Goal: Transaction & Acquisition: Purchase product/service

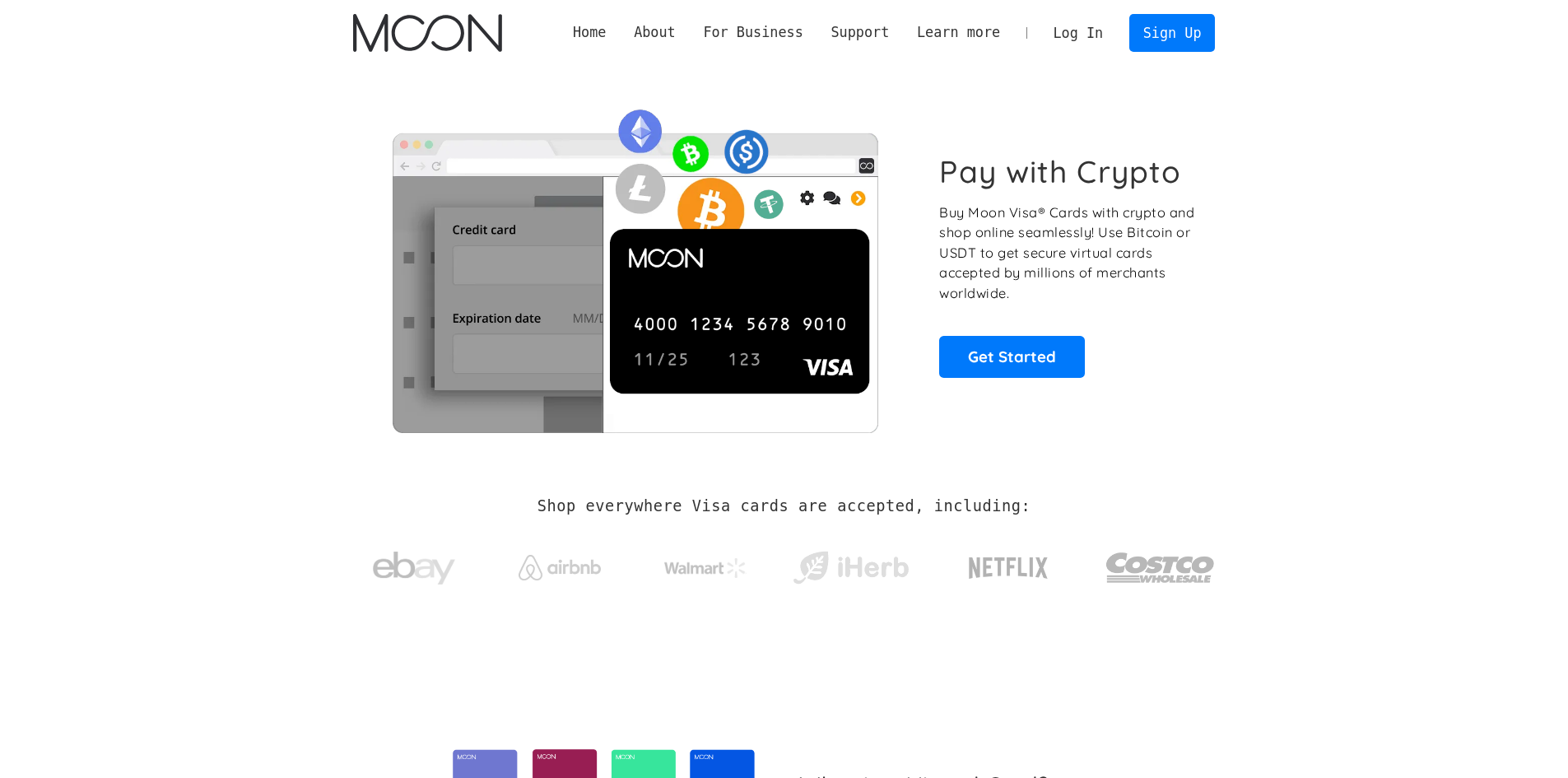
click at [1082, 29] on link "Log In" at bounding box center [1079, 33] width 77 height 36
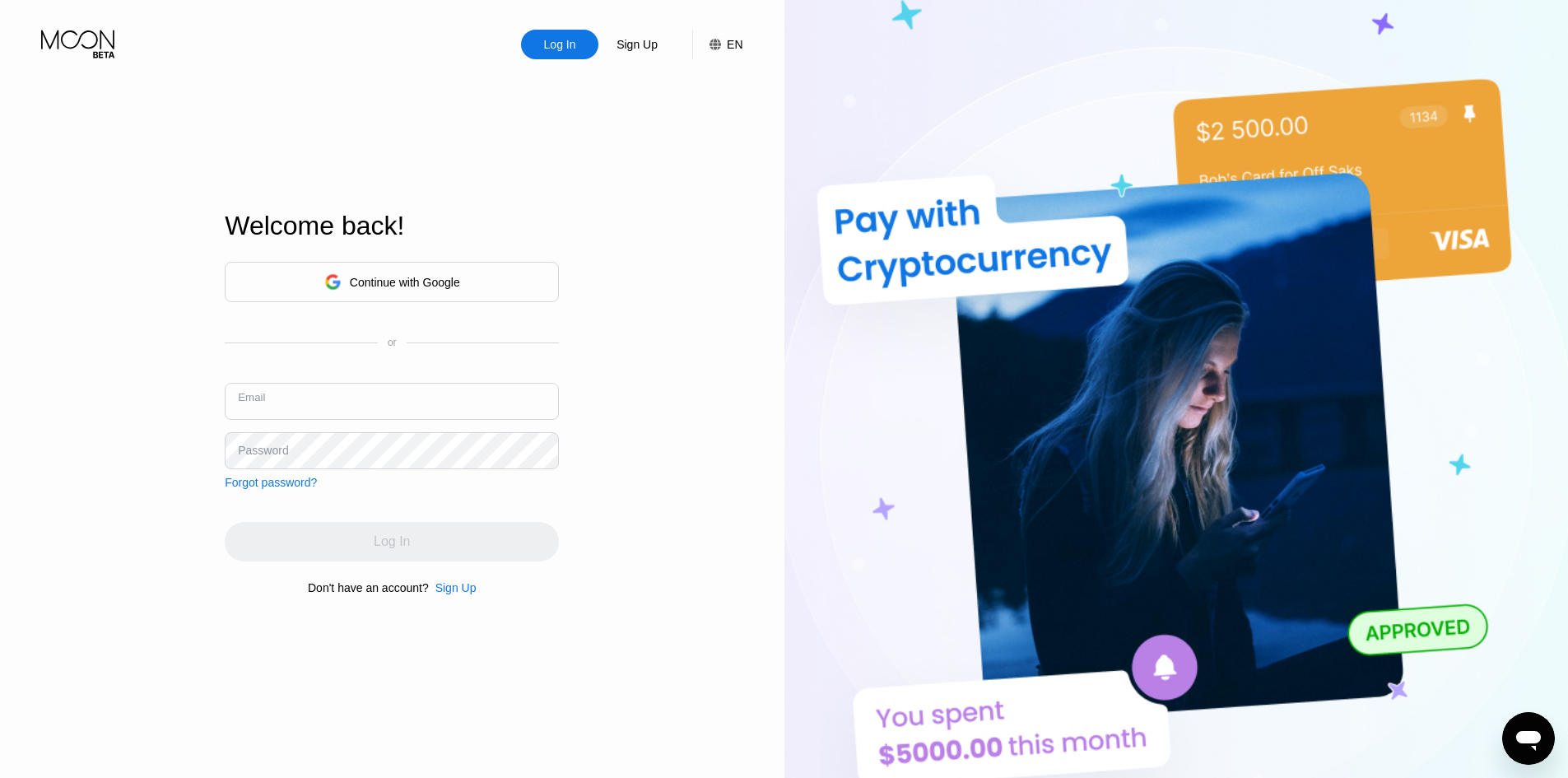
click at [369, 399] on input "text" at bounding box center [391, 401] width 335 height 37
type input "crescentcargo@proton.me"
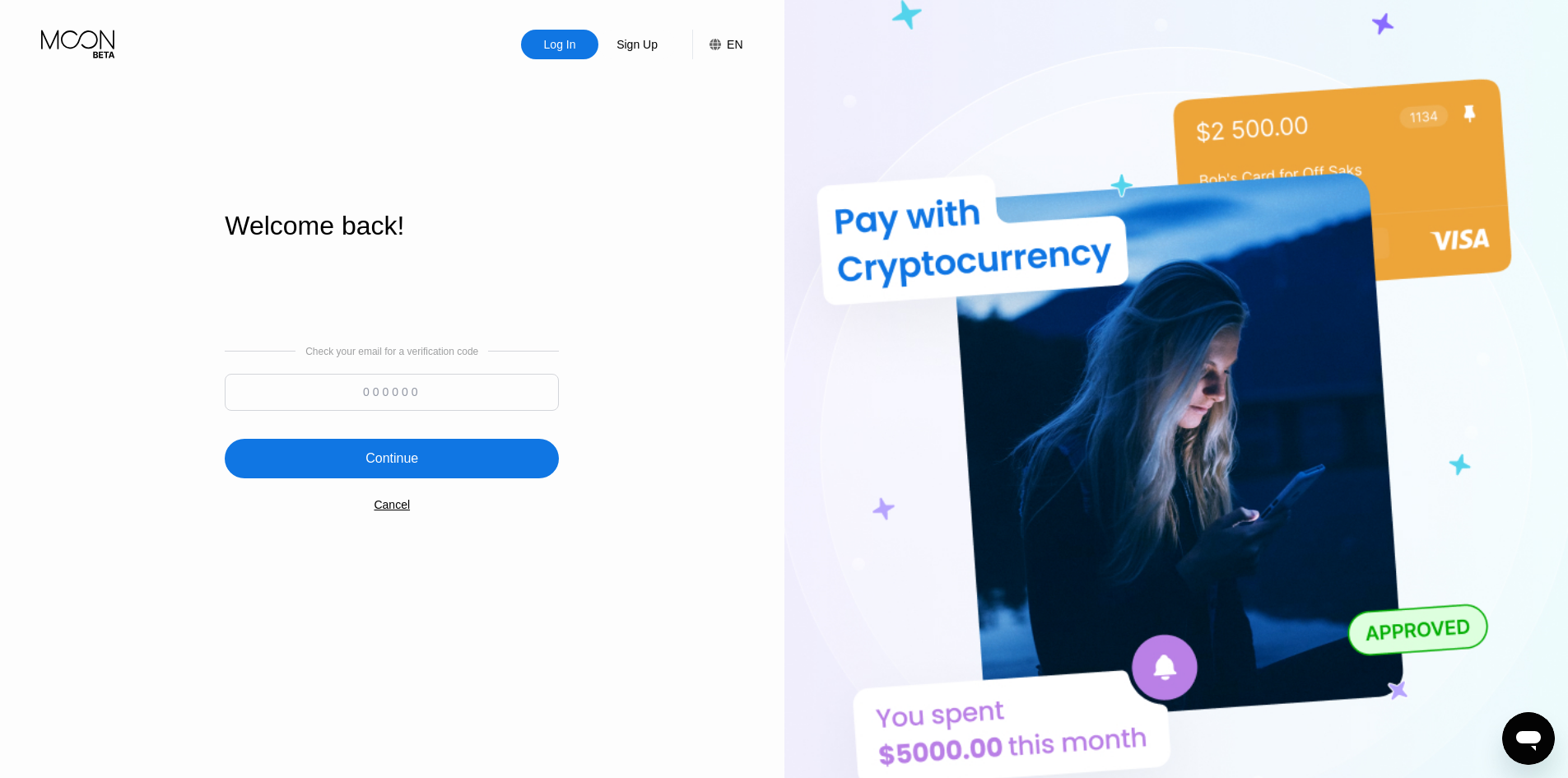
click at [505, 386] on input at bounding box center [391, 392] width 335 height 37
paste input "832313"
type input "832313"
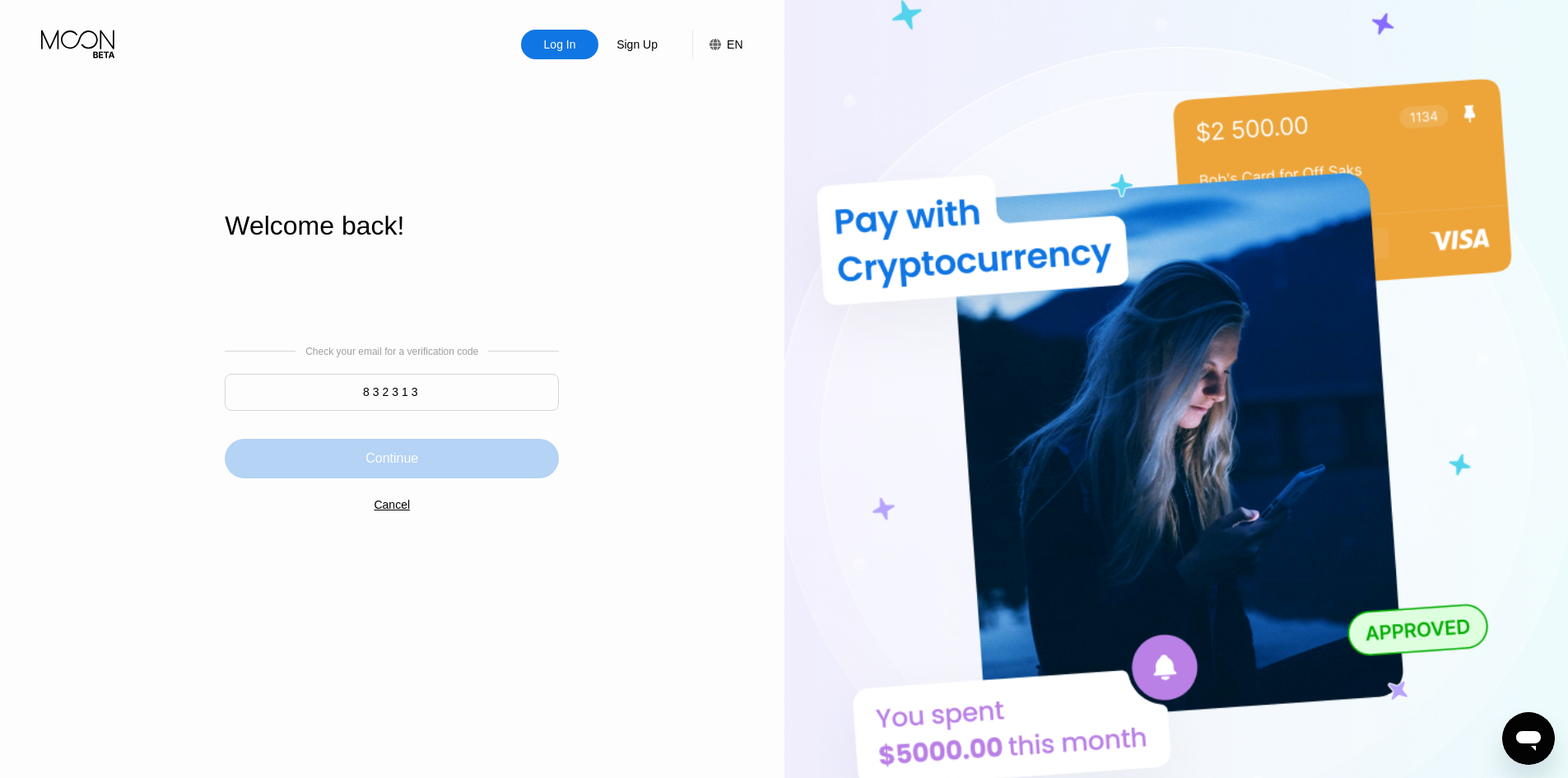
click at [488, 453] on div "Continue" at bounding box center [391, 459] width 335 height 40
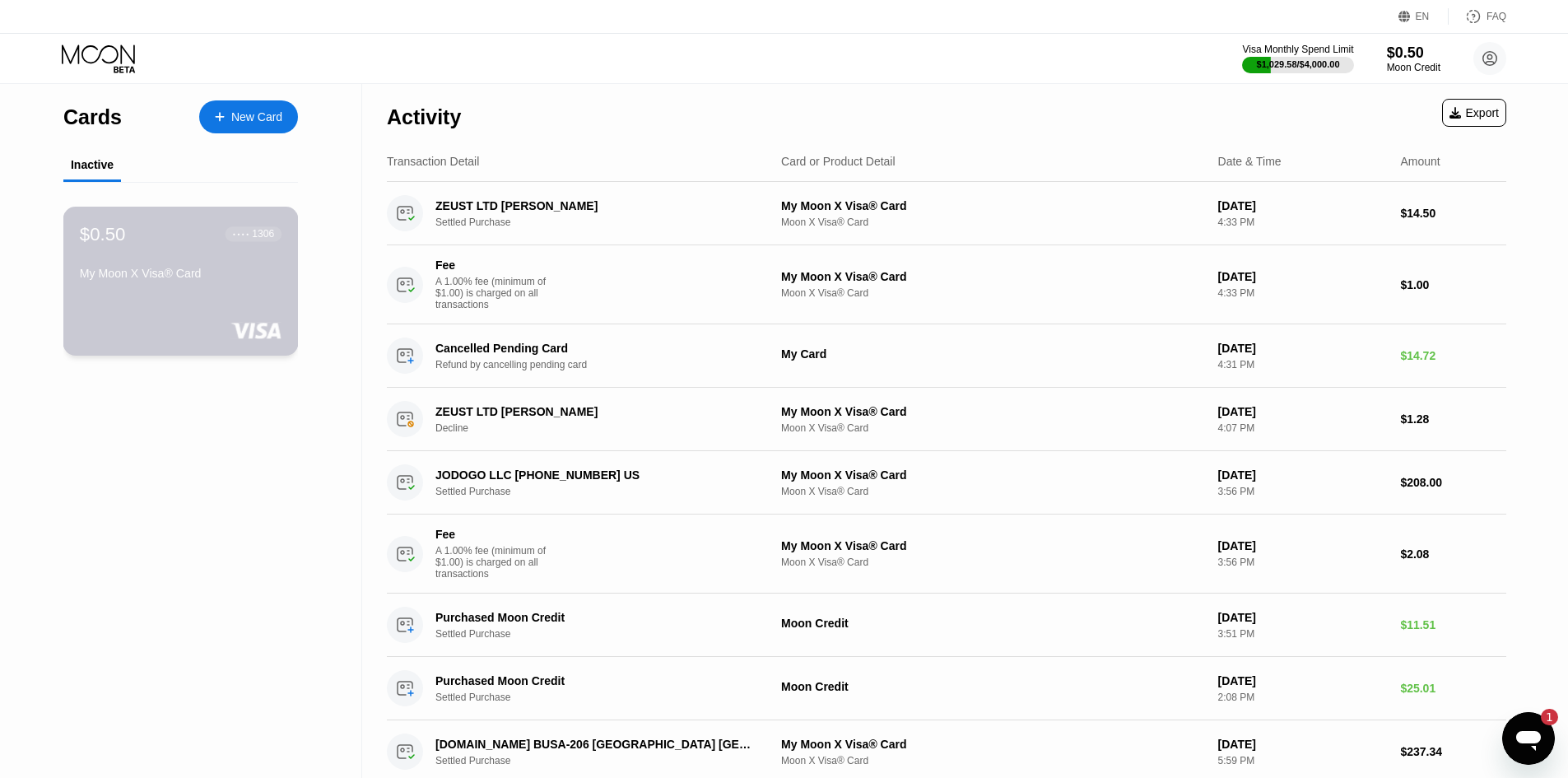
click at [260, 229] on div "● ● ● ● 1306" at bounding box center [254, 233] width 57 height 22
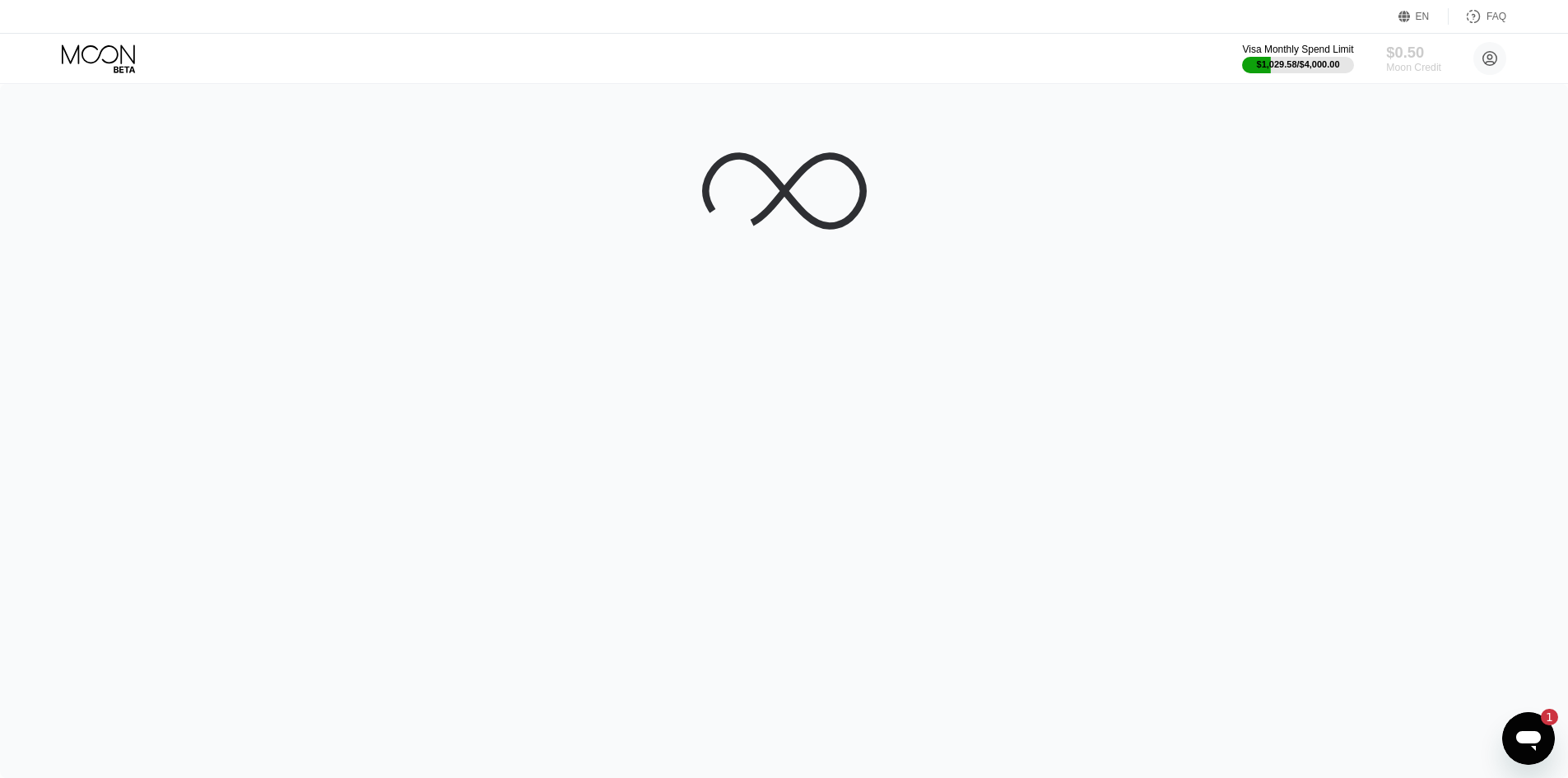
drag, startPoint x: 1395, startPoint y: 52, endPoint x: 1381, endPoint y: 77, distance: 28.7
click at [1395, 53] on div "$0.50" at bounding box center [1413, 52] width 55 height 17
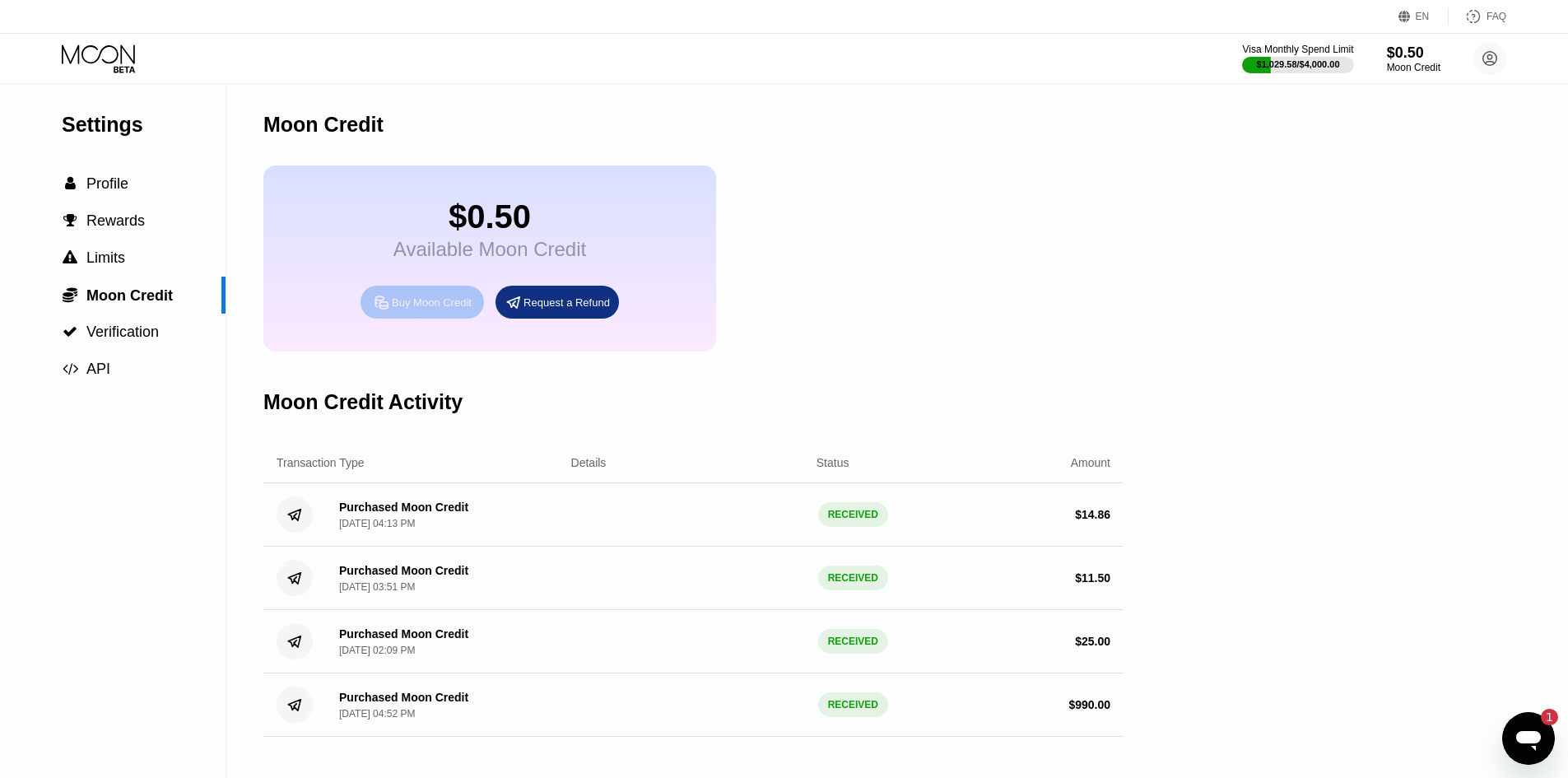
click at [451, 306] on div "Buy Moon Credit" at bounding box center [422, 302] width 124 height 33
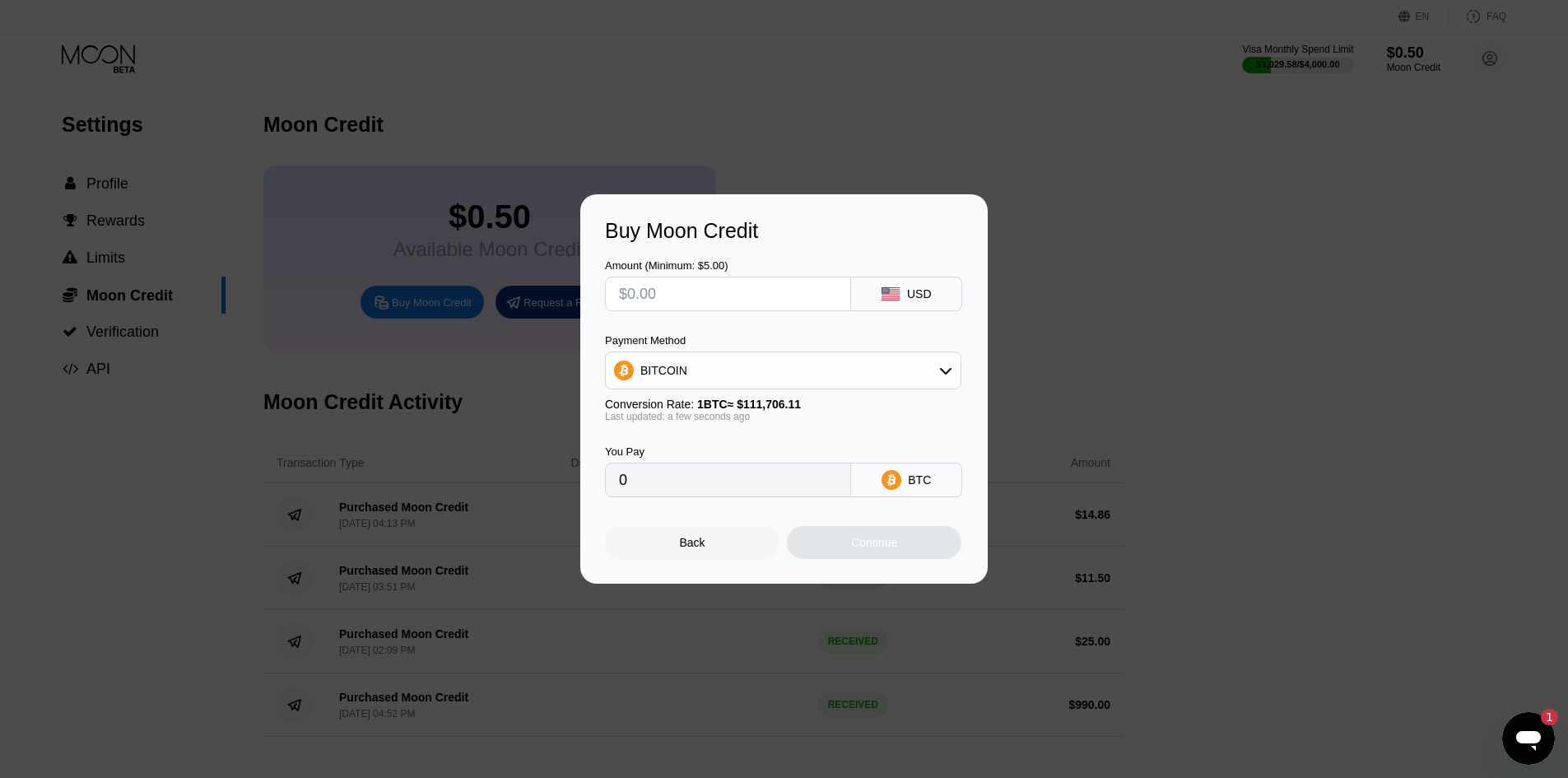
click at [702, 295] on input "text" at bounding box center [729, 293] width 218 height 33
click at [696, 310] on div at bounding box center [728, 294] width 246 height 34
click at [916, 297] on div "USD" at bounding box center [919, 293] width 25 height 13
click at [889, 293] on rect at bounding box center [890, 293] width 18 height 13
click at [874, 377] on div "BITCOIN" at bounding box center [783, 370] width 354 height 33
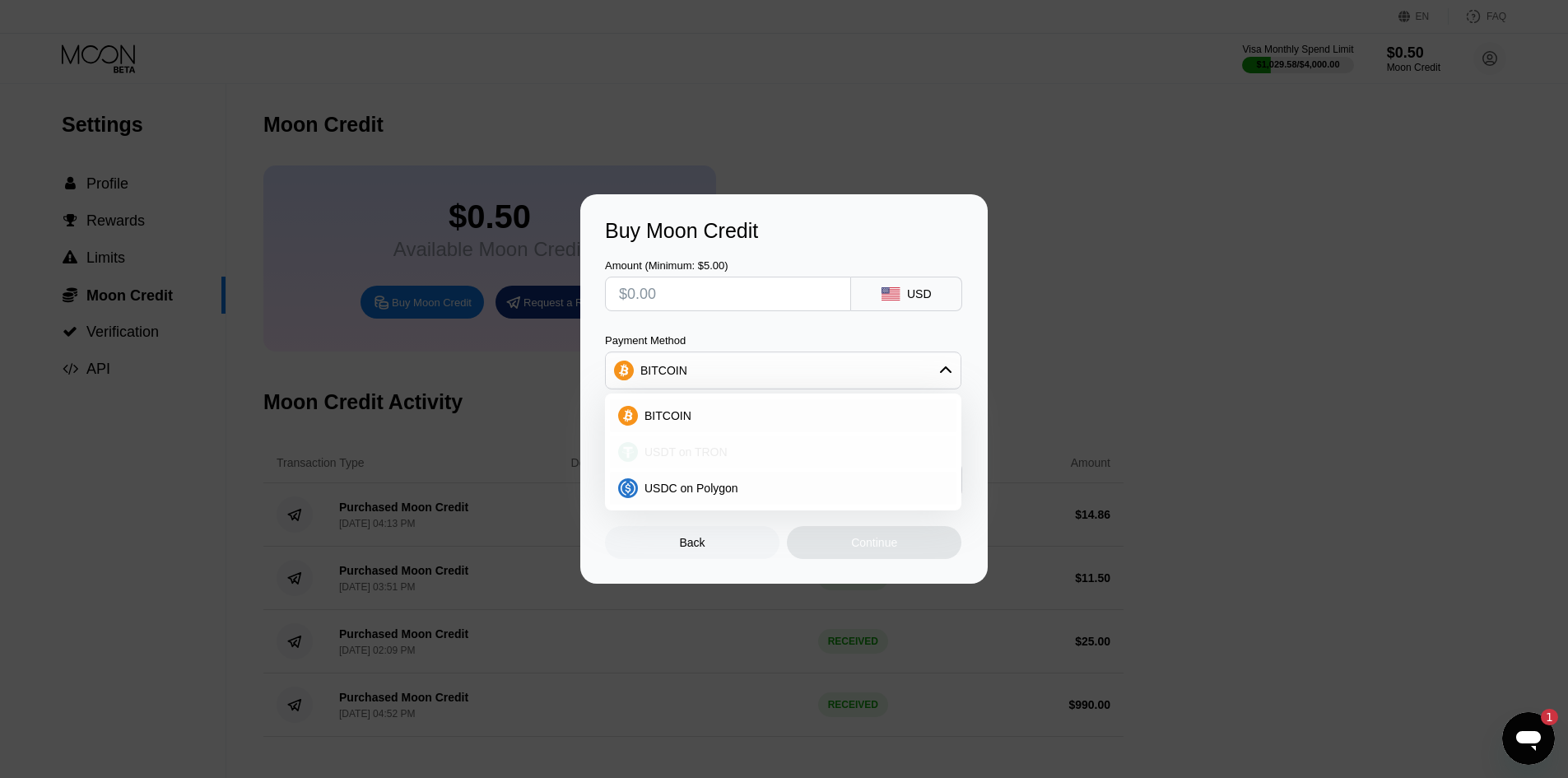
click at [811, 455] on div "USDT on TRON" at bounding box center [793, 452] width 311 height 13
type input "0.00"
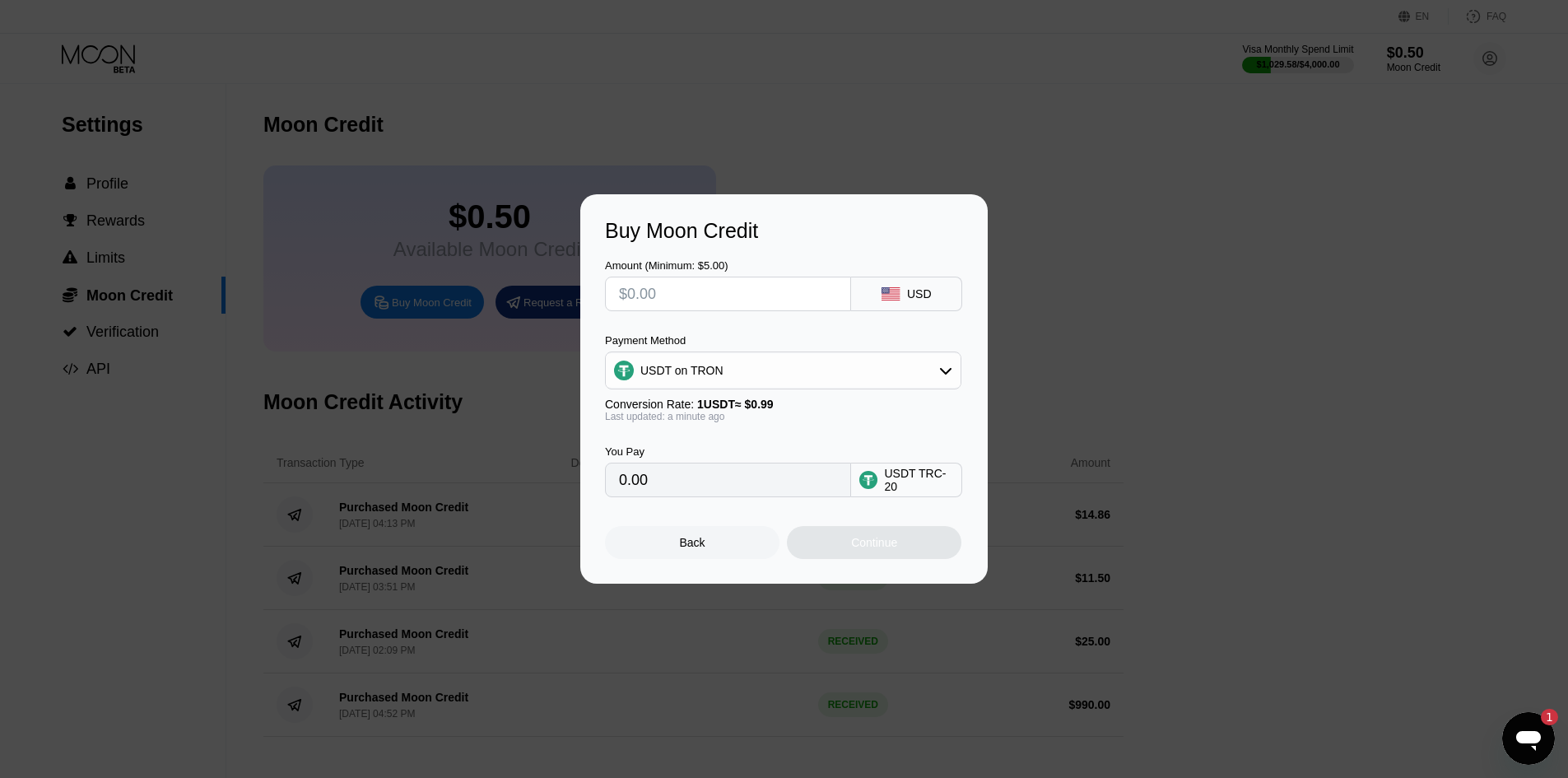
click at [725, 299] on input "text" at bounding box center [729, 293] width 218 height 33
type input "$1"
type input "1.01"
type input "$12"
type input "12.12"
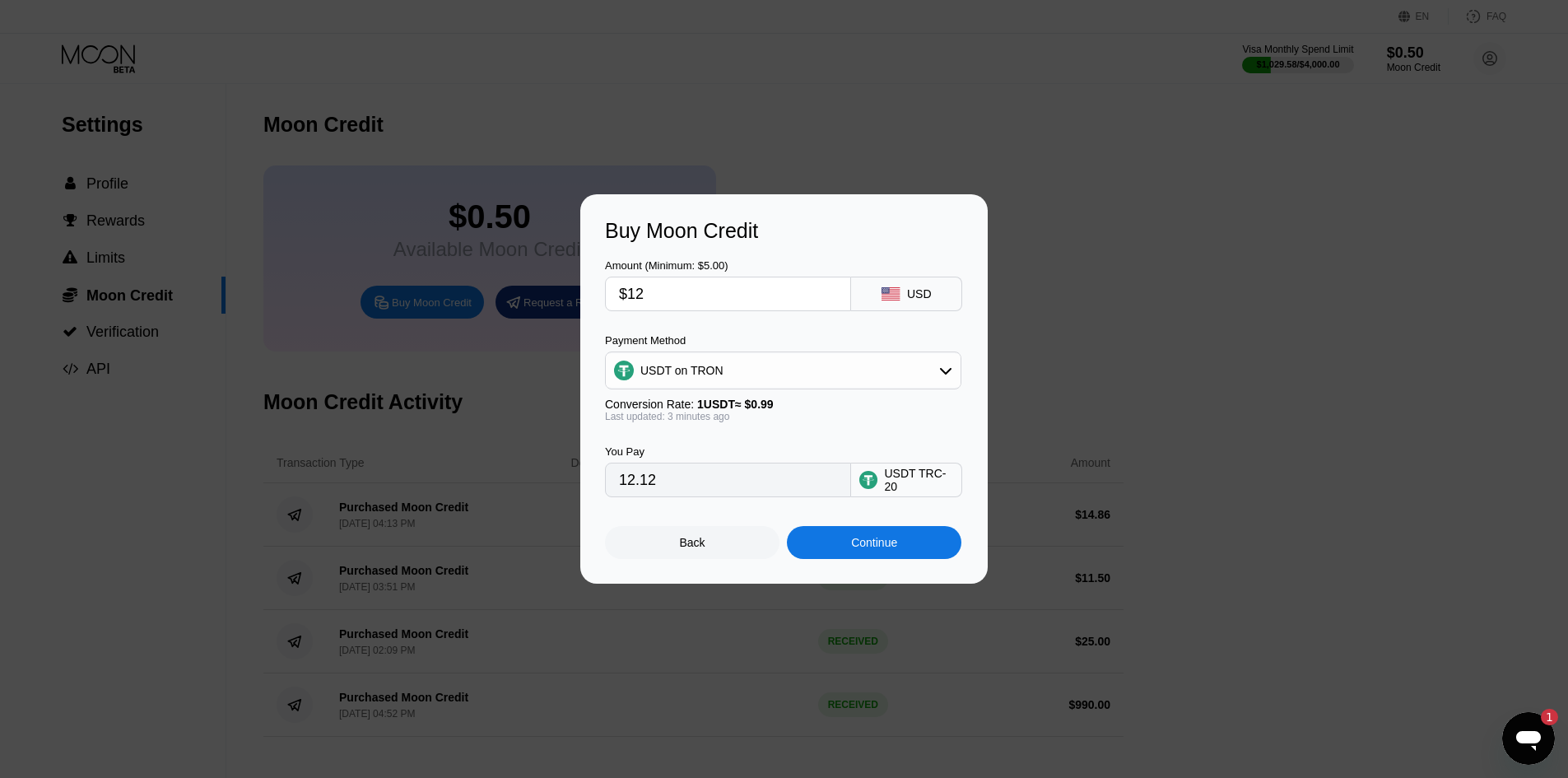
type input "$124"
type input "125.25"
type input "$12"
type input "12.12"
type input "$123"
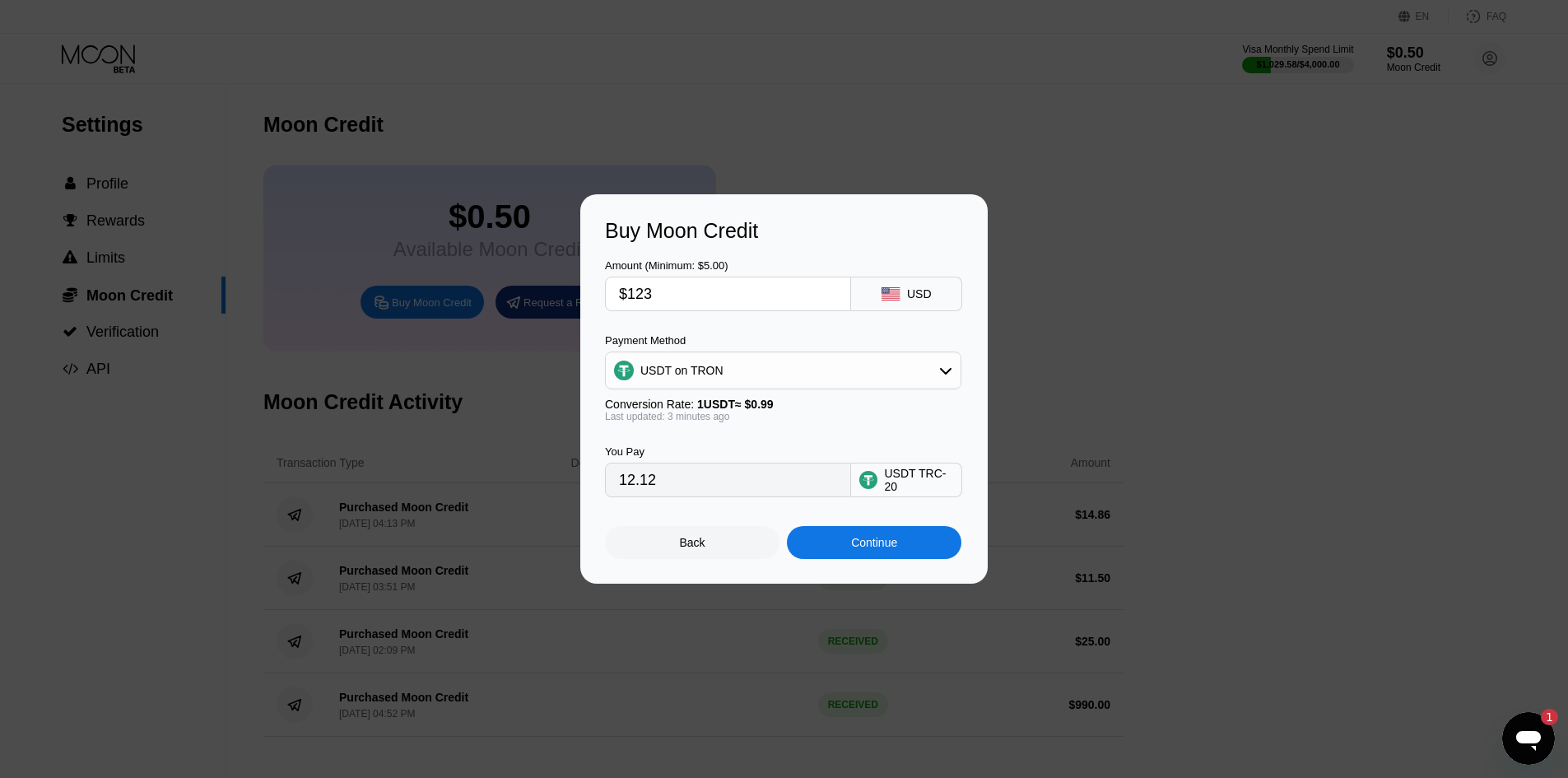
type input "124.24"
type input "$123.5"
type input "124.75"
type input "$123."
type input "124.24"
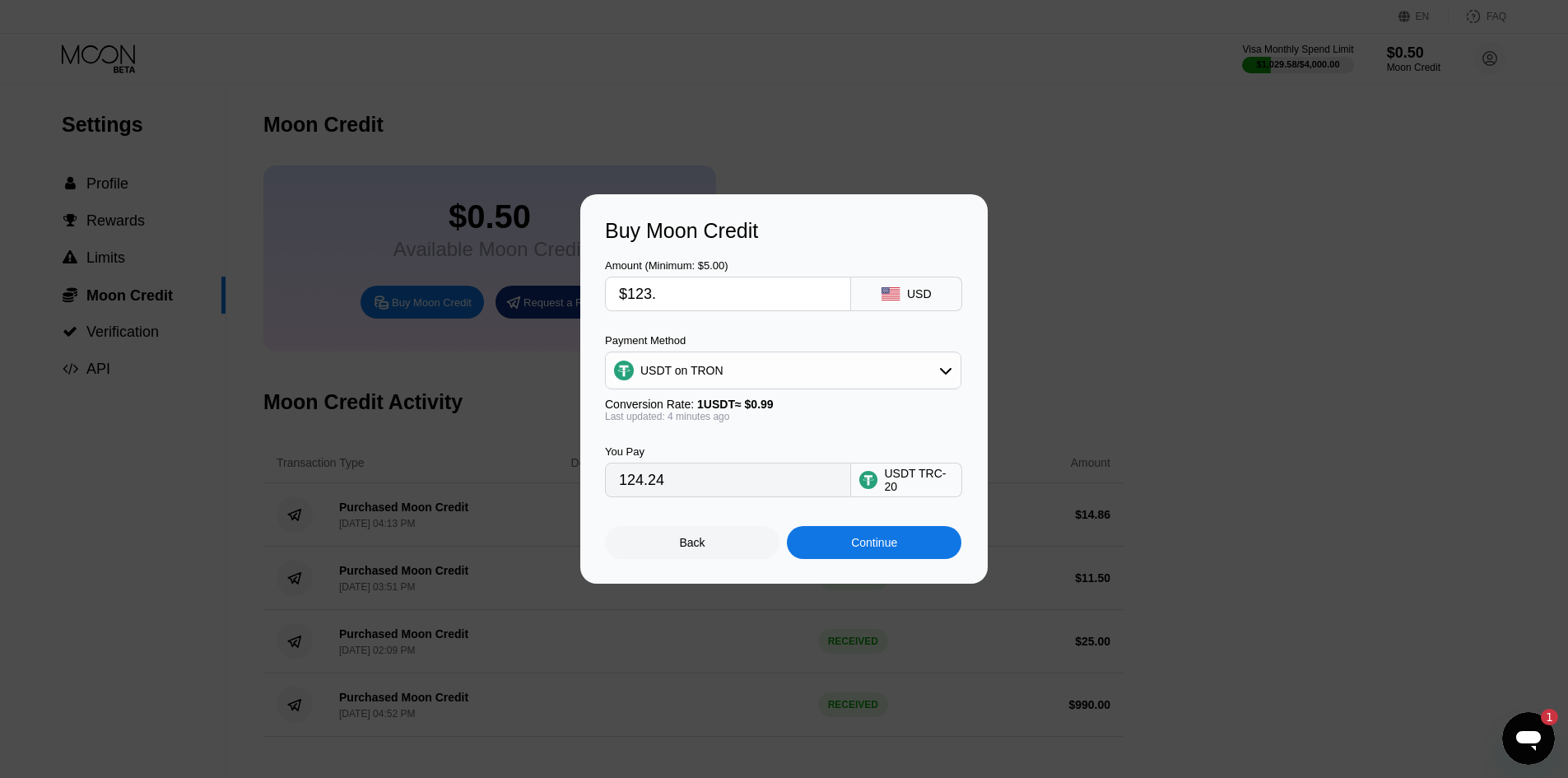
type input "$123.7"
type input "124.95"
type input "$123.75"
type input "125.00"
type input "$123.7"
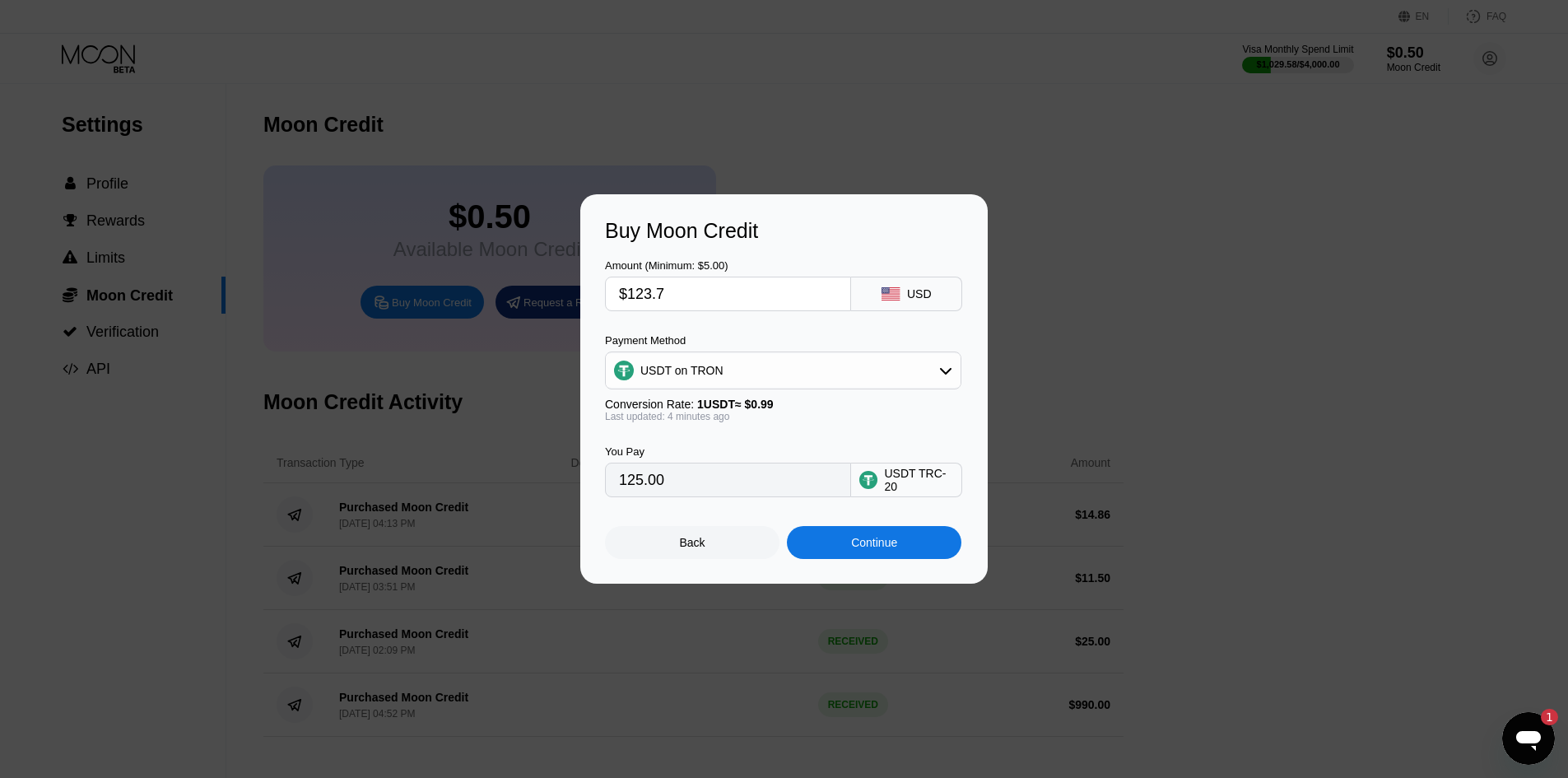
type input "124.95"
type input "$123."
type input "124.24"
type input "$12"
type input "12.12"
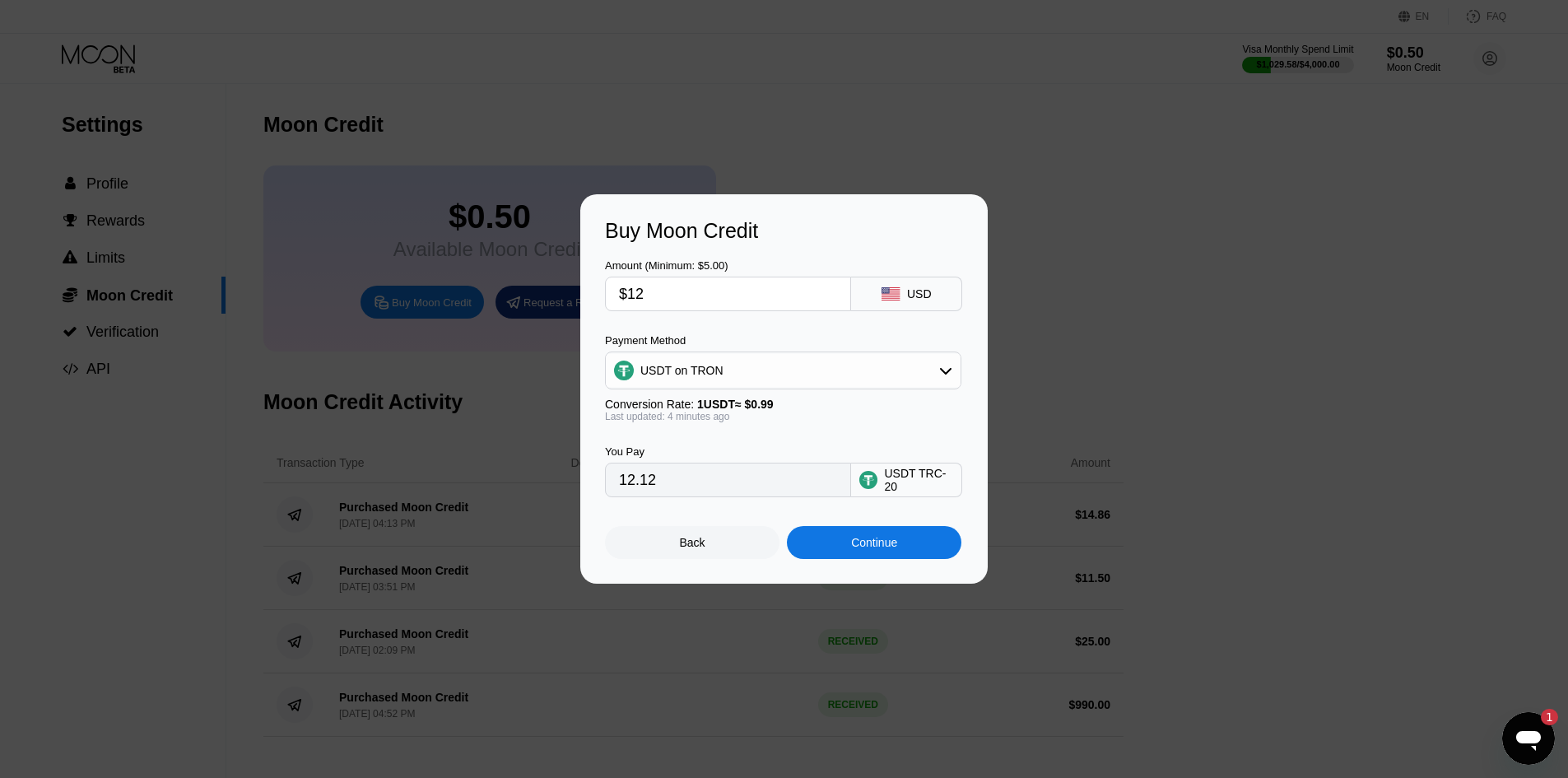
type input "$124"
type input "125.25"
type input "$12"
type input "12.12"
type input "$125"
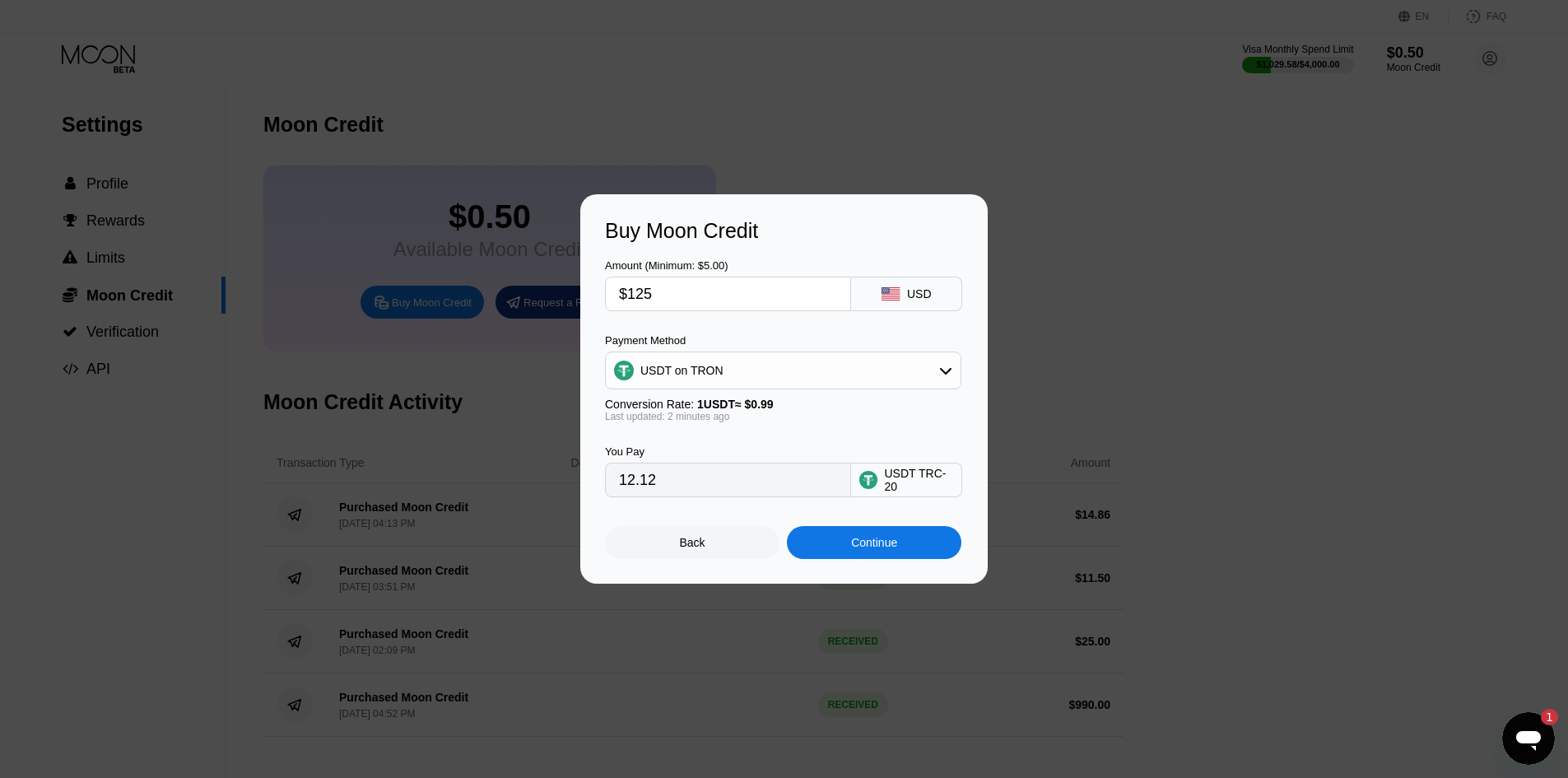
type input "126.26"
type input "$125.05"
type input "126.31"
type input "$125.0"
type input "126.26"
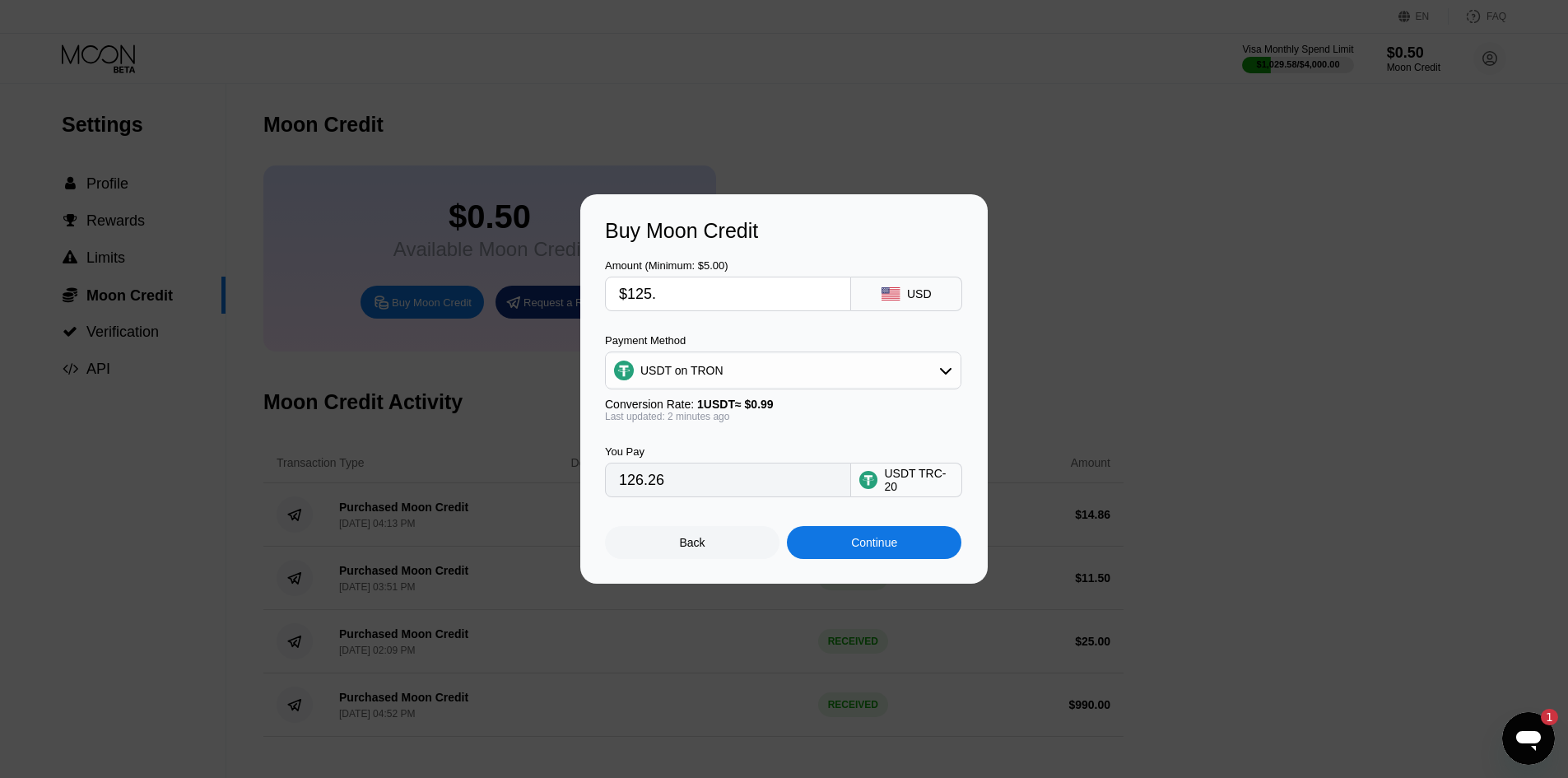
type input "$125.5"
type input "126.77"
type input "$125."
type input "126.26"
type input "$12"
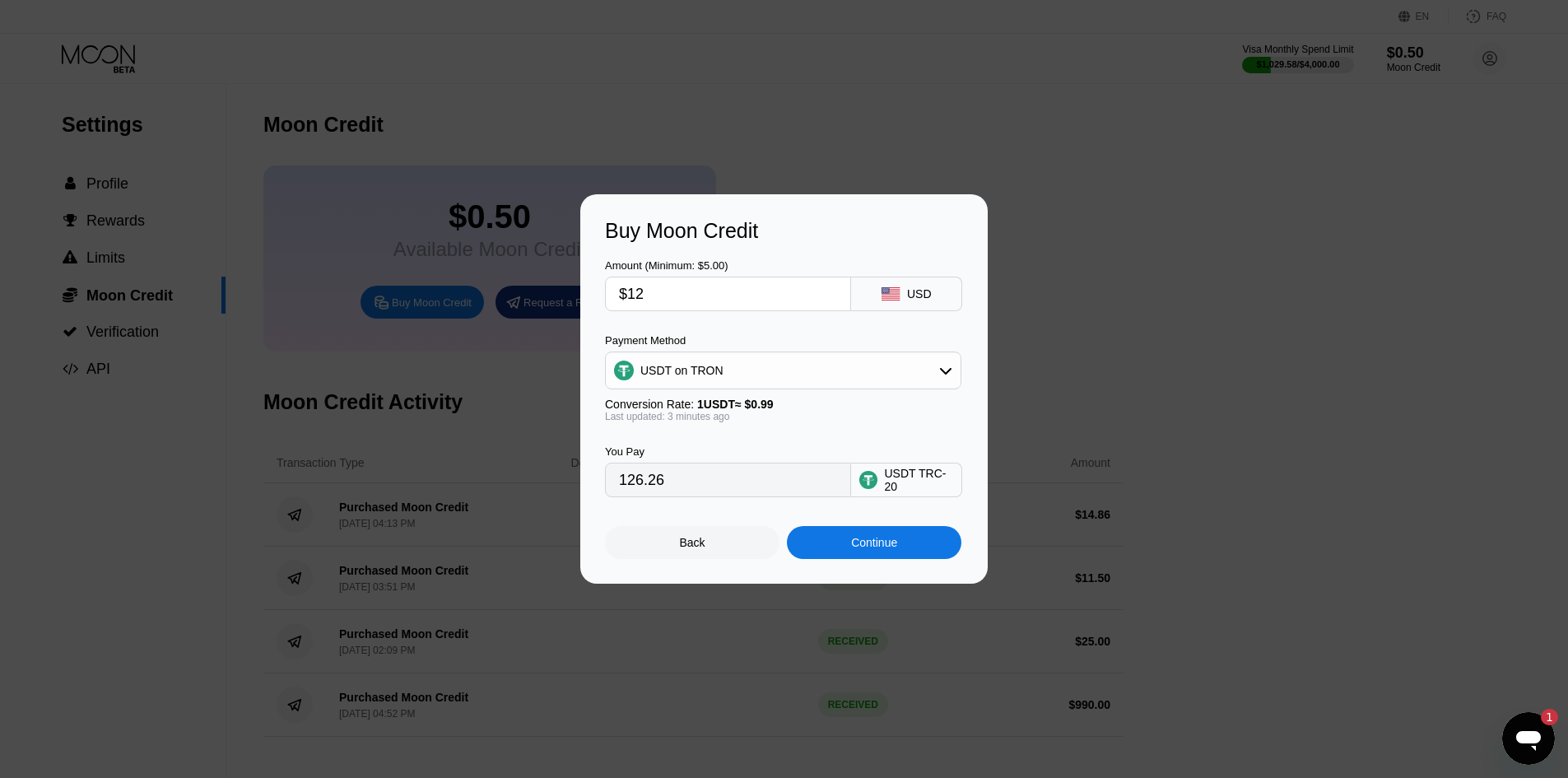
type input "12.12"
type input "$124"
type input "125.25"
type input "$124"
click at [835, 549] on div "Continue" at bounding box center [874, 542] width 175 height 33
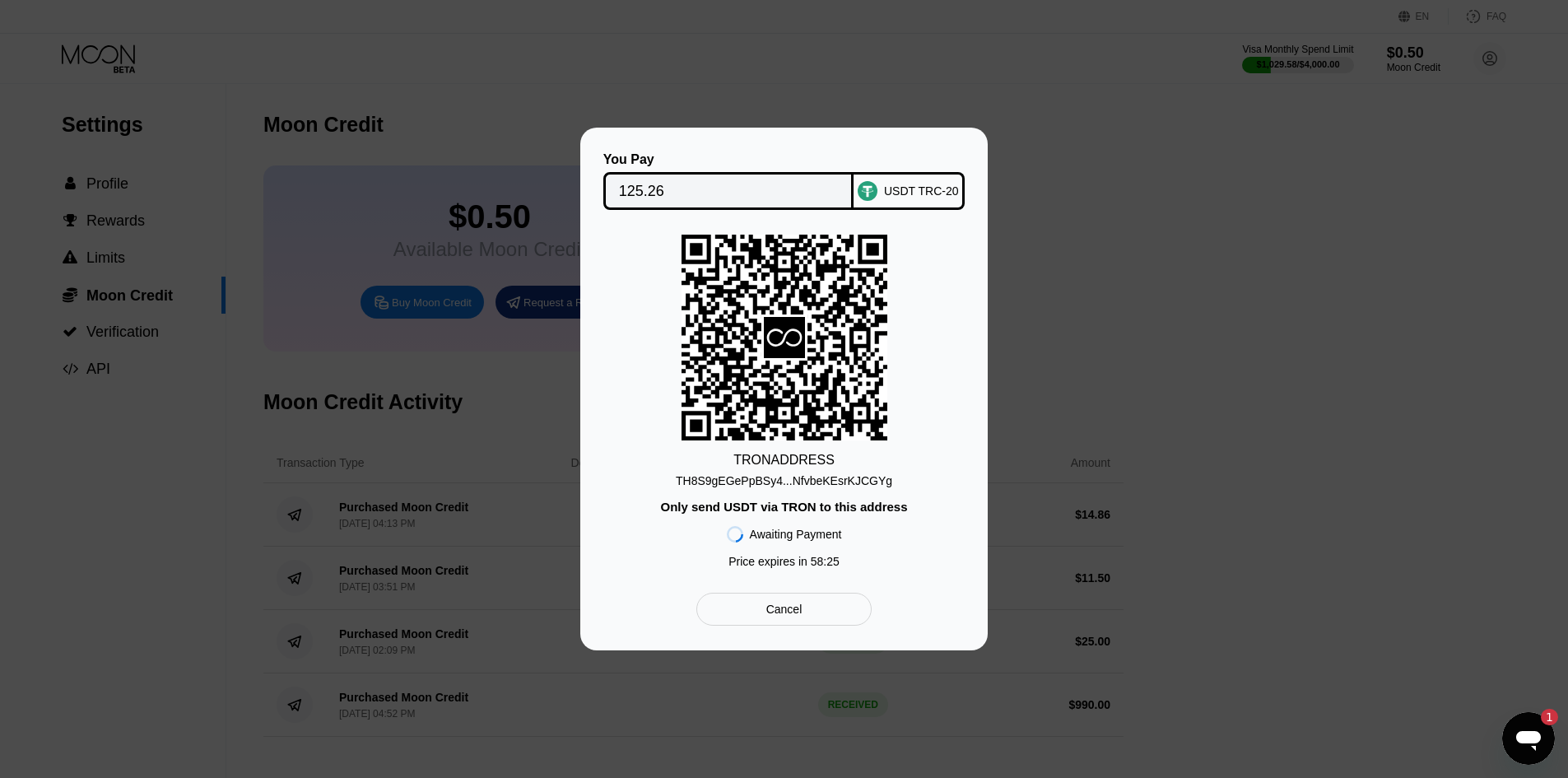
drag, startPoint x: 686, startPoint y: 179, endPoint x: 679, endPoint y: 182, distance: 7.6
click at [681, 182] on input "125.26" at bounding box center [729, 191] width 220 height 33
click at [675, 188] on input "125.26" at bounding box center [729, 191] width 220 height 33
click at [816, 622] on div "Cancel" at bounding box center [784, 609] width 175 height 33
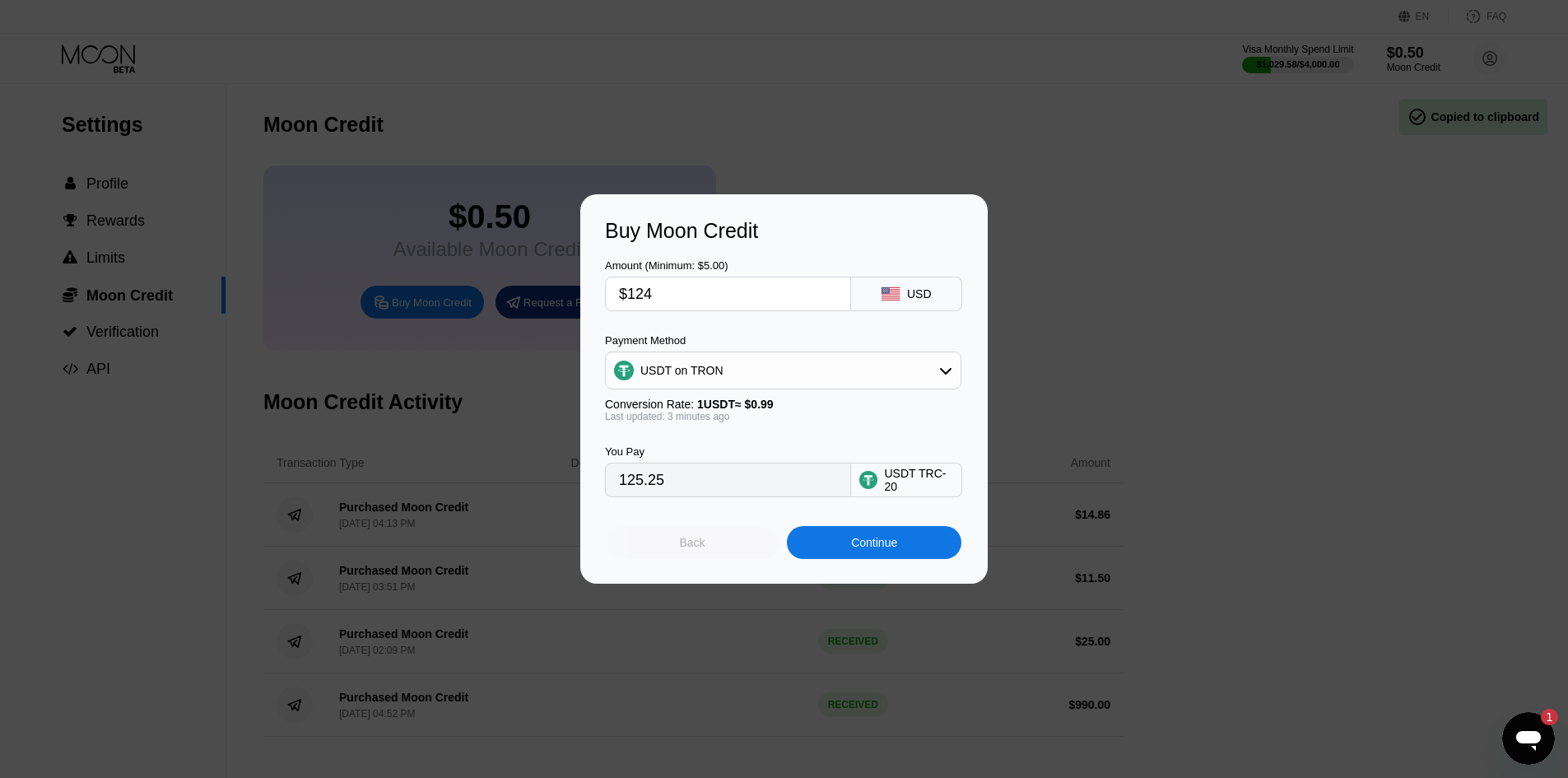
click at [708, 547] on div "Back" at bounding box center [692, 542] width 175 height 33
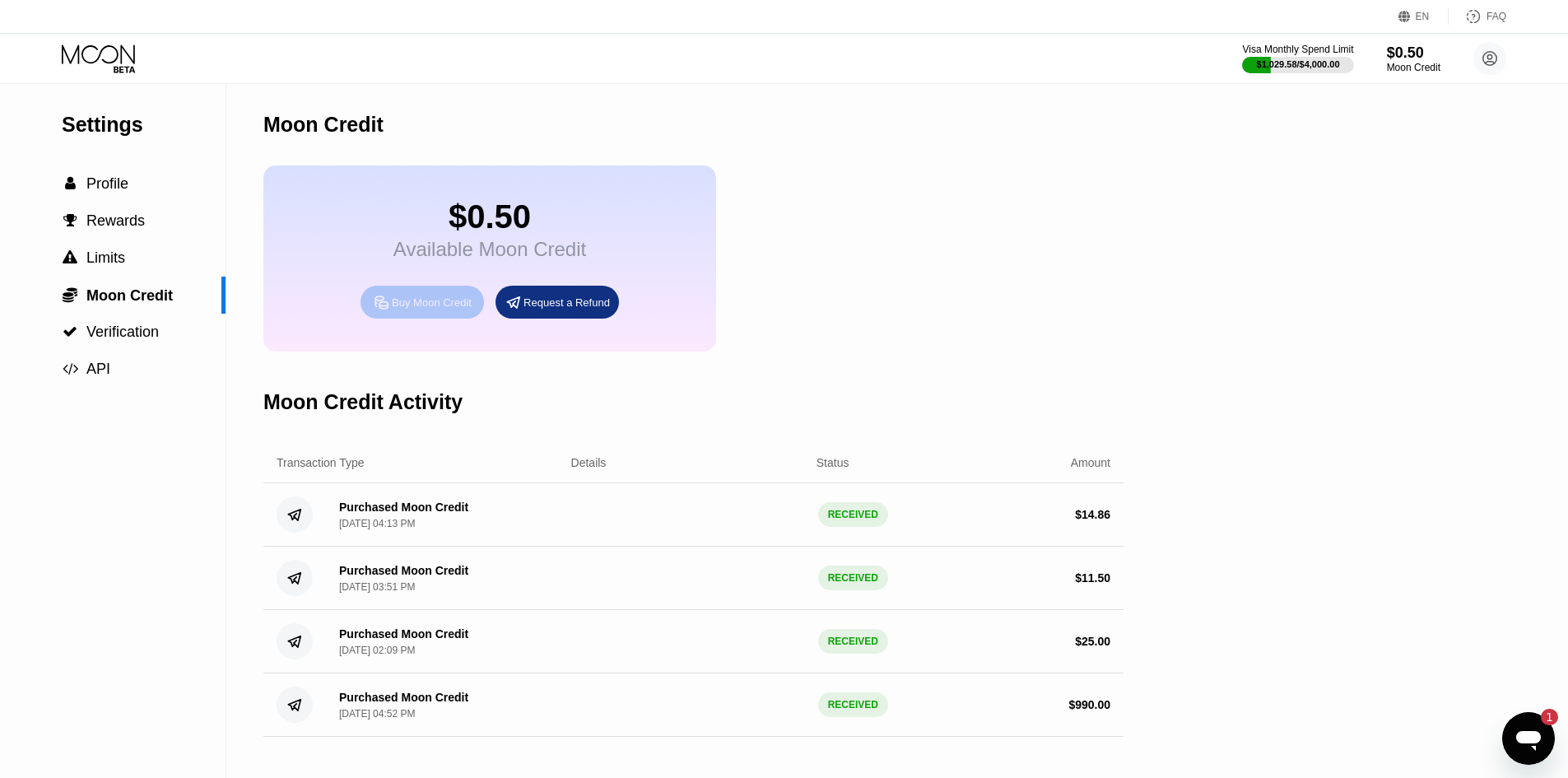
click at [440, 310] on div "Buy Moon Credit" at bounding box center [431, 303] width 80 height 14
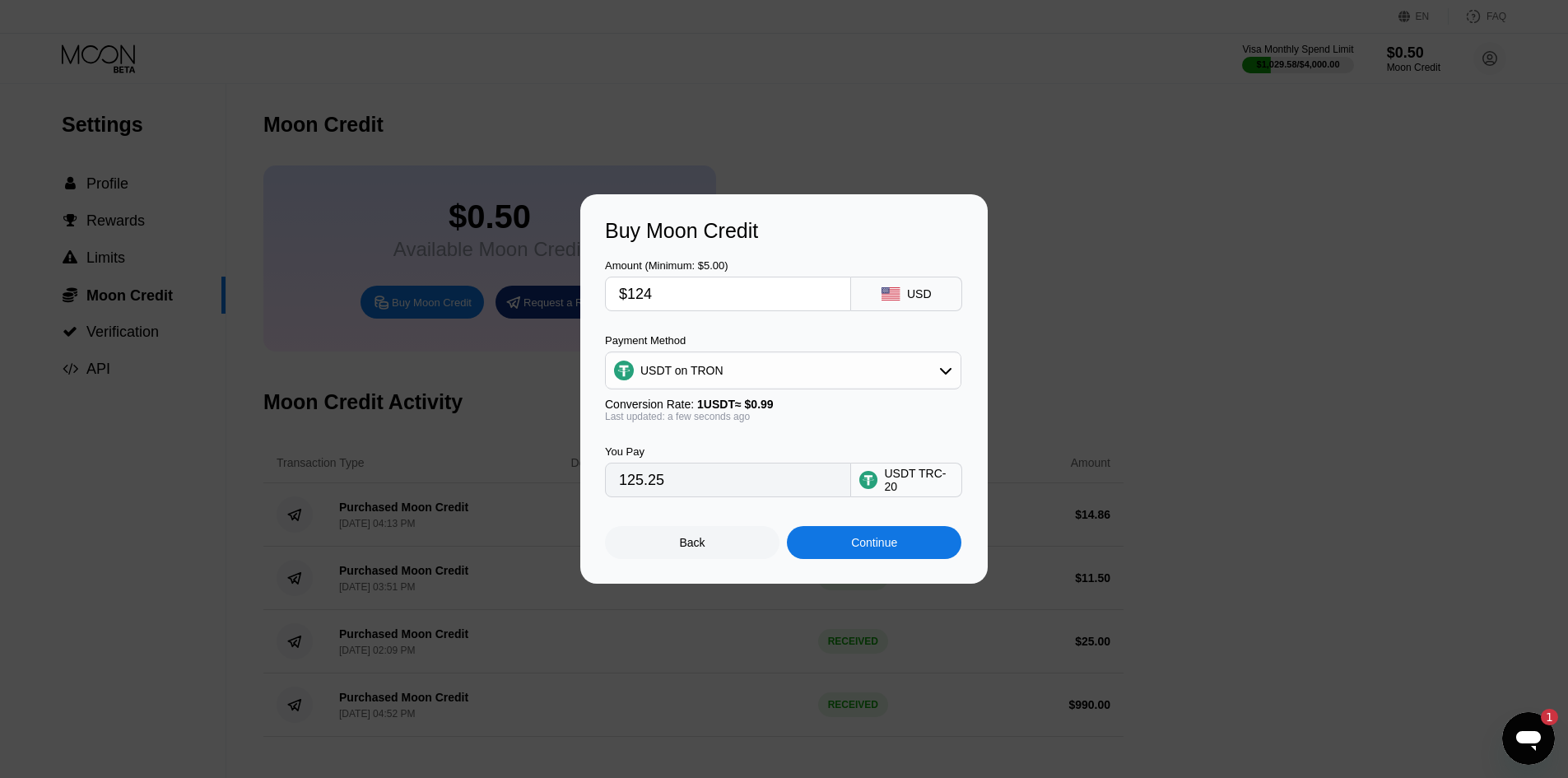
click at [692, 293] on input "$124" at bounding box center [729, 293] width 218 height 33
type input "$12"
type input "12.12"
type input "$123"
type input "124.24"
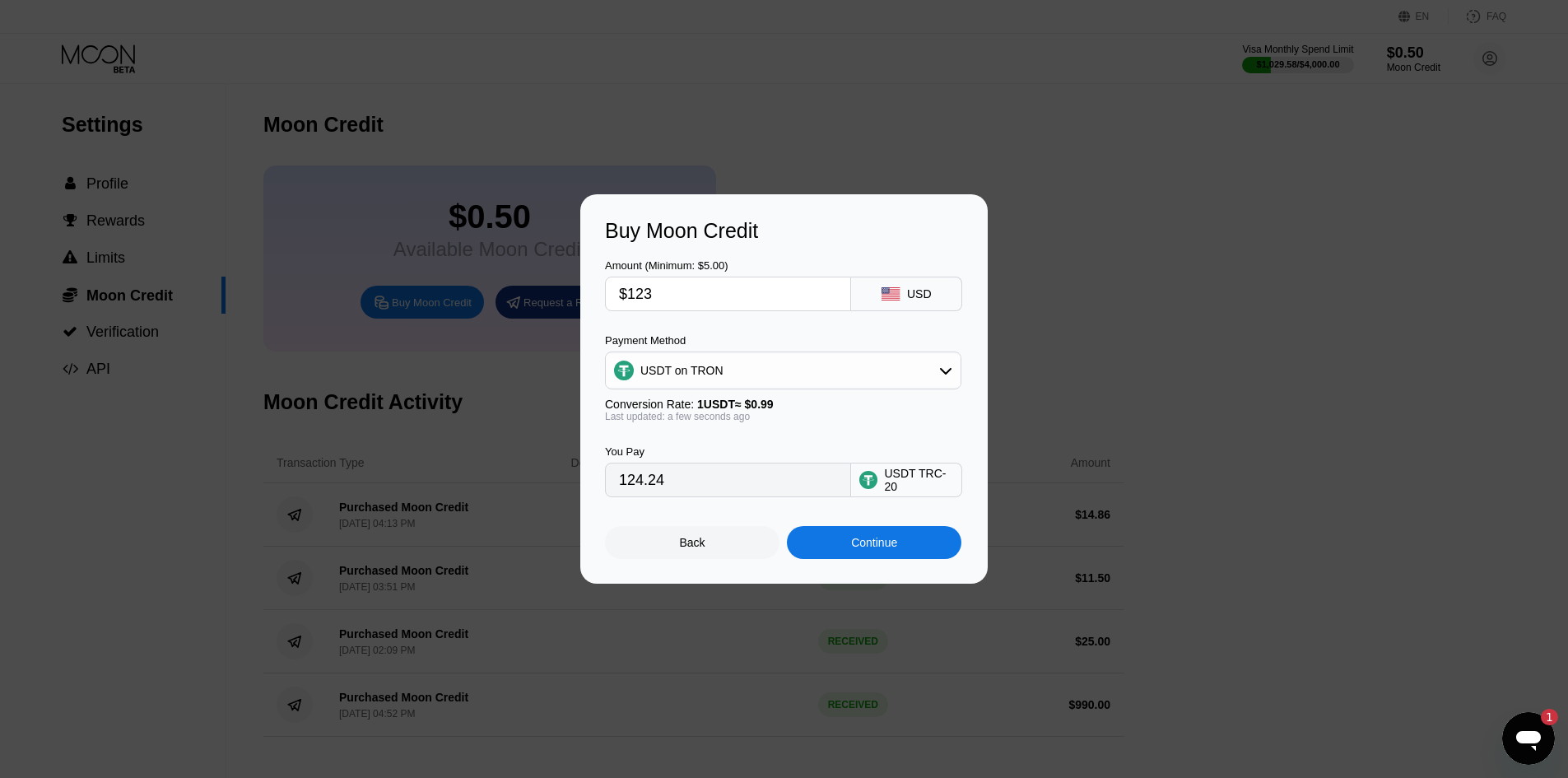
type input "$123"
click at [864, 549] on div "Continue" at bounding box center [874, 542] width 46 height 13
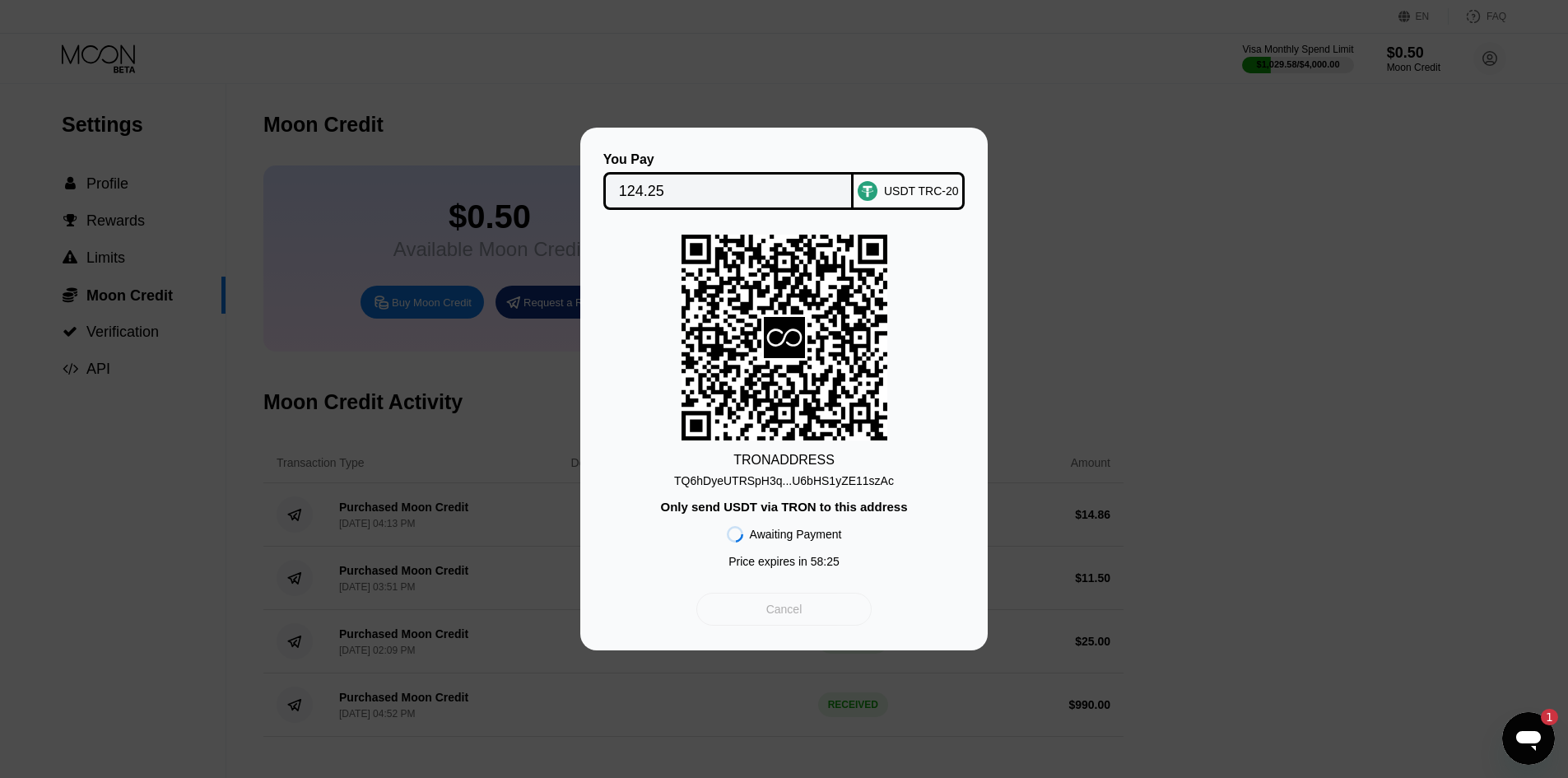
click at [790, 608] on div "Cancel" at bounding box center [784, 609] width 36 height 15
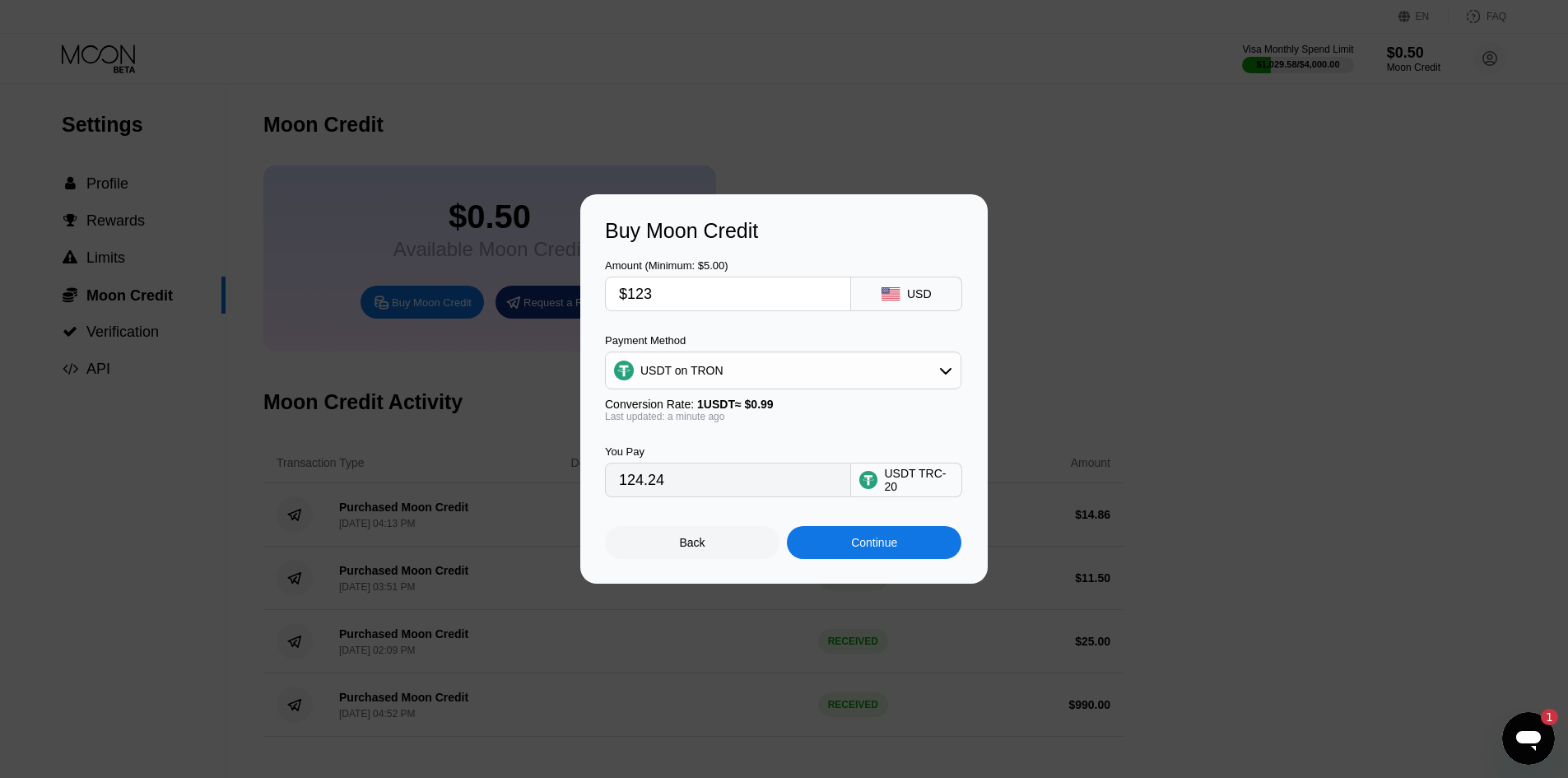
click at [772, 298] on input "$123" at bounding box center [729, 293] width 218 height 33
click at [771, 298] on input "$123" at bounding box center [729, 293] width 218 height 33
type input "$1"
type input "1.01"
type input "$12"
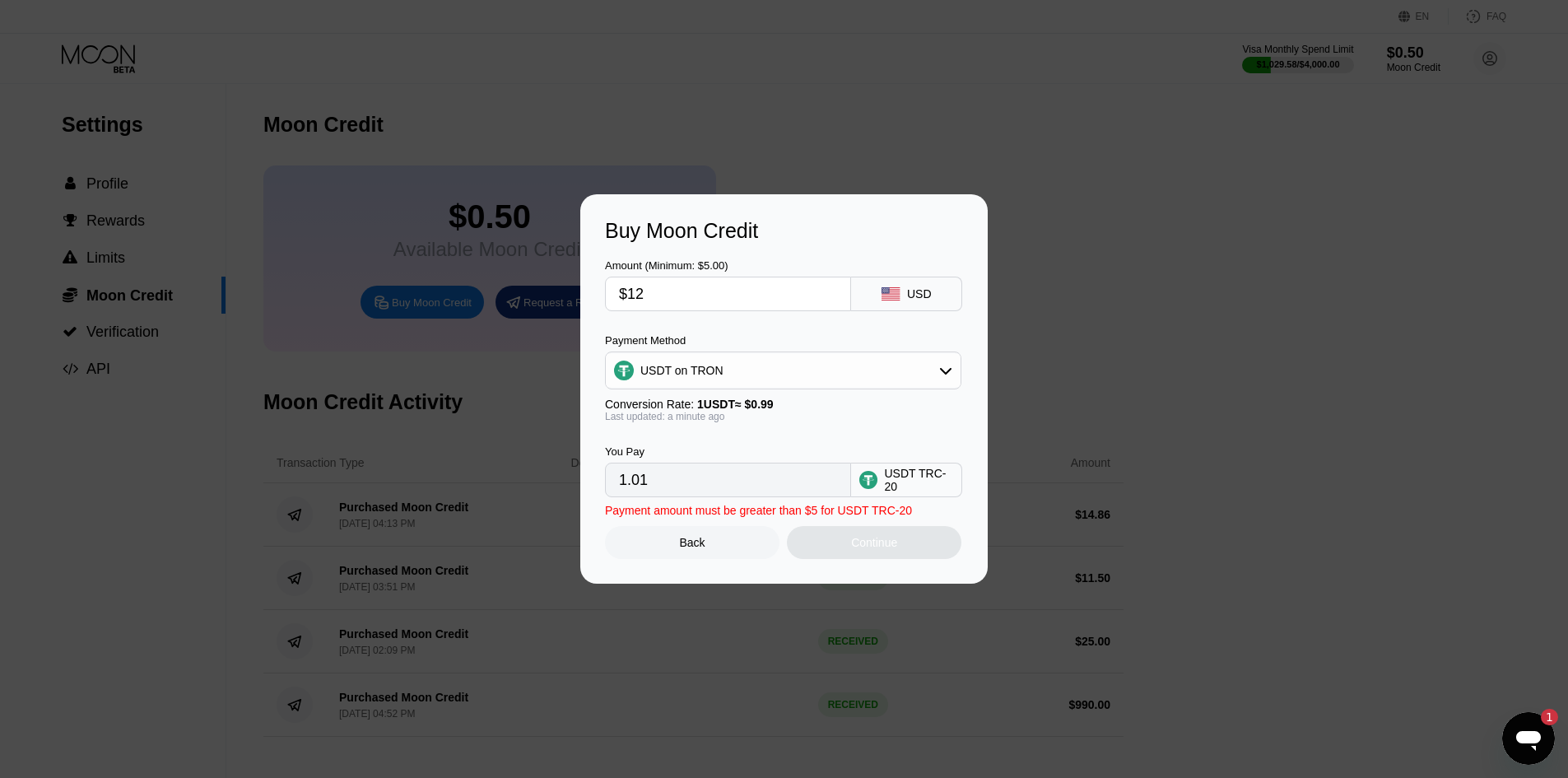
type input "12.12"
type input "$120"
type input "121.21"
type input "$120"
click at [887, 549] on div "Continue" at bounding box center [874, 542] width 46 height 13
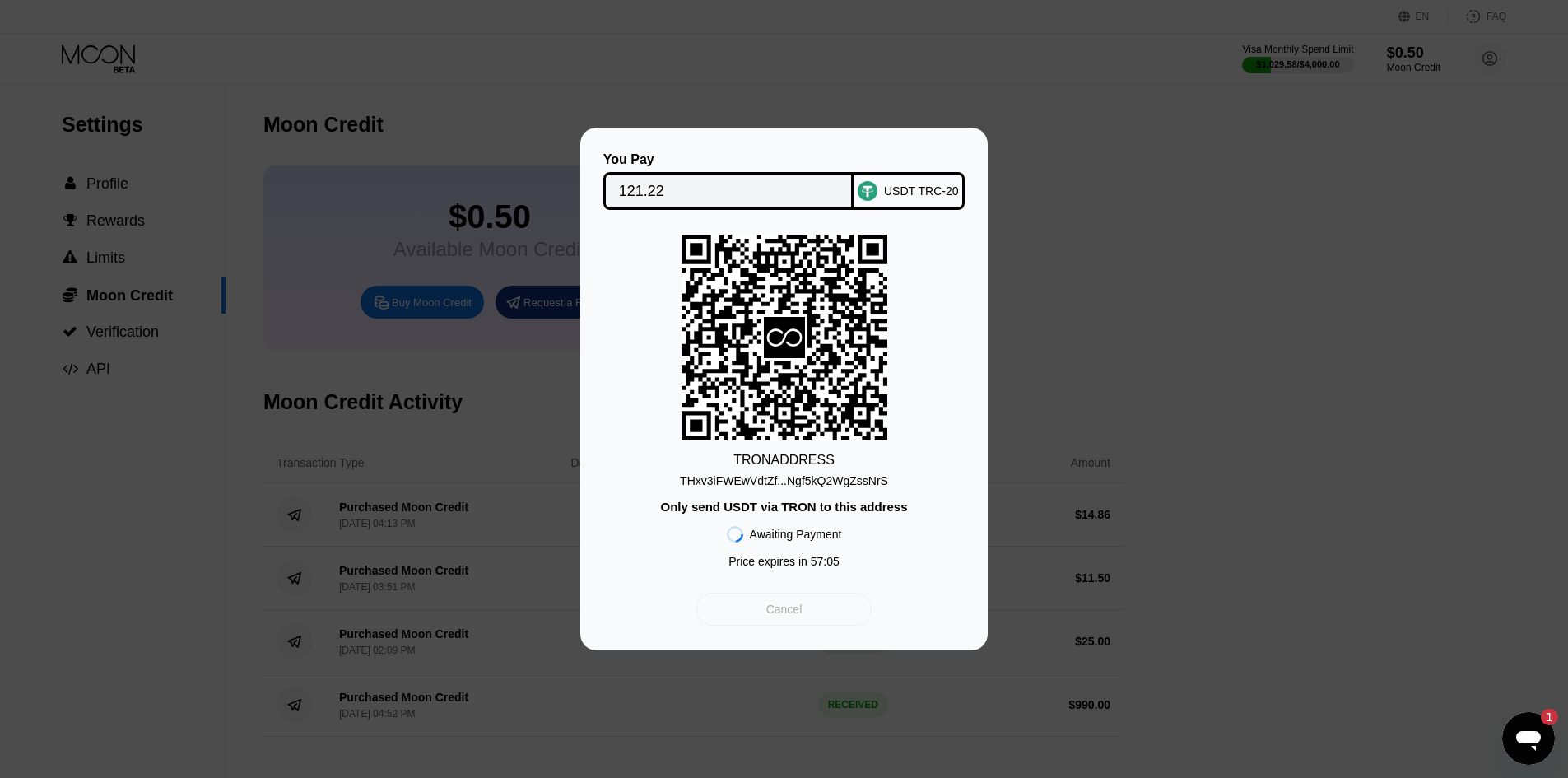
click at [768, 610] on div "Cancel" at bounding box center [784, 609] width 36 height 15
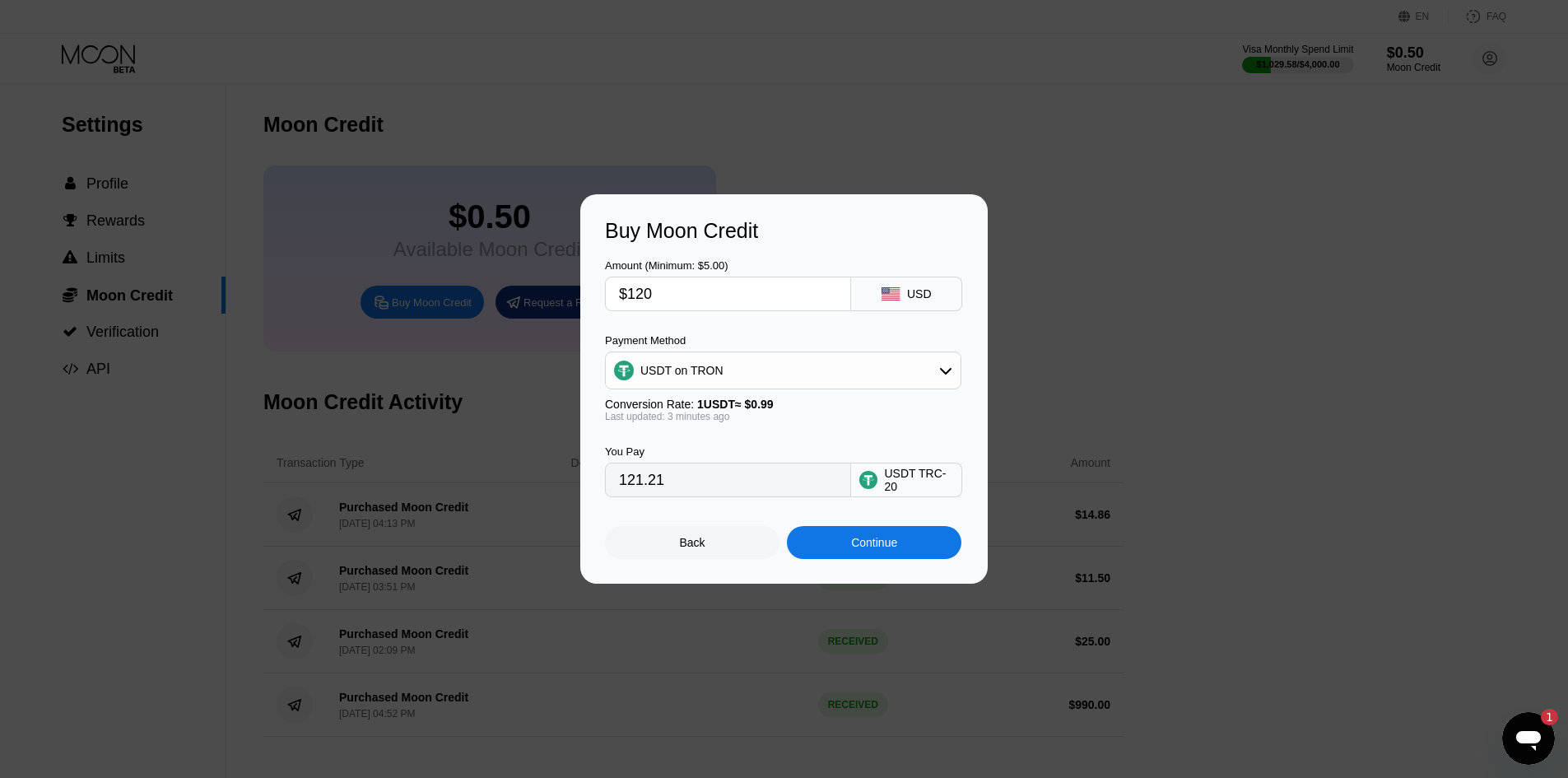
click at [693, 546] on div "Back" at bounding box center [692, 542] width 26 height 13
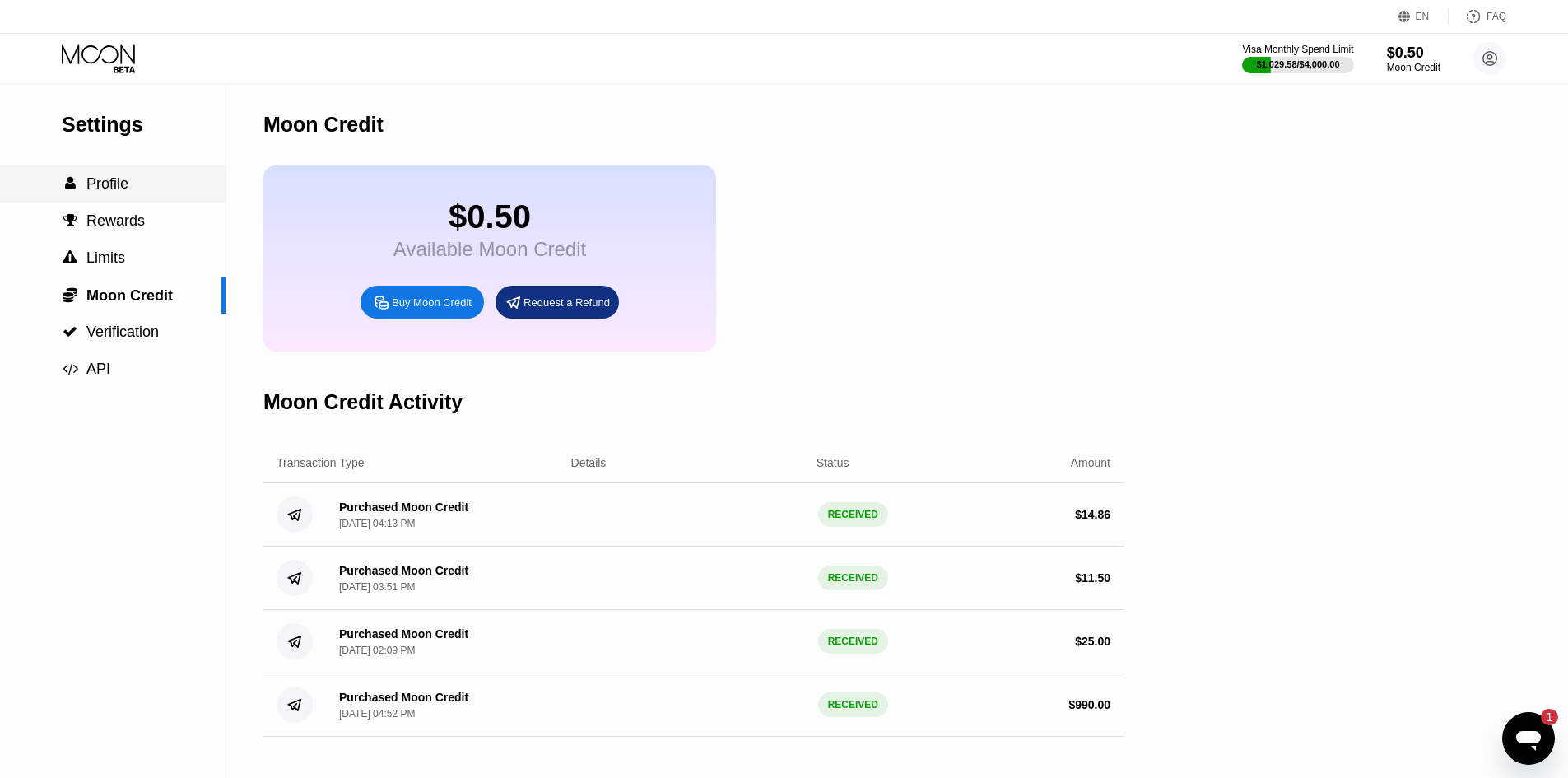
click at [108, 186] on span "Profile" at bounding box center [107, 183] width 42 height 16
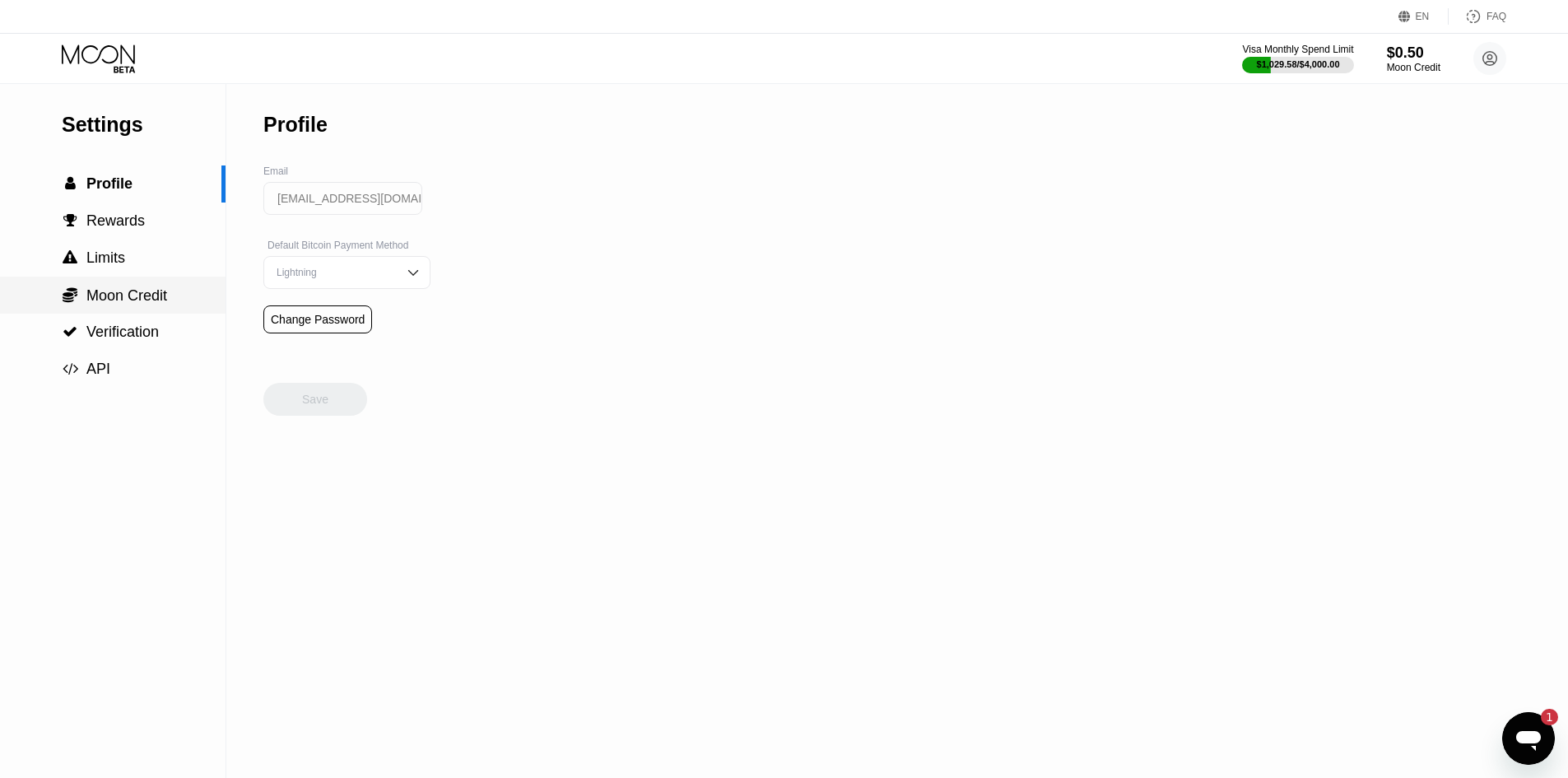
click at [136, 294] on span "Moon Credit" at bounding box center [126, 295] width 81 height 16
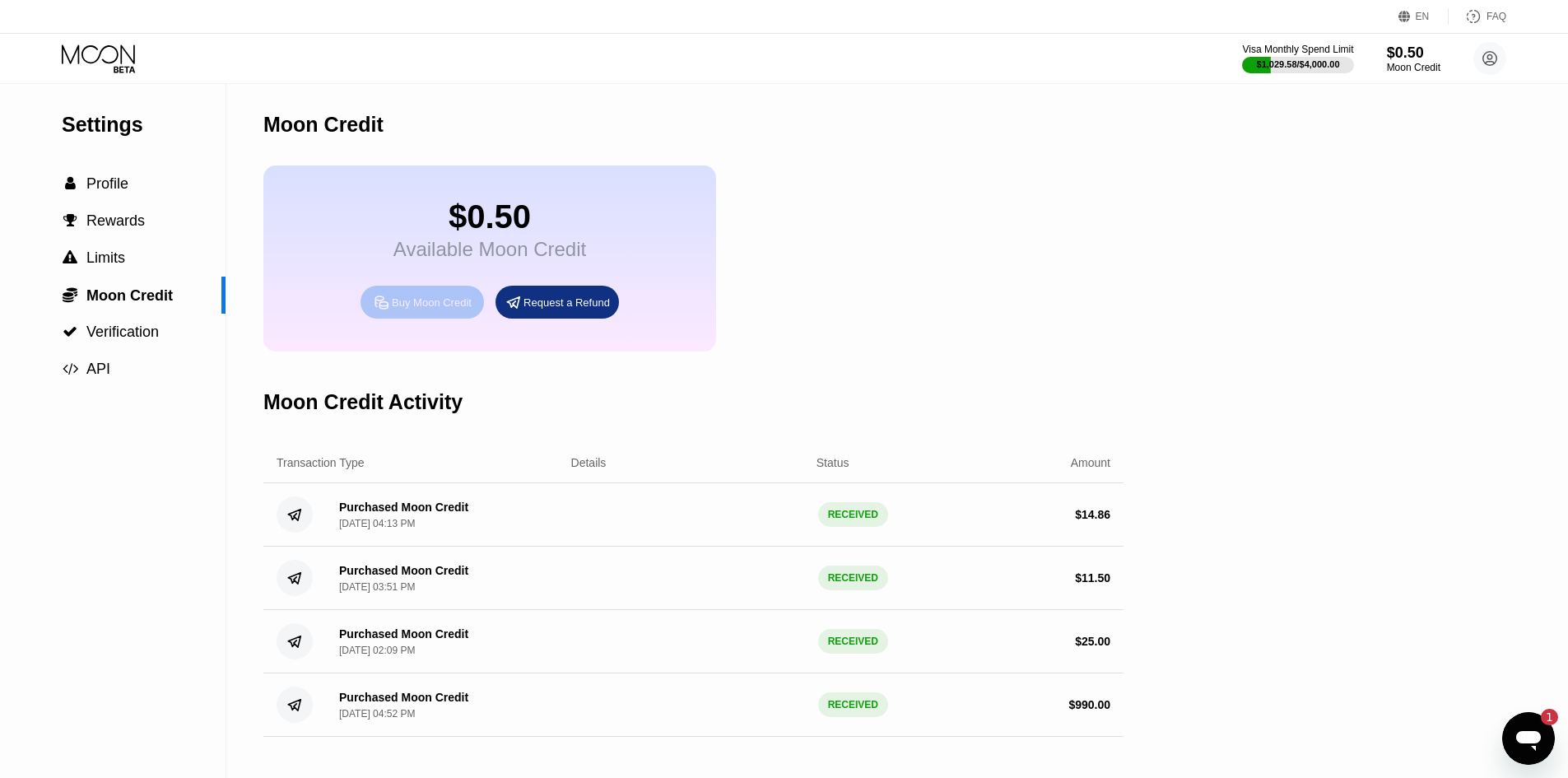
click at [431, 310] on div "Buy Moon Credit" at bounding box center [431, 303] width 80 height 14
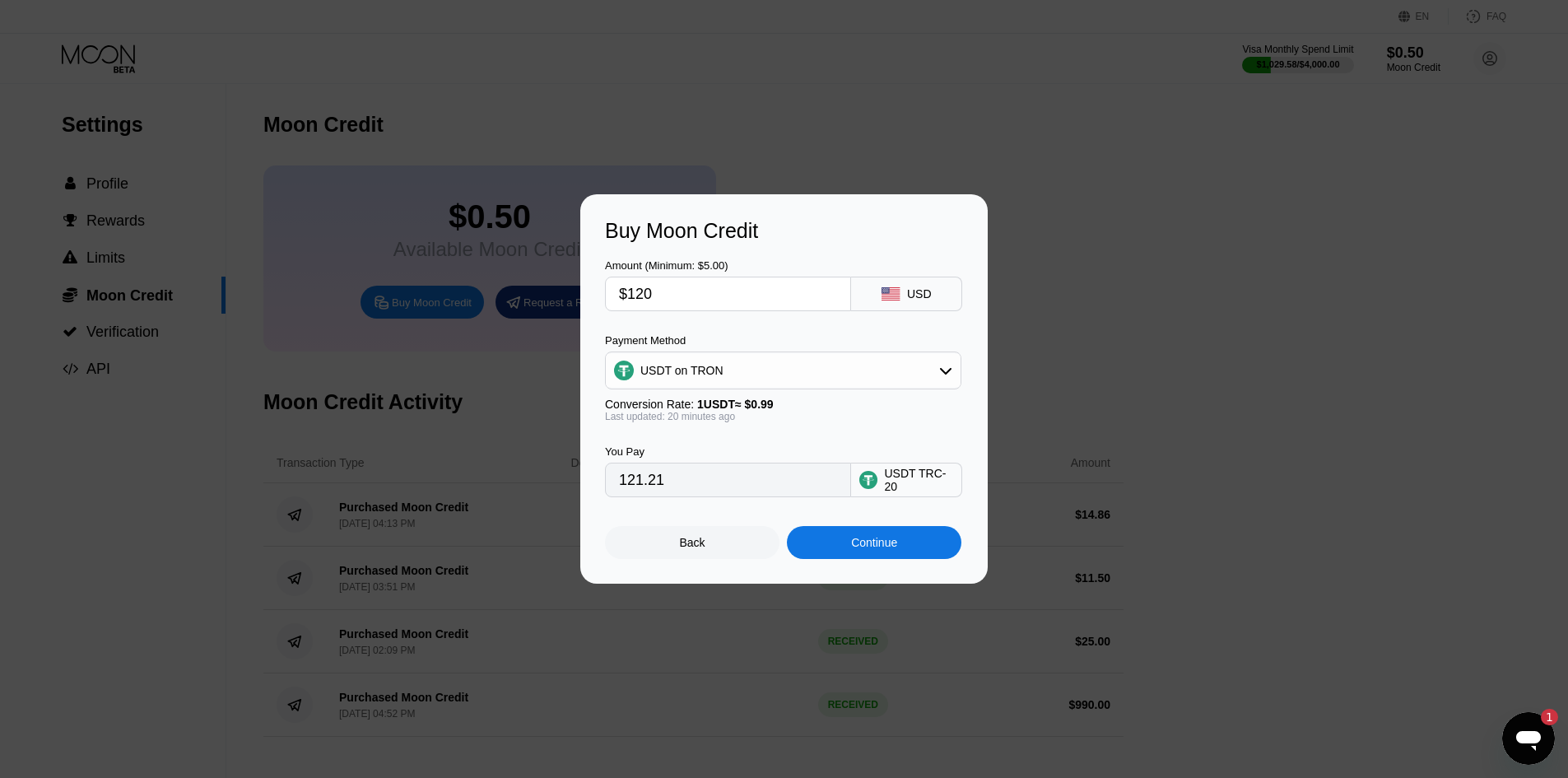
click at [714, 300] on input "$120" at bounding box center [729, 293] width 218 height 33
click at [716, 300] on input "$120" at bounding box center [729, 293] width 218 height 33
type input "$1"
type input "1.01"
type input "$12"
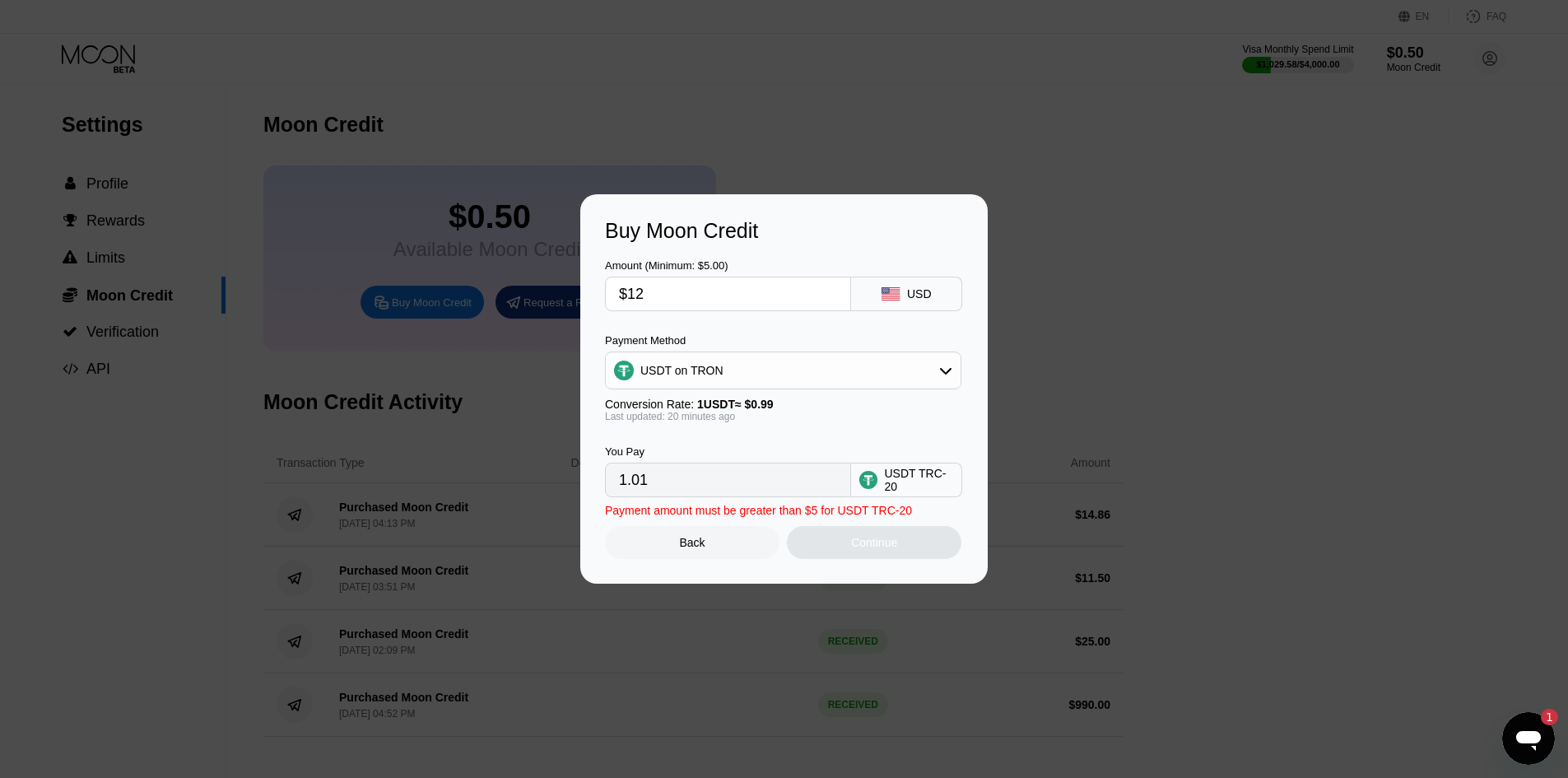
type input "12.12"
type input "$125"
type input "126.26"
type input "$125.03"
type input "126.29"
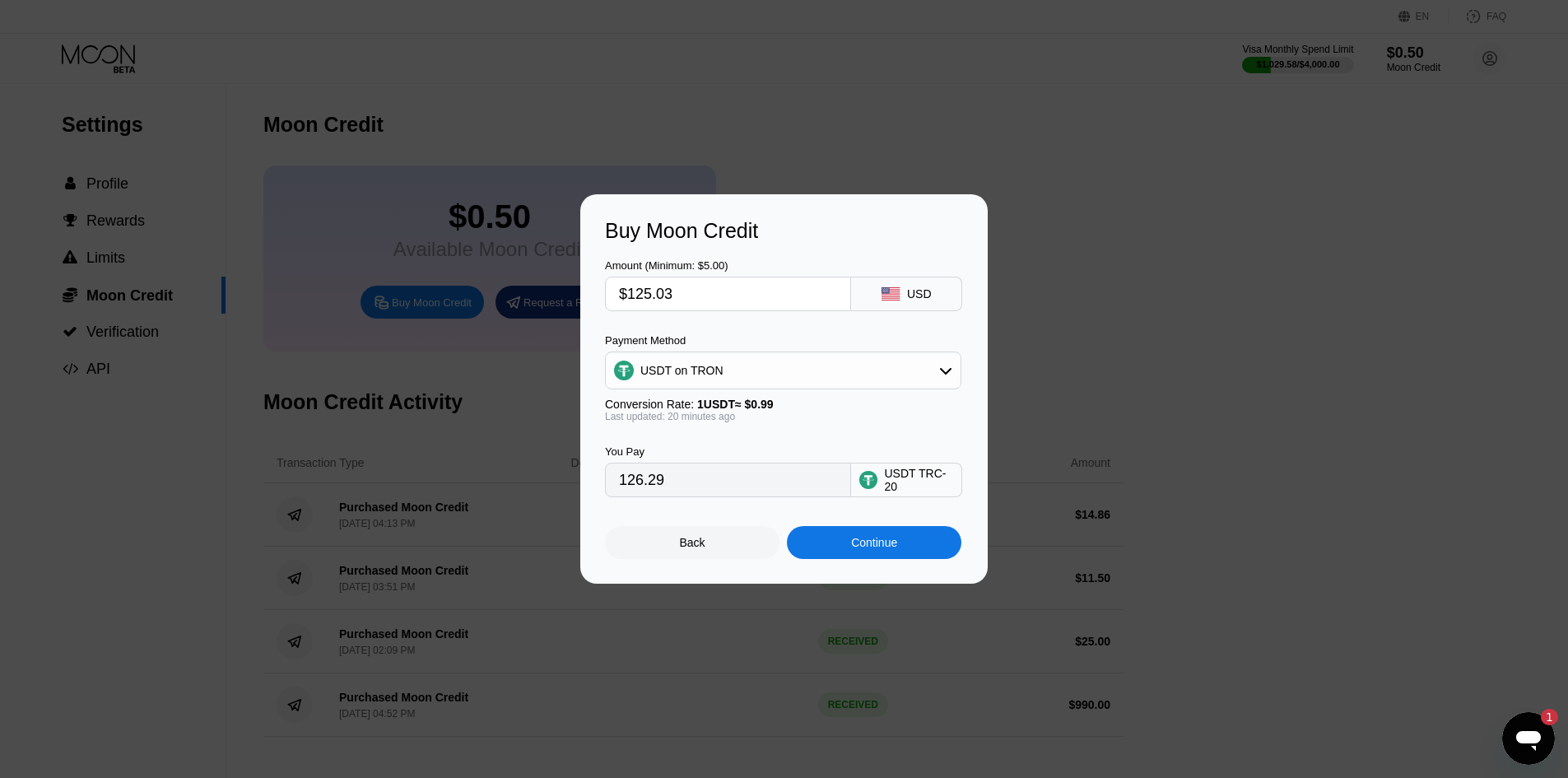
click at [736, 337] on div "Payment Method" at bounding box center [783, 341] width 356 height 12
drag, startPoint x: 698, startPoint y: 488, endPoint x: 689, endPoint y: 483, distance: 10.3
click at [696, 485] on input "126.29" at bounding box center [729, 480] width 218 height 33
click at [689, 483] on input "126.29" at bounding box center [729, 480] width 218 height 33
click at [691, 485] on input "126.29" at bounding box center [729, 480] width 218 height 33
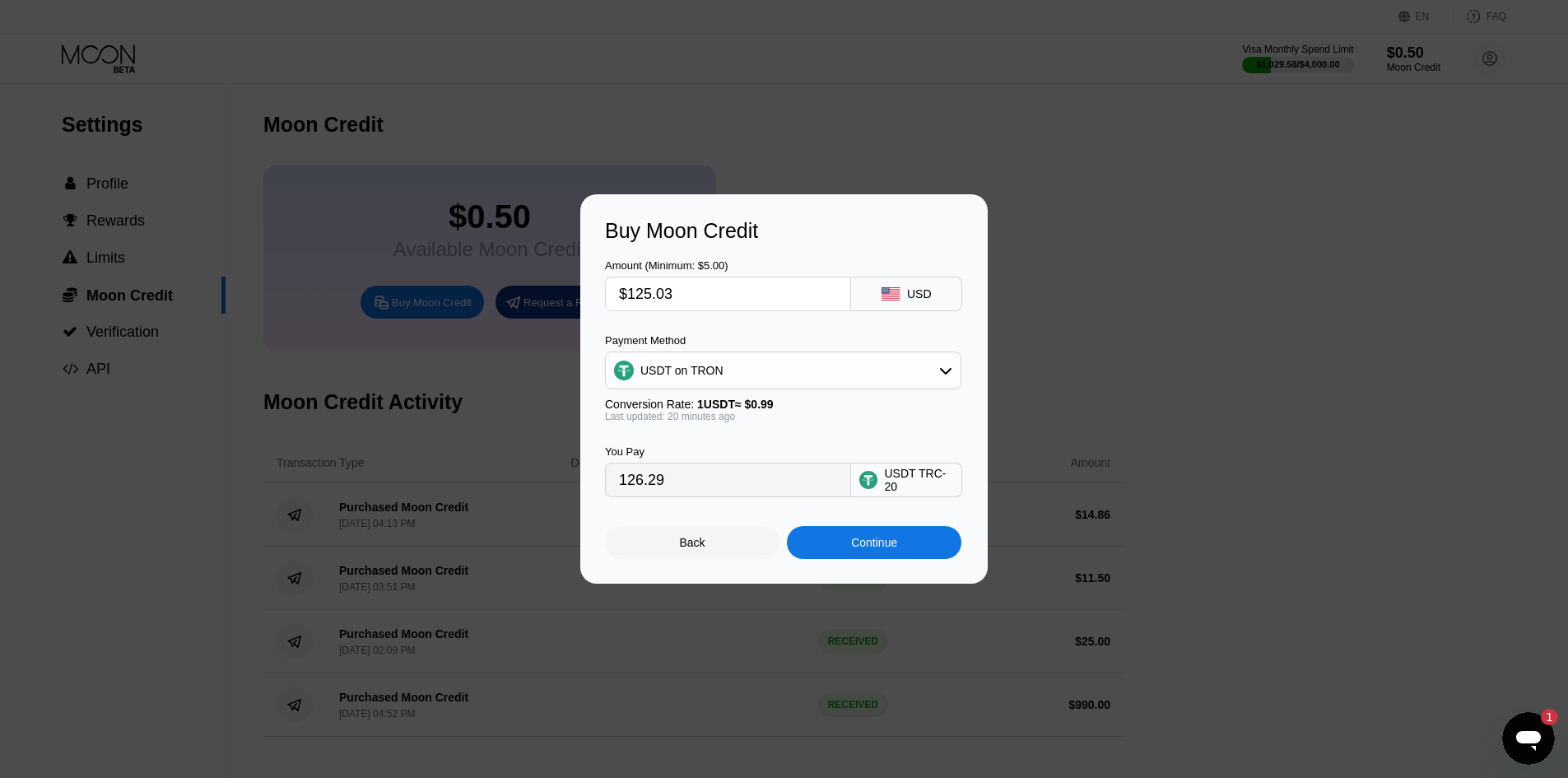
drag, startPoint x: 679, startPoint y: 302, endPoint x: 619, endPoint y: 306, distance: 60.1
click at [619, 306] on input "$125.03" at bounding box center [729, 293] width 218 height 33
type input "$1"
type input "1.01"
type input "$12"
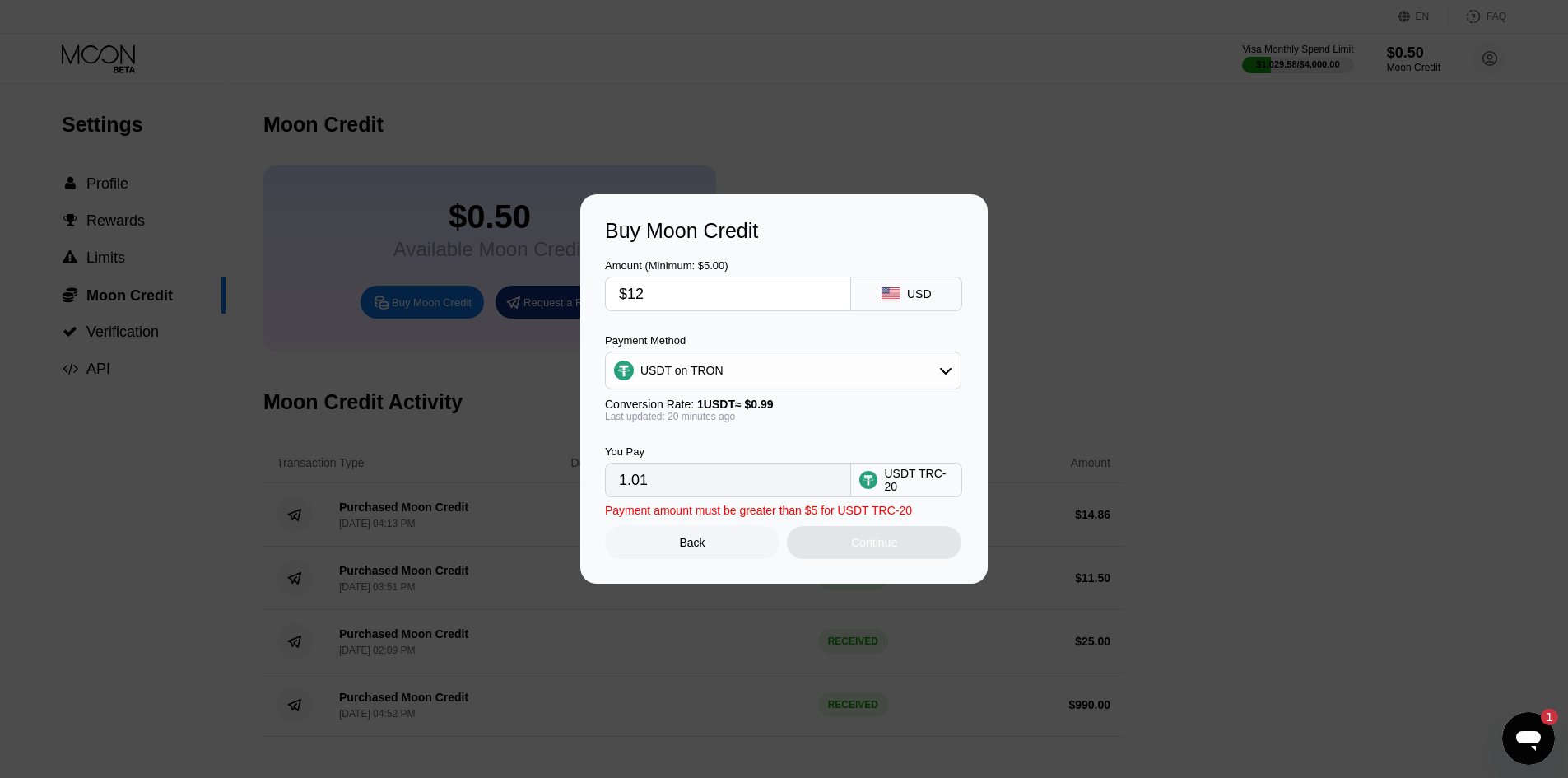
type input "12.12"
type input "$123"
type input "124.24"
type input "$123.5"
type input "124.75"
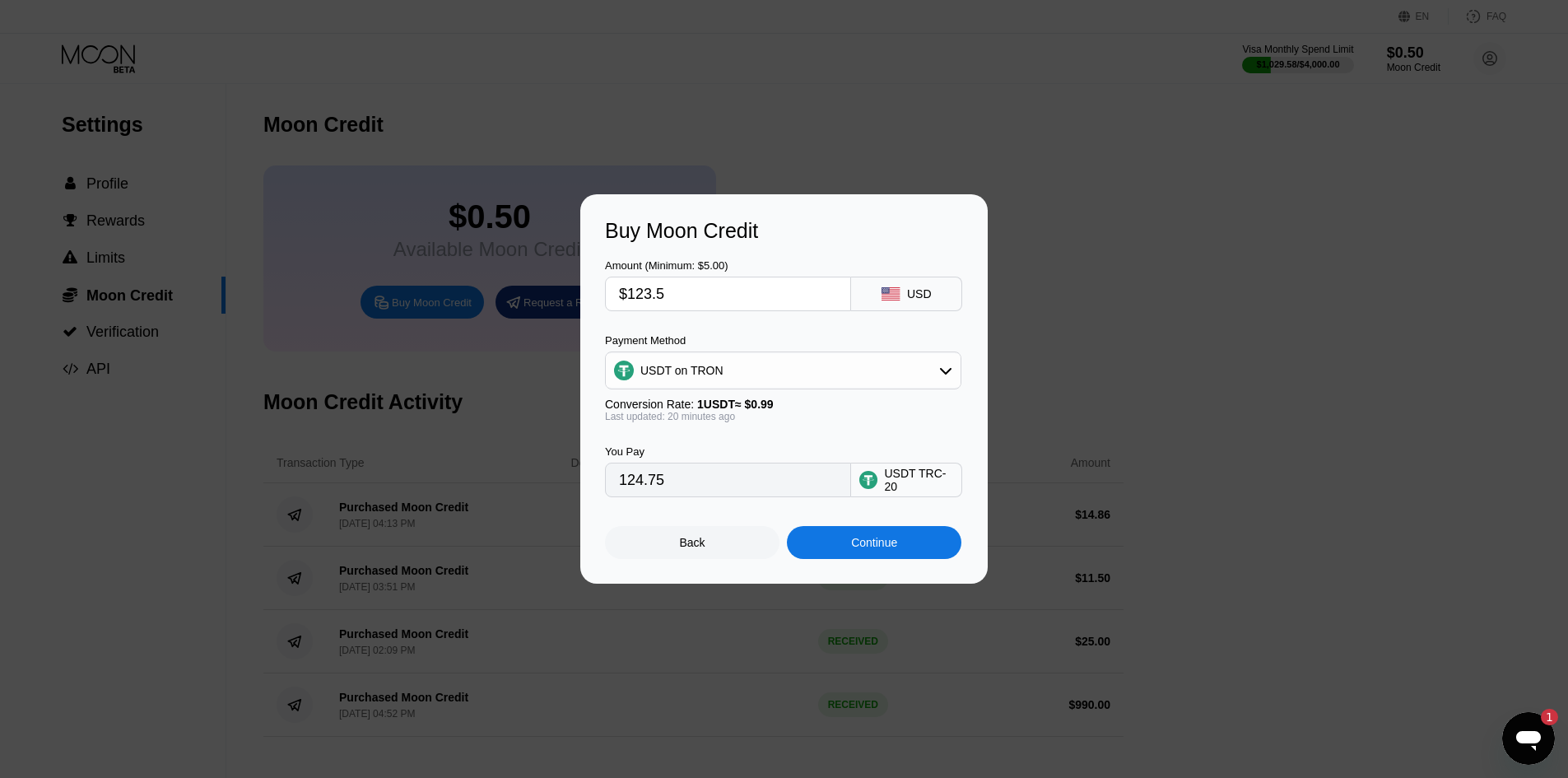
type input "$123."
type input "124.24"
type input "$12"
type input "12.12"
type input "$124"
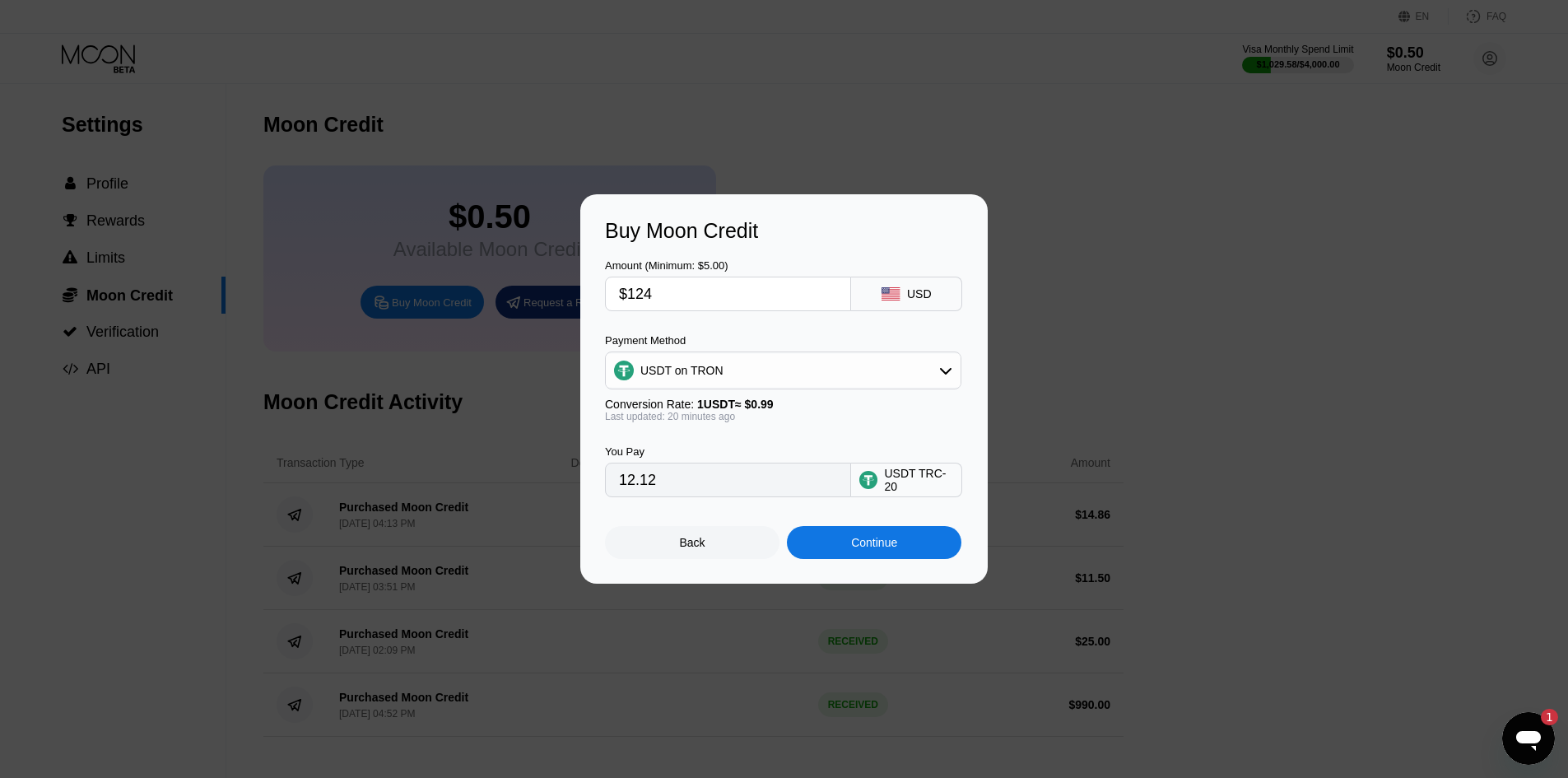
type input "125.25"
type input "$12"
type input "12.12"
type input "$123"
type input "124.24"
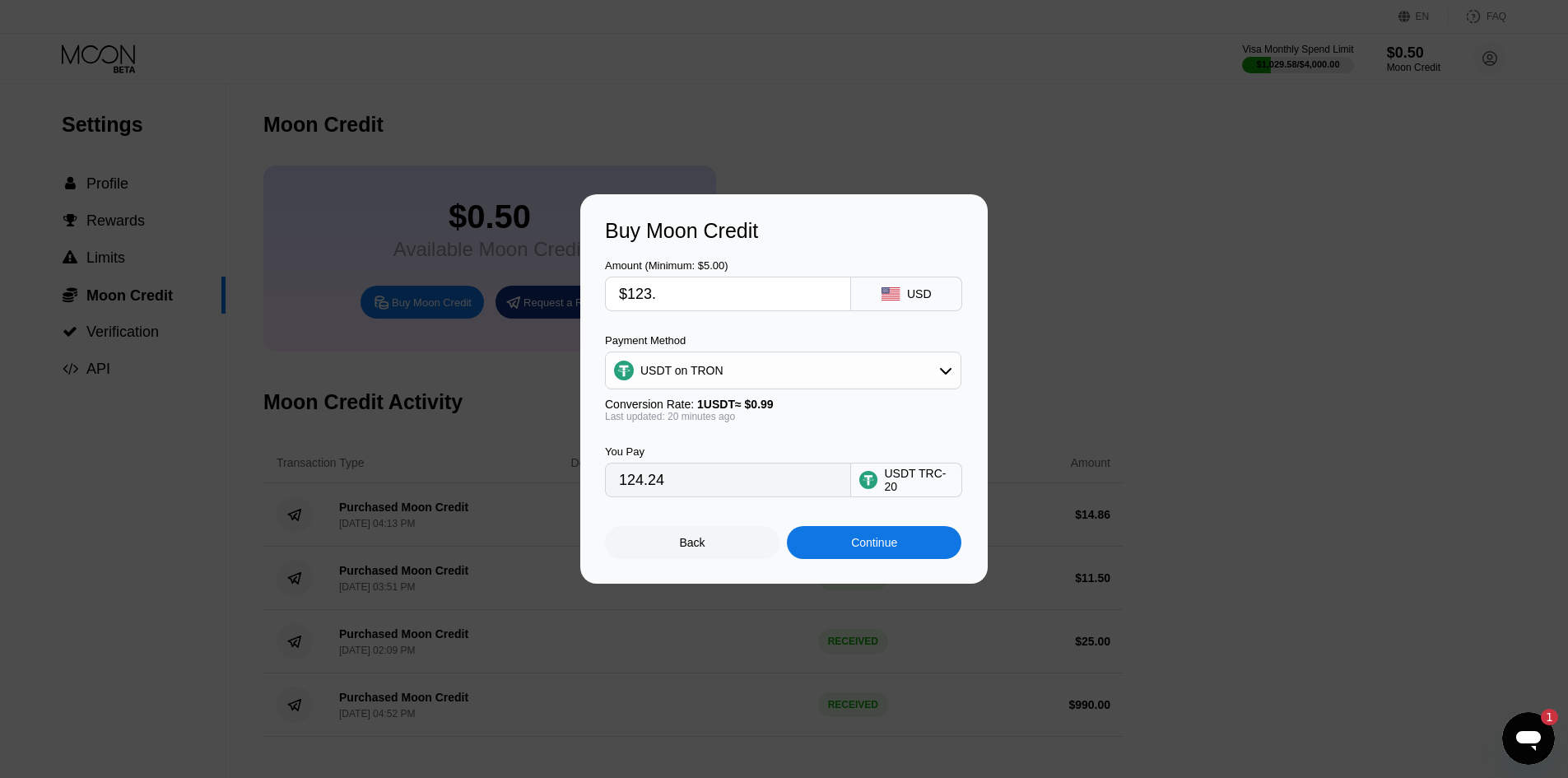
type input "$123.7"
type input "124.95"
type input "$123.75"
type input "125.00"
type input "$123.7"
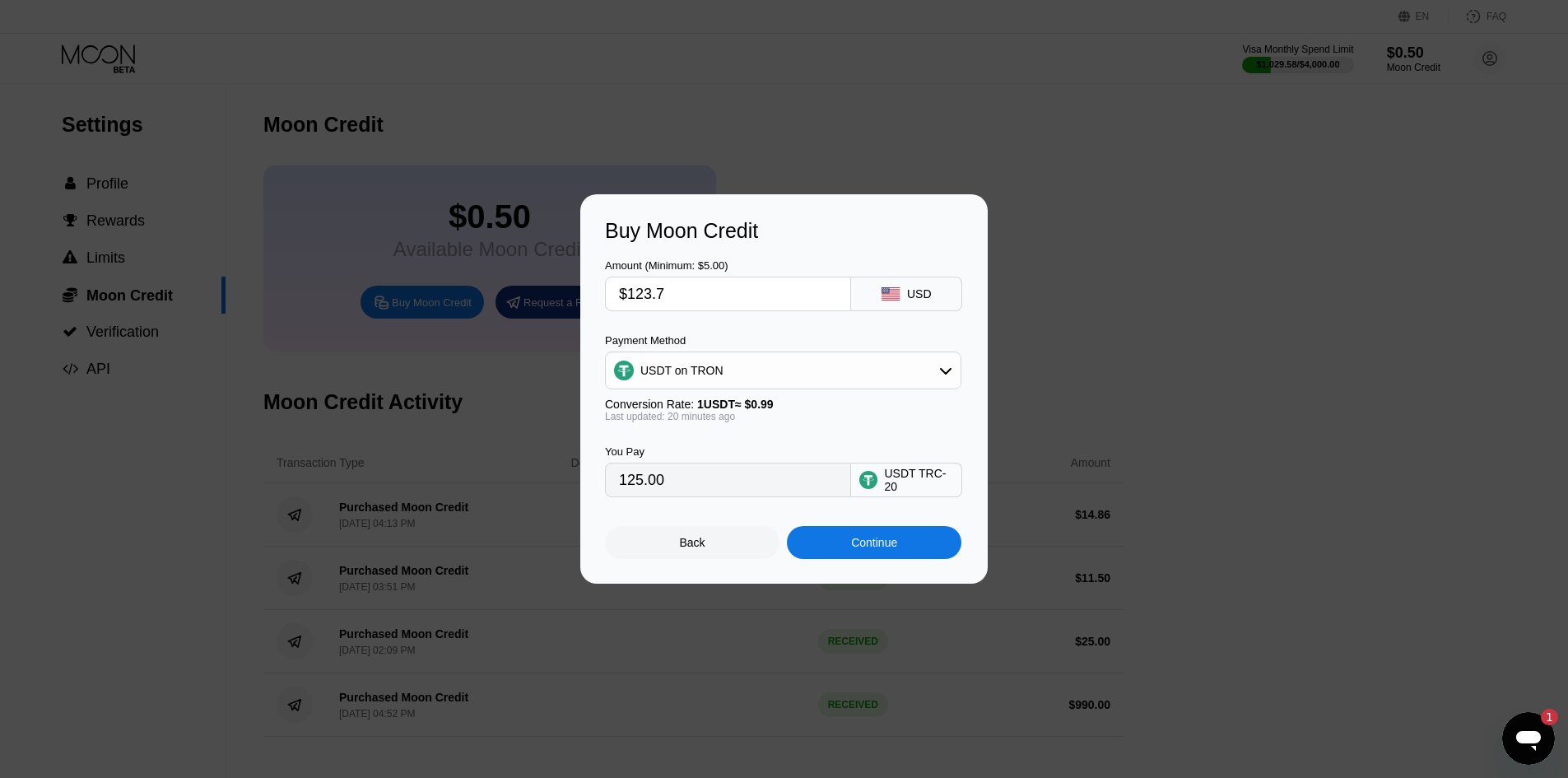
type input "124.95"
type input "$123."
type input "124.24"
type input "$123.8"
type input "125.05"
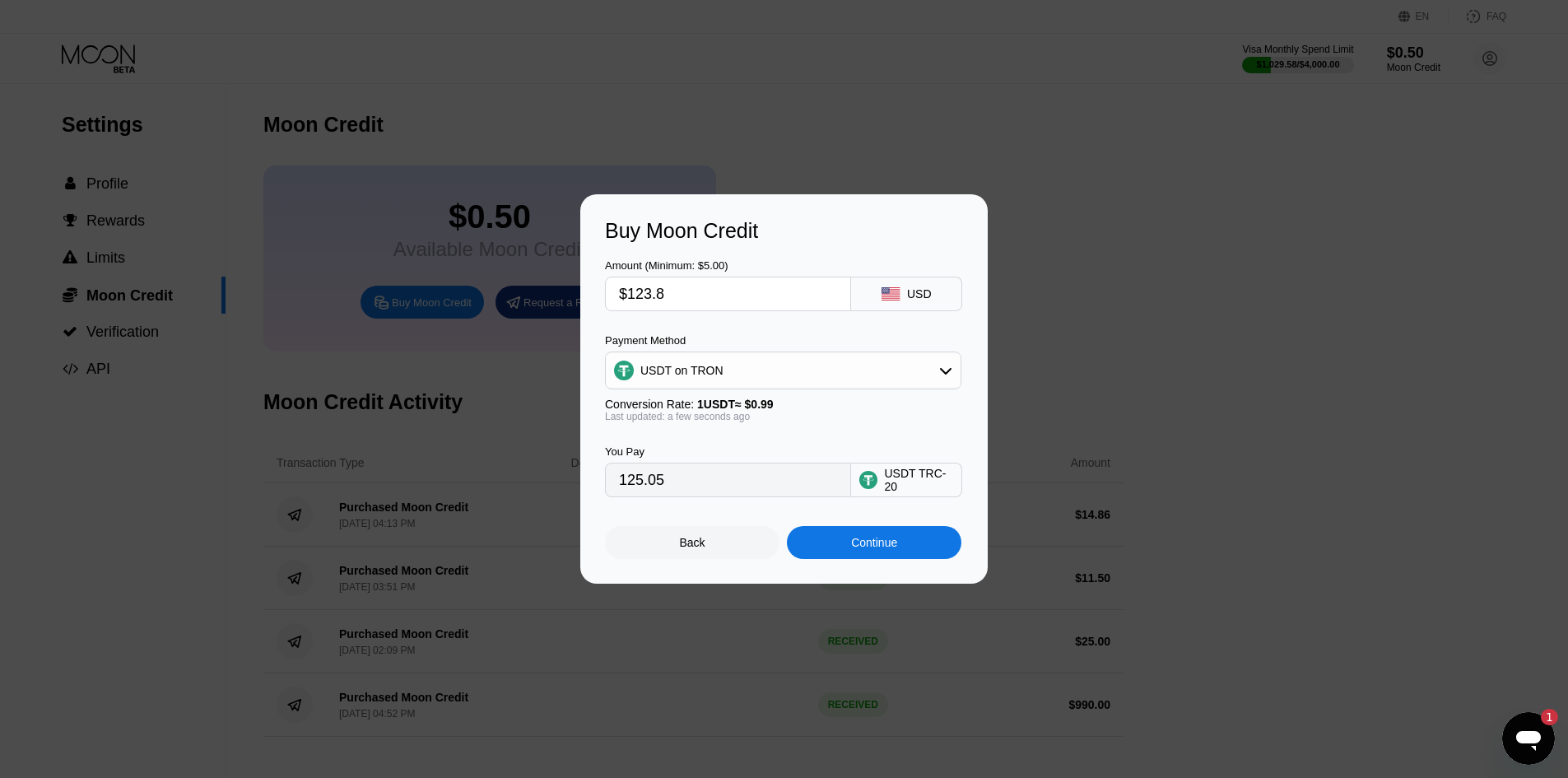
type input "$123."
type input "124.24"
type input "$123.7"
type input "124.95"
type input "$123.75"
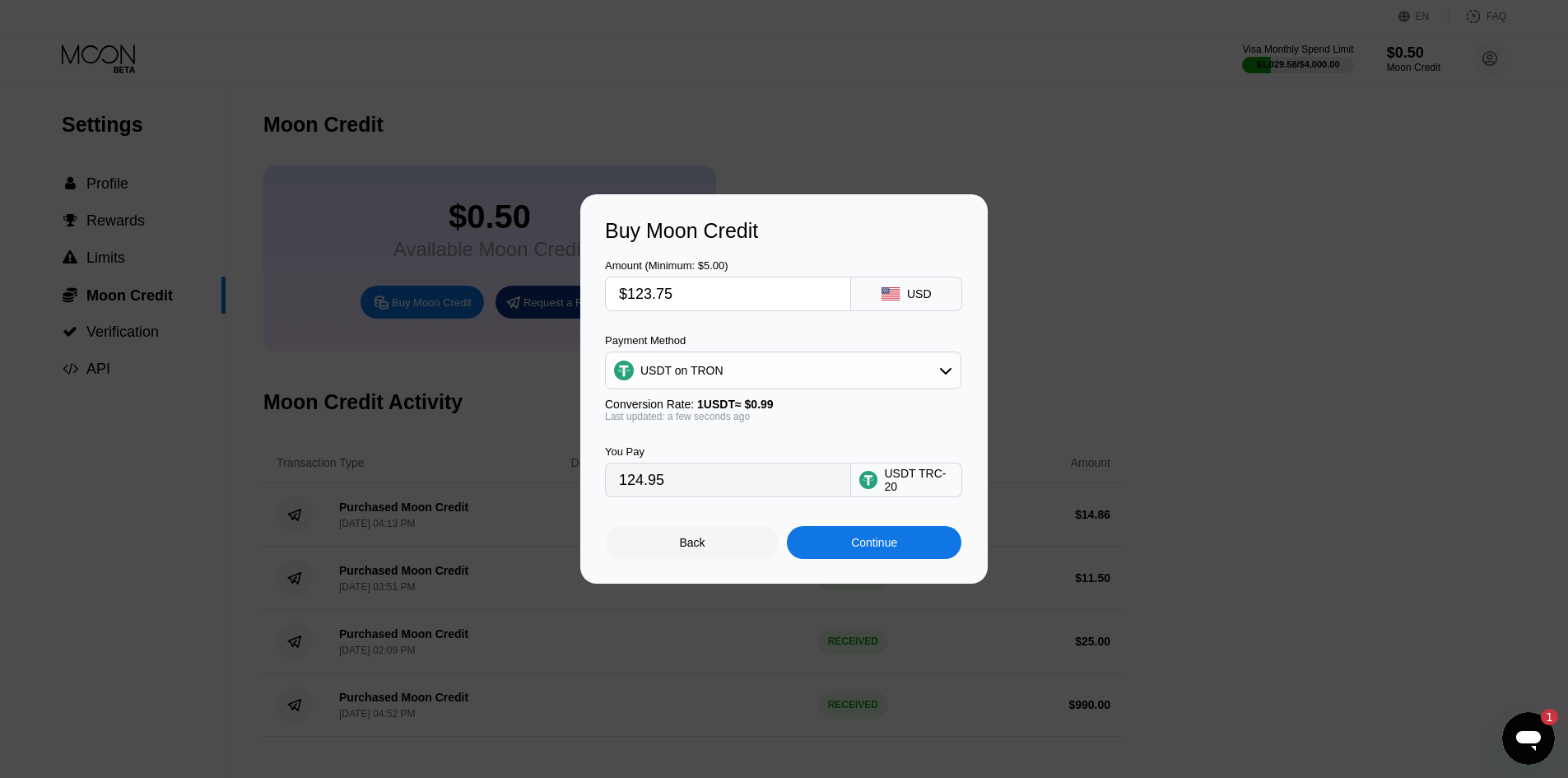
type input "125.00"
type input "$123.75"
click at [901, 554] on div "Continue" at bounding box center [874, 542] width 175 height 33
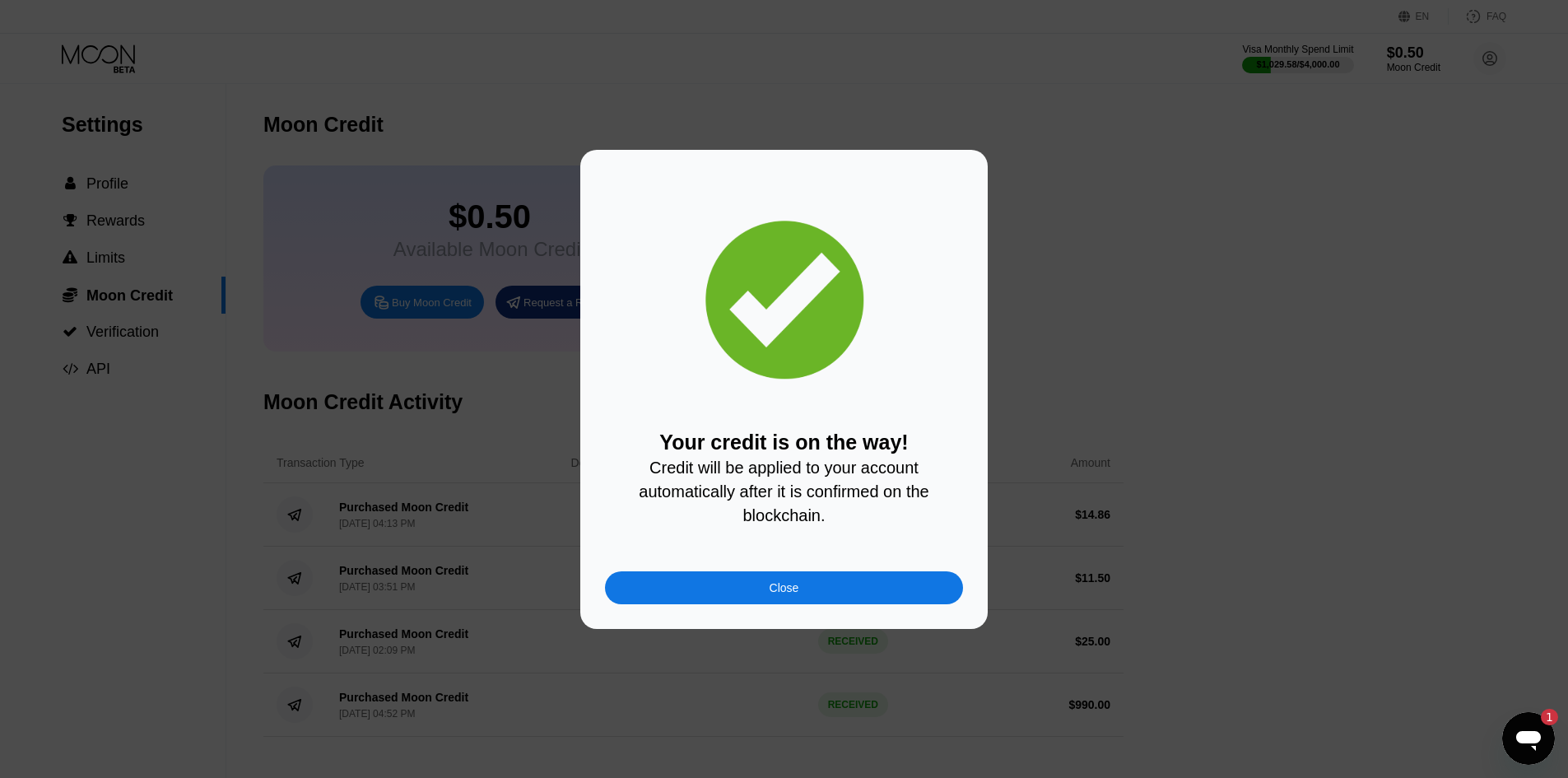
click at [792, 595] on div "Close" at bounding box center [784, 588] width 29 height 13
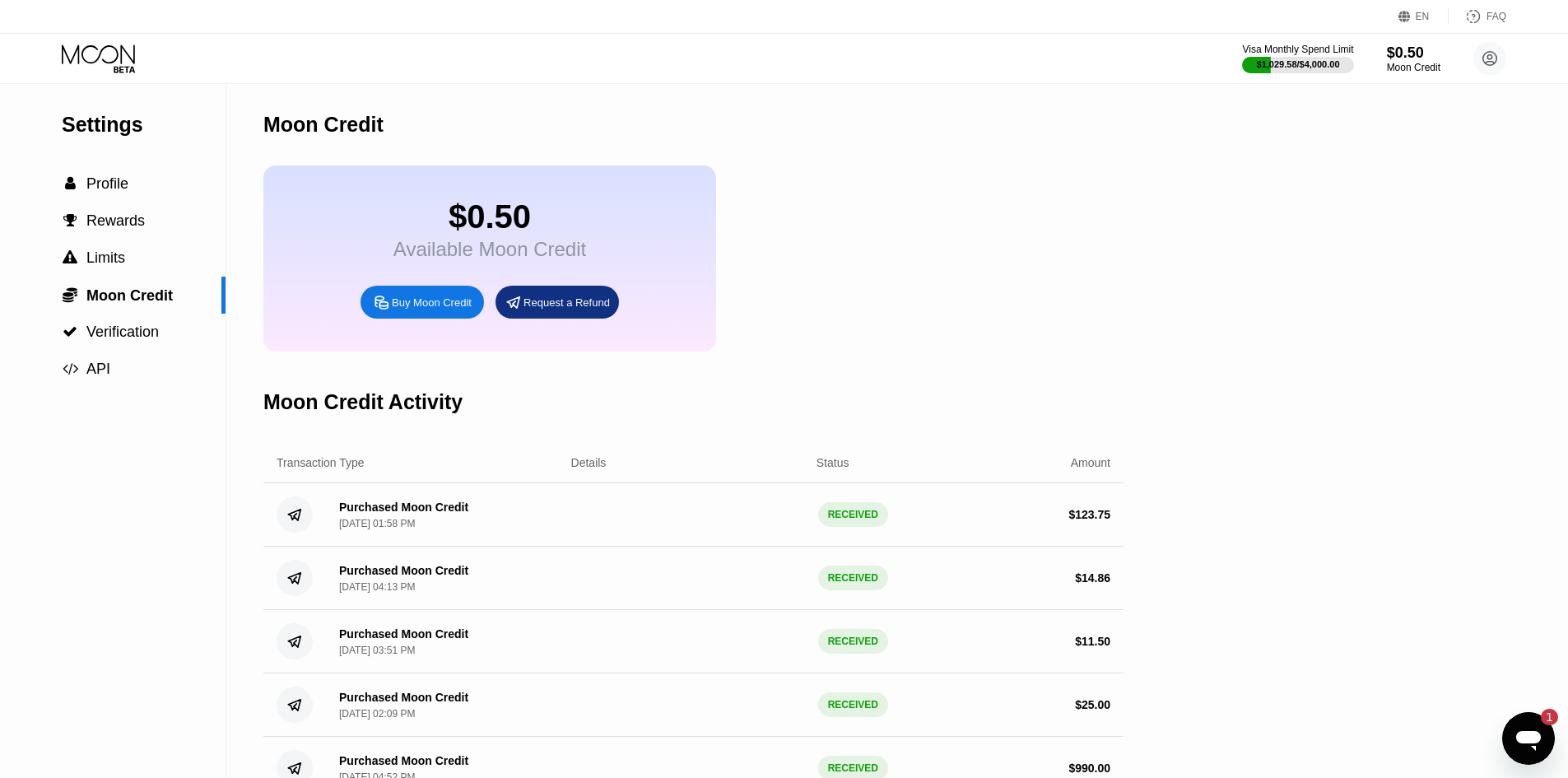
click at [349, 230] on div "$0.50 Available Moon Credit Buy Moon Credit Request a Refund" at bounding box center [489, 258] width 452 height 186
click at [100, 191] on span "Profile" at bounding box center [107, 183] width 42 height 16
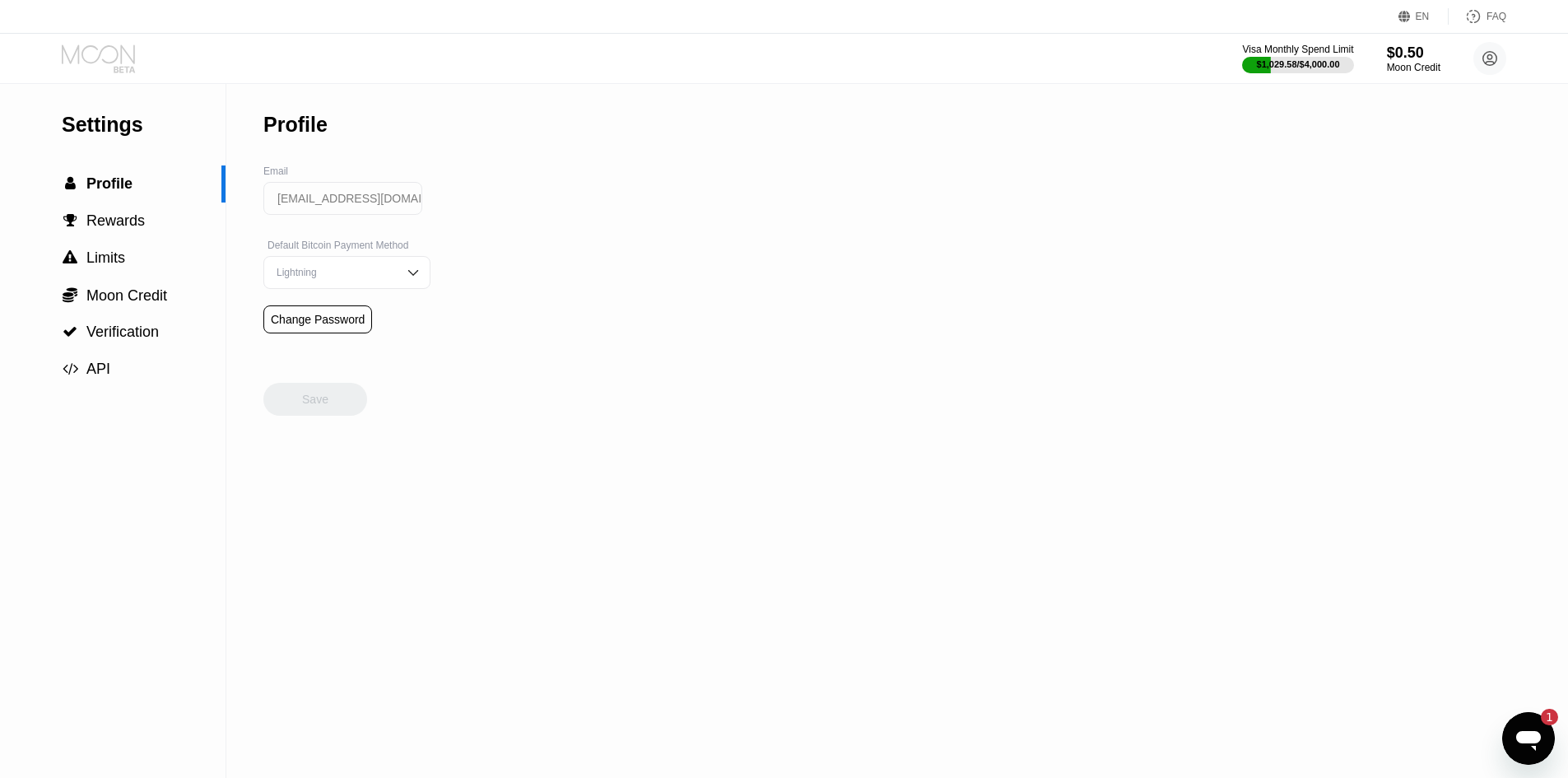
click at [104, 53] on icon at bounding box center [100, 59] width 77 height 28
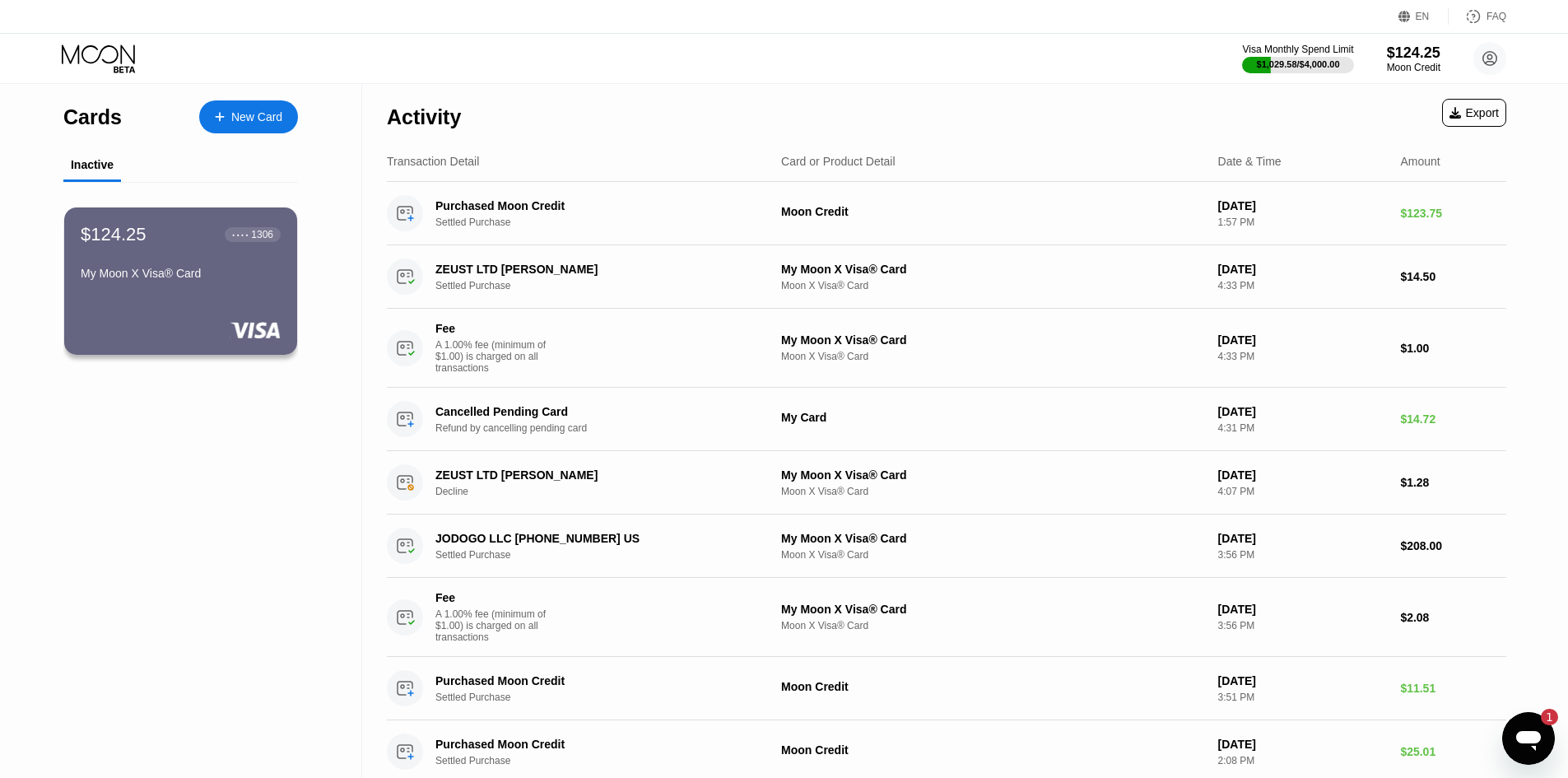
click at [190, 262] on div "$124.25 ● ● ● ● 1306 My Moon X Visa® Card" at bounding box center [181, 255] width 200 height 63
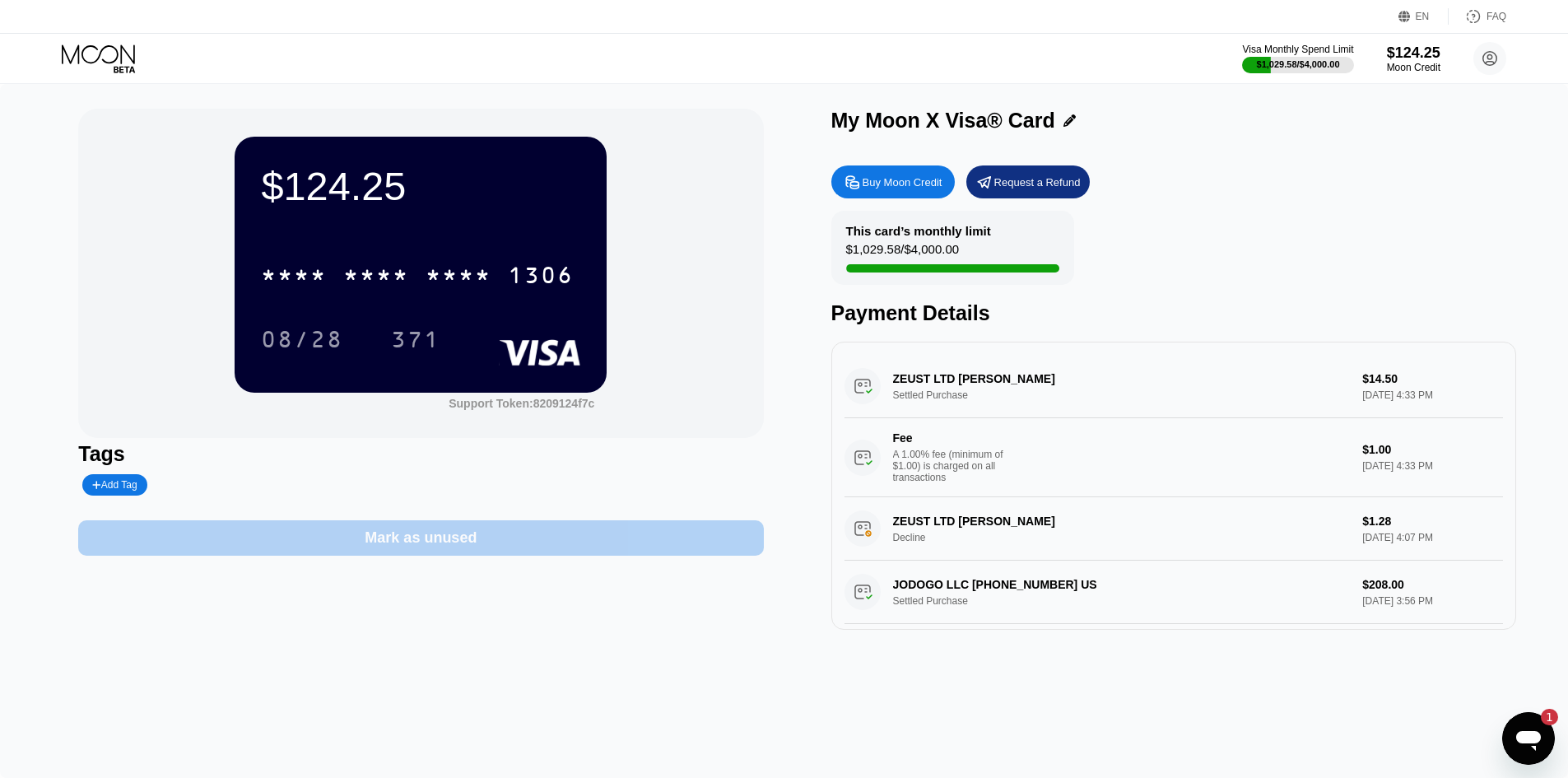
click at [420, 538] on div "Mark as unused" at bounding box center [421, 538] width 112 height 19
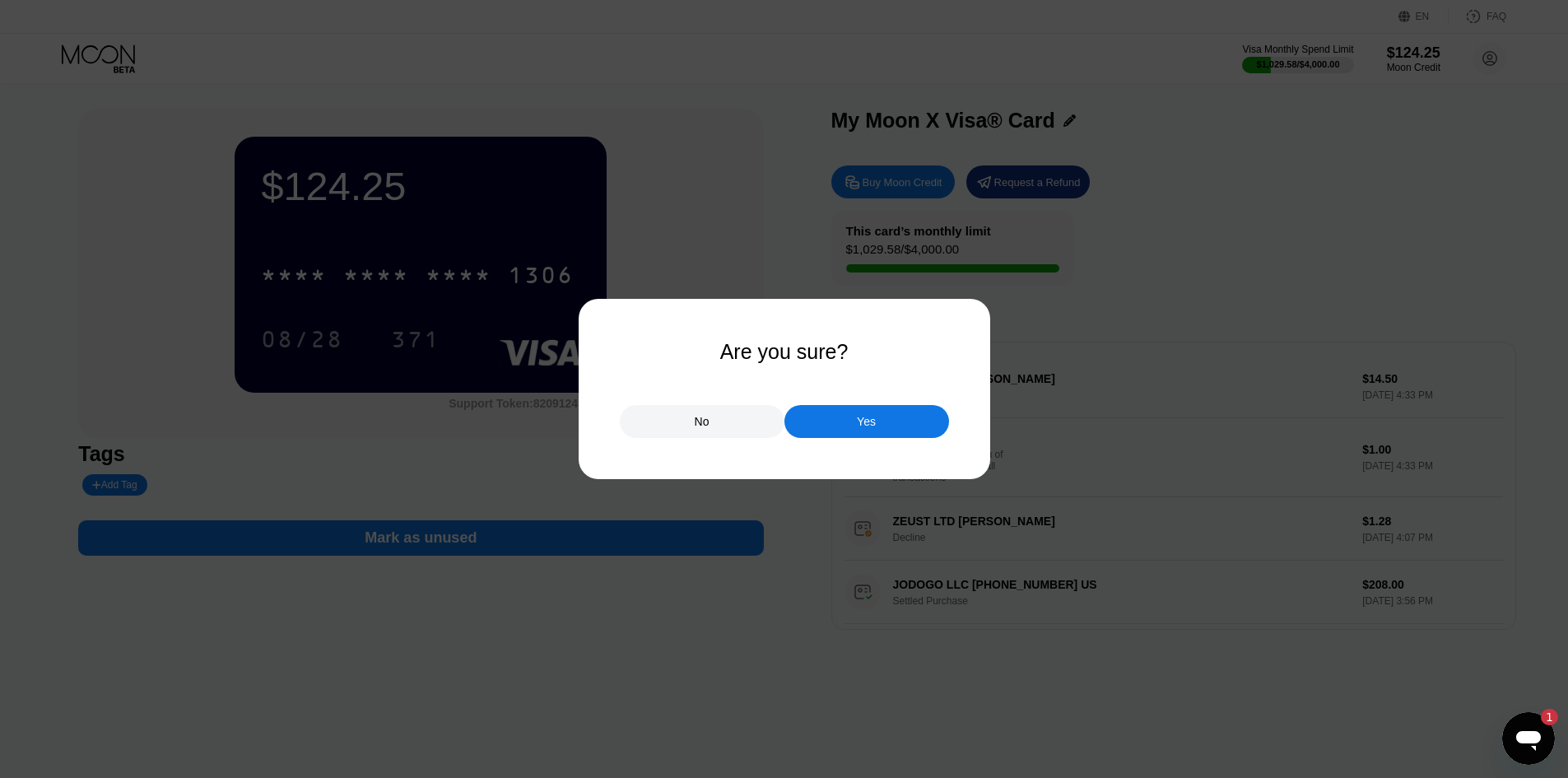
click at [837, 423] on div "Yes" at bounding box center [866, 422] width 164 height 33
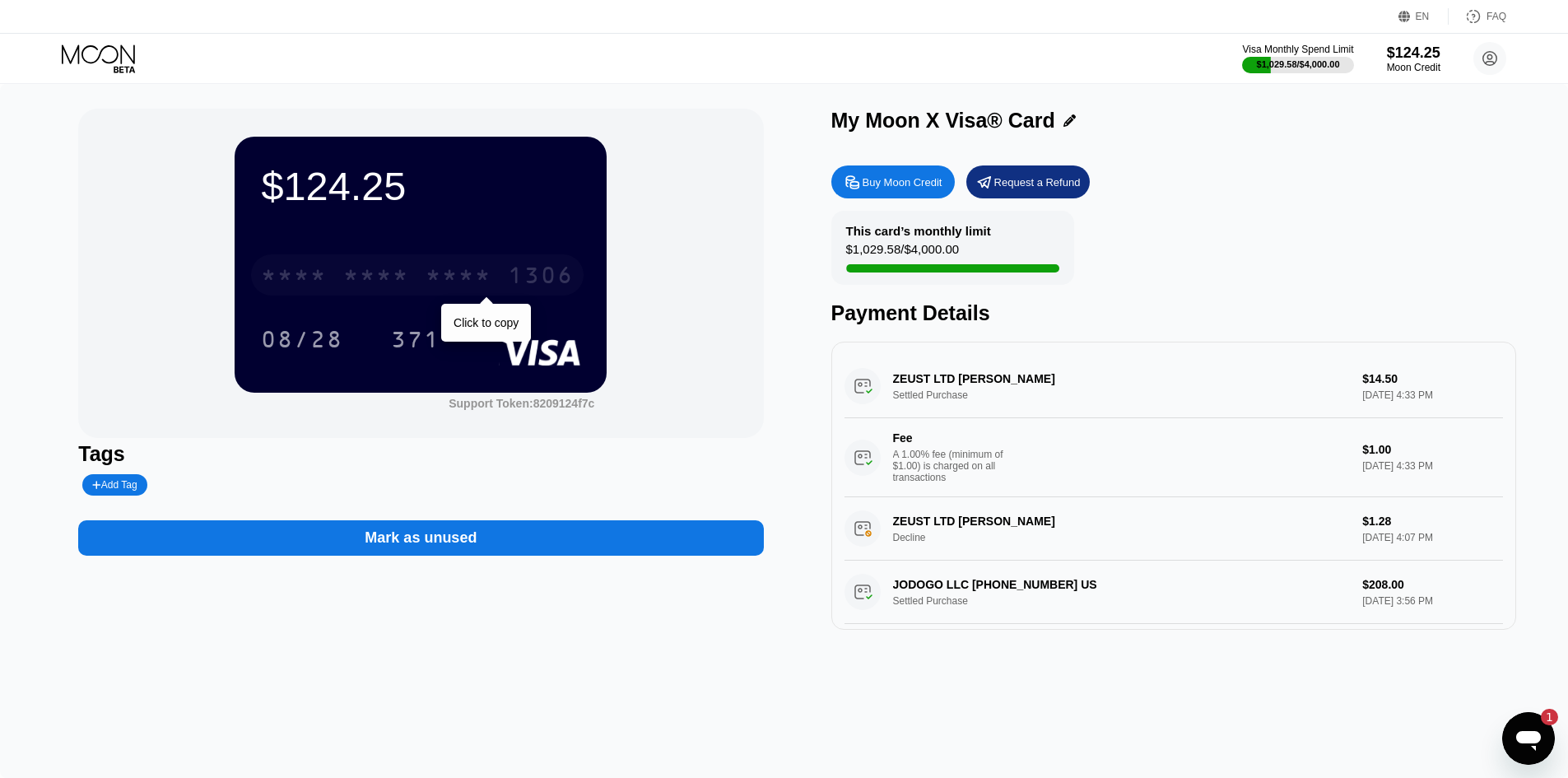
click at [384, 291] on div "* * * *" at bounding box center [376, 277] width 66 height 27
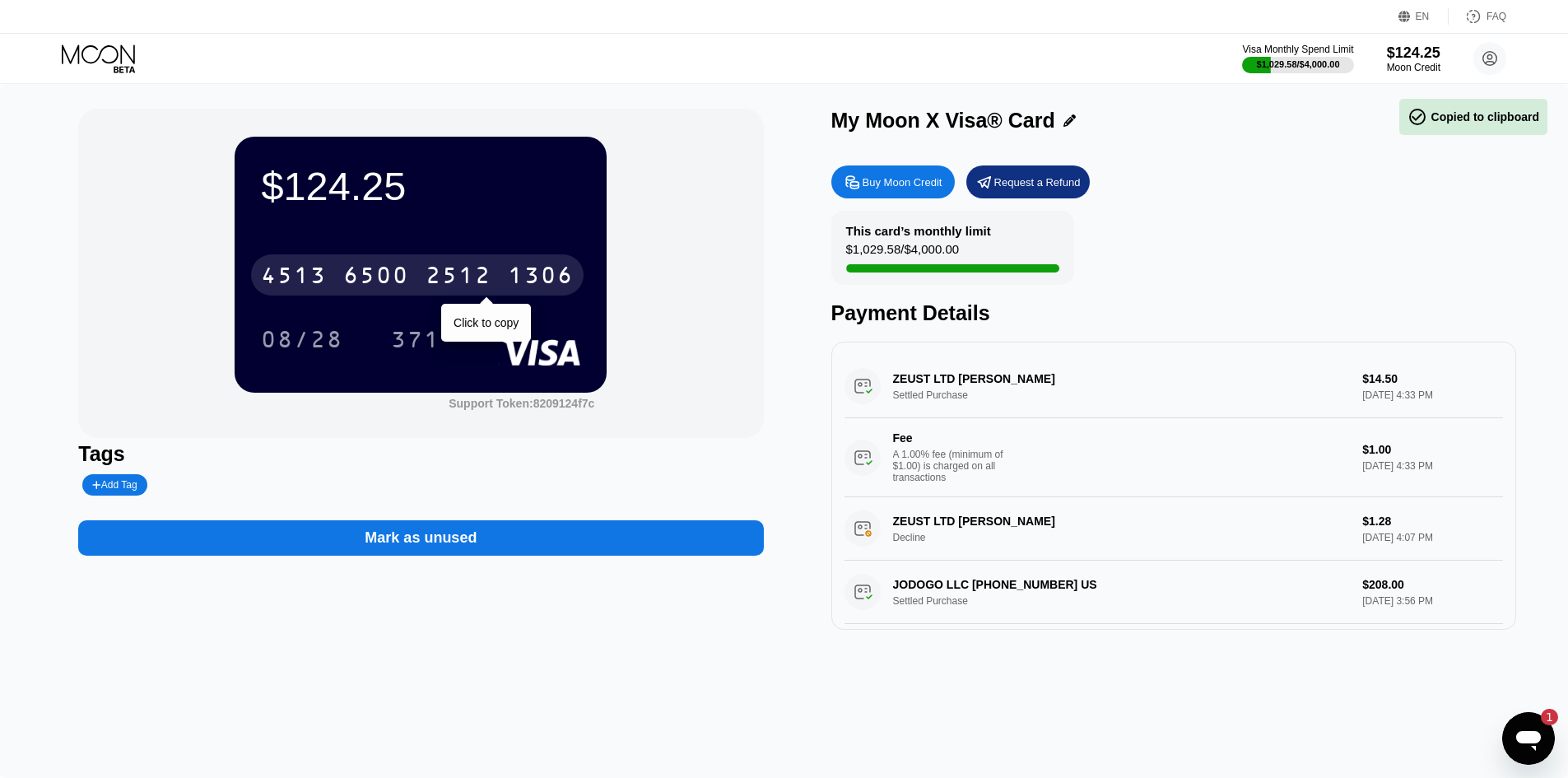
click at [384, 291] on div "6500" at bounding box center [376, 277] width 66 height 27
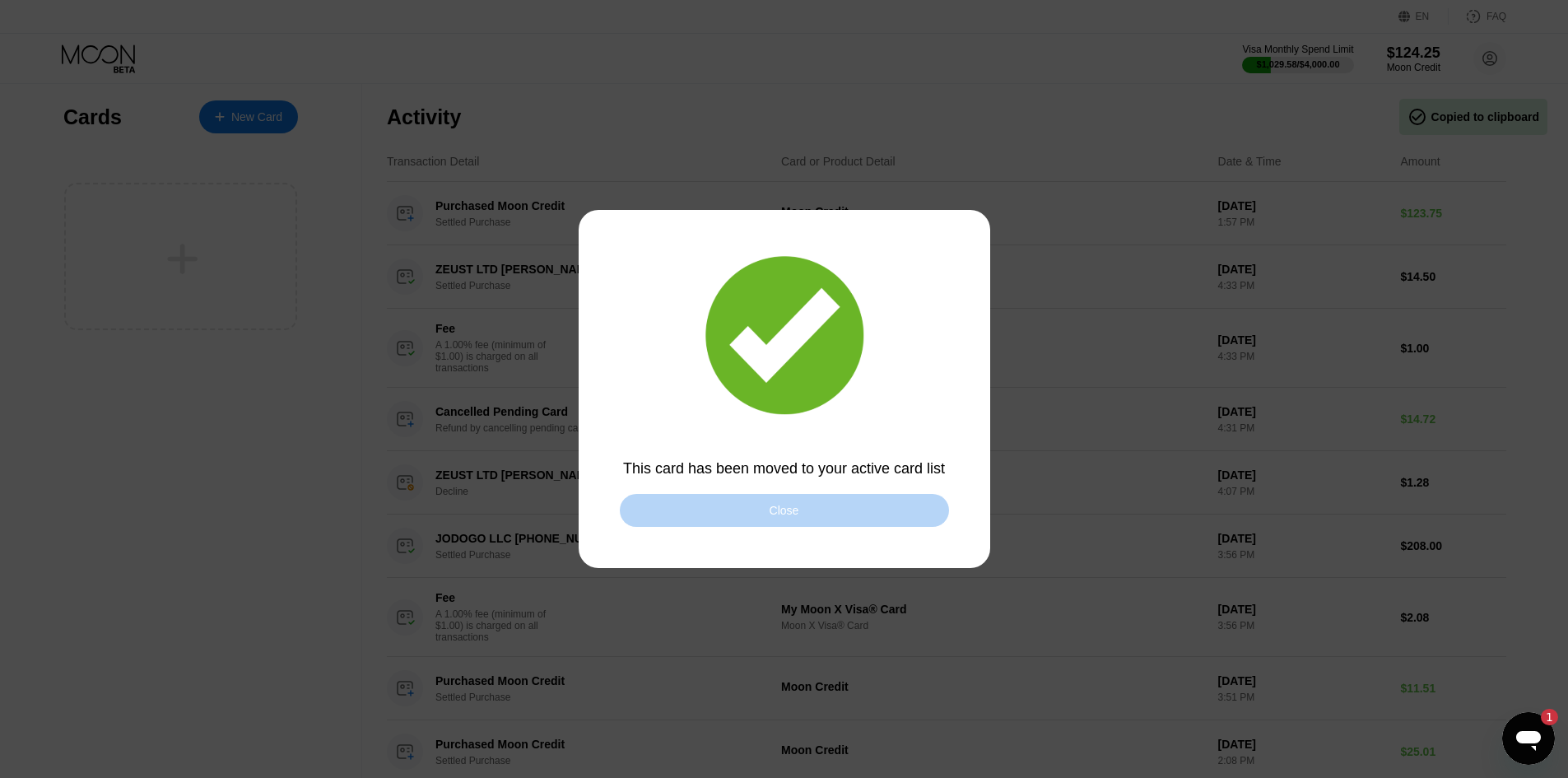
click at [779, 512] on div "Close" at bounding box center [784, 510] width 29 height 13
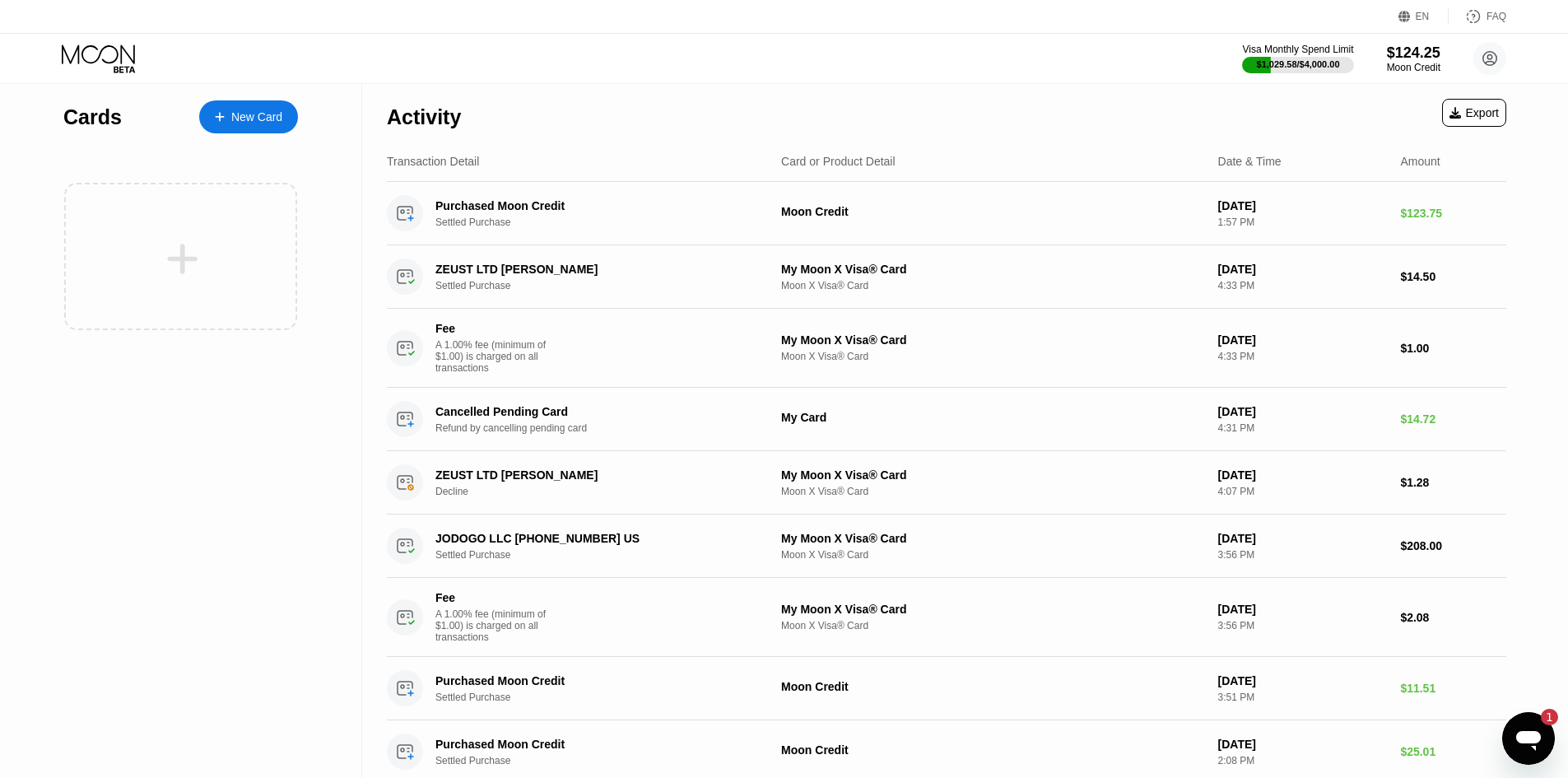
click at [89, 62] on icon at bounding box center [98, 54] width 73 height 19
click at [108, 65] on icon at bounding box center [100, 59] width 77 height 28
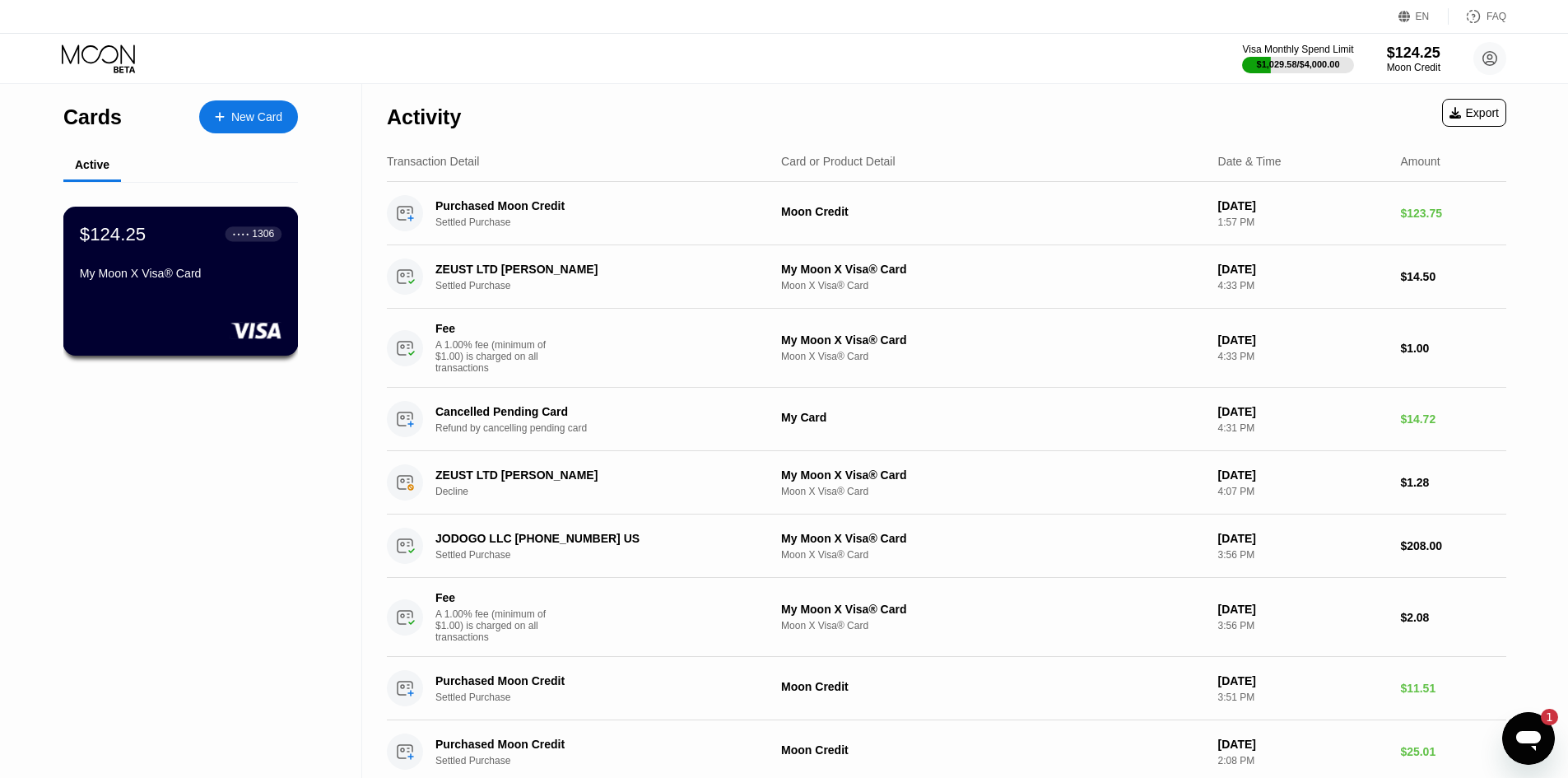
click at [153, 267] on div "$124.25 ● ● ● ● 1306 My Moon X Visa® Card" at bounding box center [181, 255] width 201 height 64
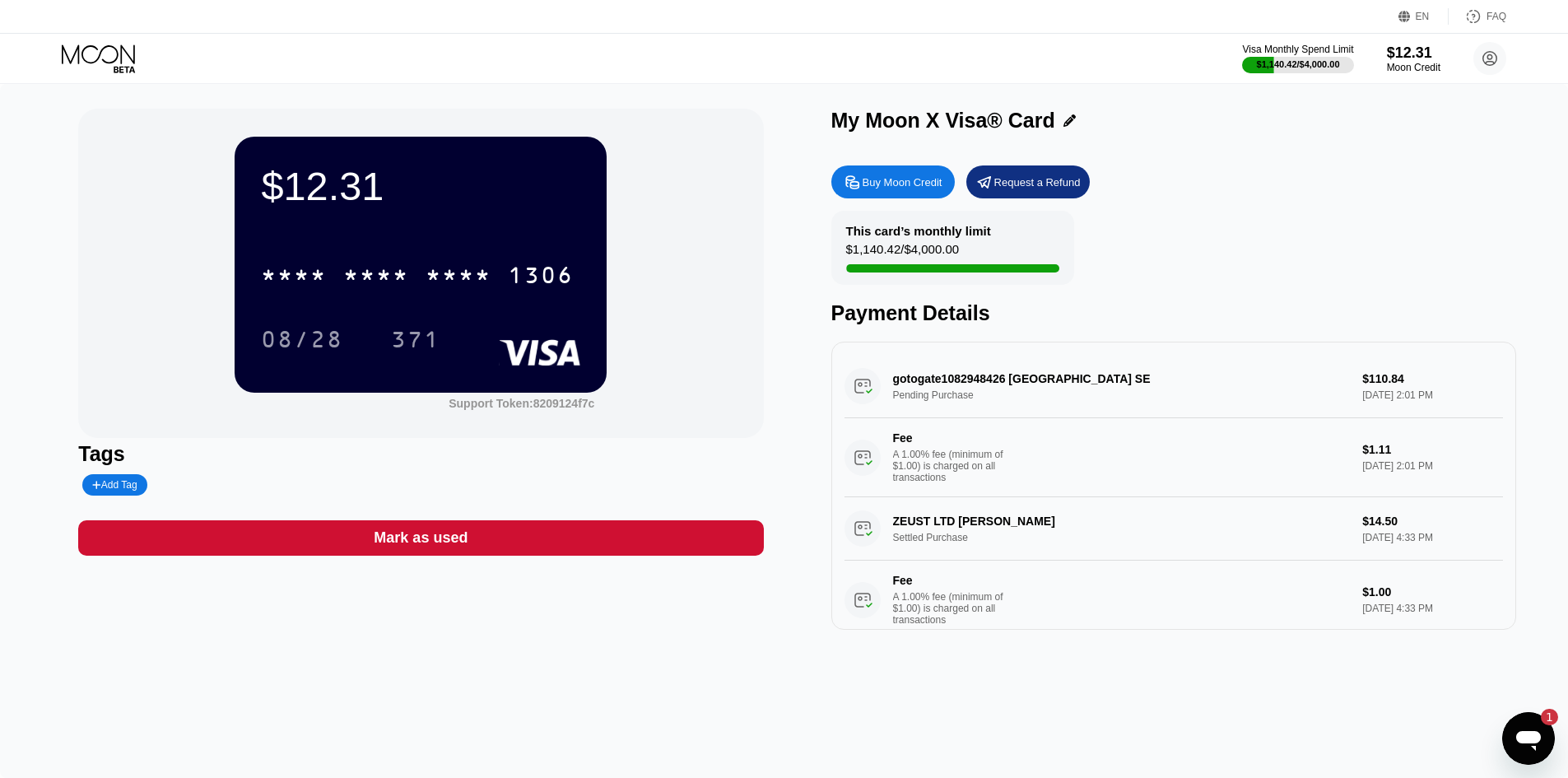
drag, startPoint x: 1073, startPoint y: 386, endPoint x: 882, endPoint y: 367, distance: 191.9
click at [882, 367] on div "gotogate1082948426 Uppsala SE Pending Purchase $110.84 Sep 24, 2025 2:01 PM Fee…" at bounding box center [1174, 426] width 659 height 143
click at [981, 411] on div "gotogate1082948426 [GEOGRAPHIC_DATA] SE Pending Purchase $110.84 [DATE] 2:01 PM…" at bounding box center [1174, 426] width 659 height 143
click at [940, 404] on div "gotogate1082948426 Uppsala SE Pending Purchase $110.84 Sep 24, 2025 2:01 PM Fee…" at bounding box center [1174, 426] width 659 height 143
click at [941, 398] on div "gotogate1082948426 [GEOGRAPHIC_DATA] SE Pending Purchase $110.84 [DATE] 2:01 PM…" at bounding box center [1174, 426] width 659 height 143
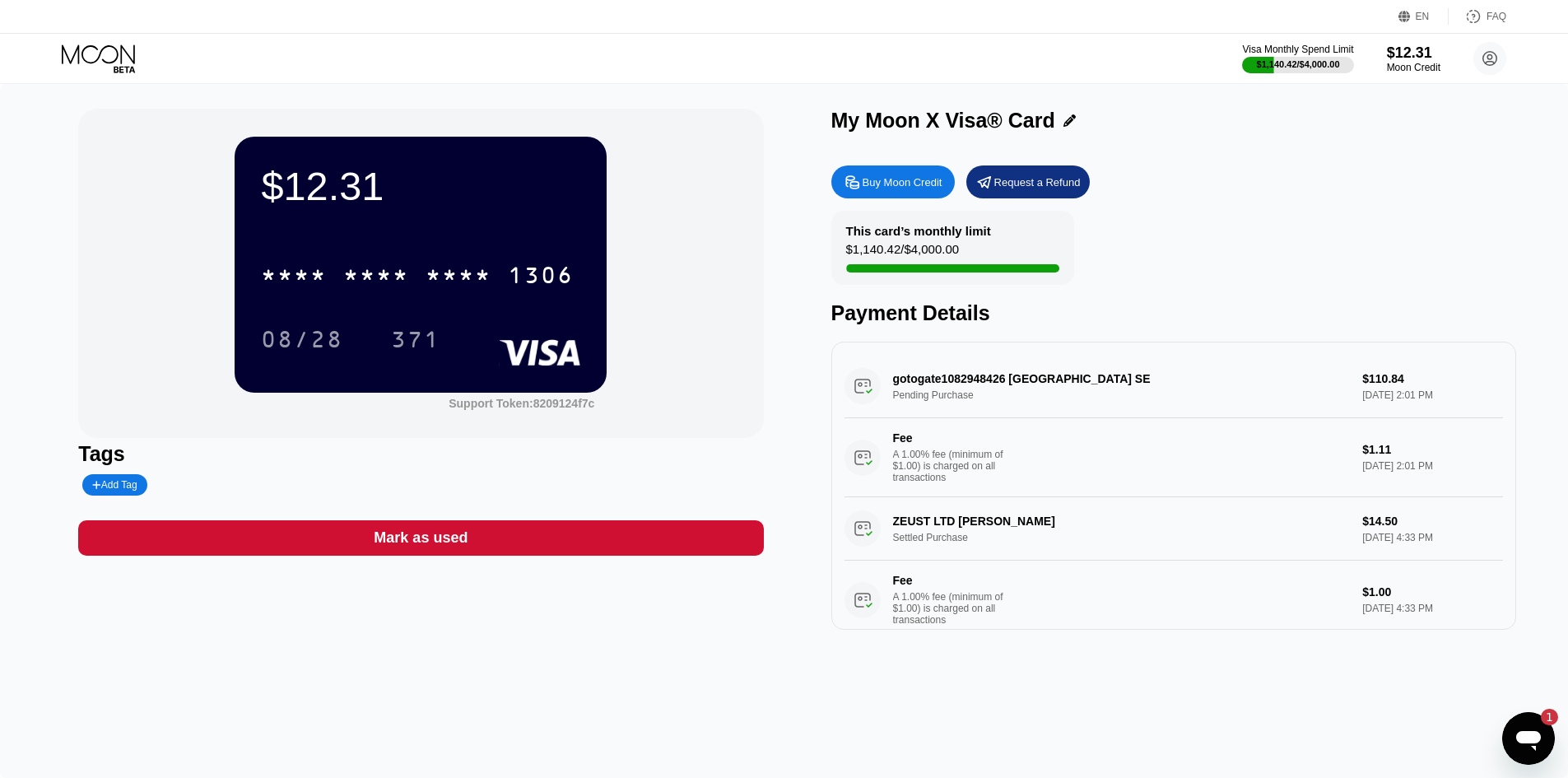
click at [941, 398] on div "gotogate1082948426 [GEOGRAPHIC_DATA] SE Pending Purchase $110.84 [DATE] 2:01 PM…" at bounding box center [1174, 426] width 659 height 143
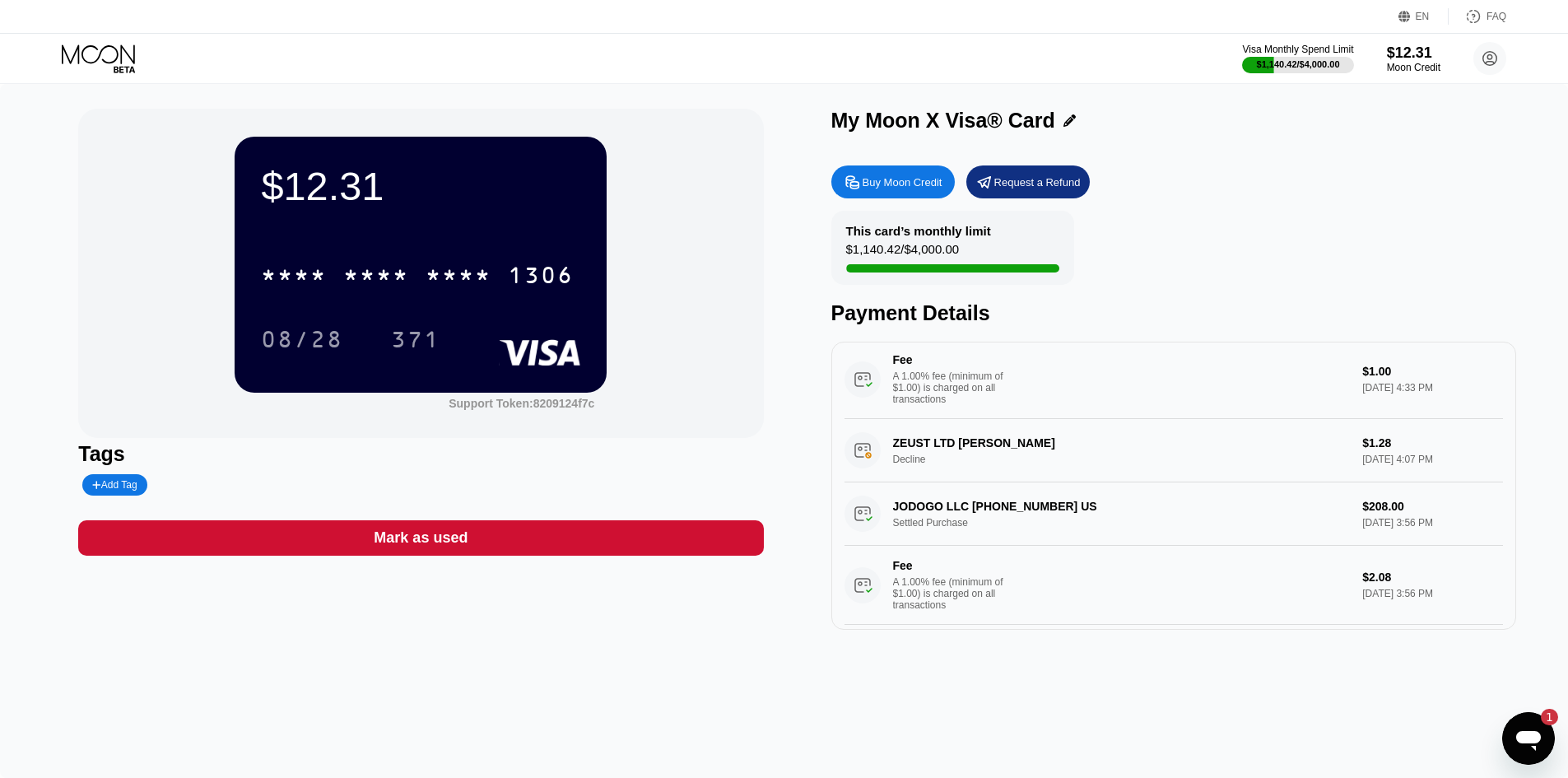
scroll to position [247, 0]
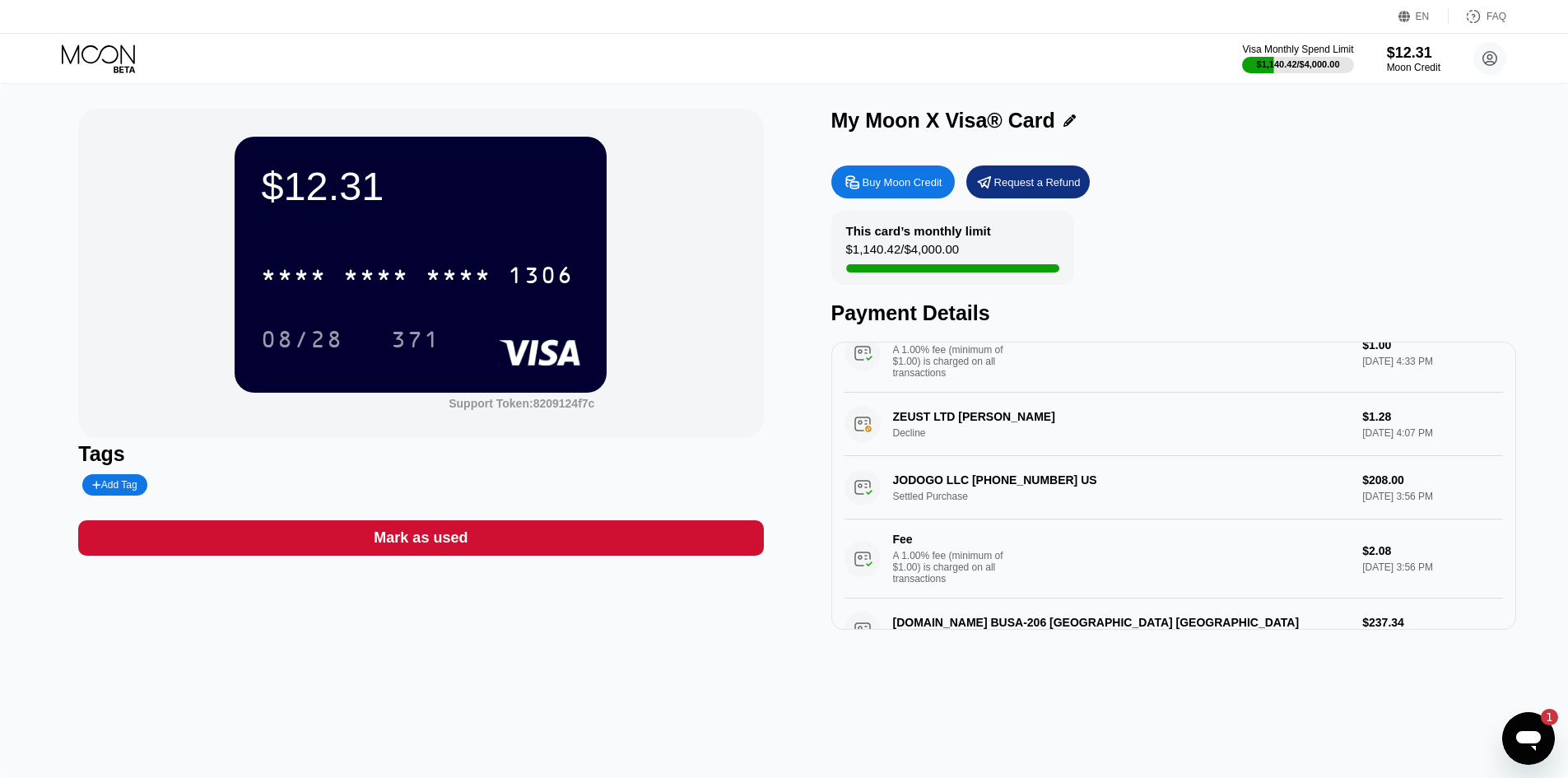
click at [872, 450] on div "ZEUST LTD NICOSIA CY Decline $1.28 Sep 20, 2025 4:07 PM" at bounding box center [1174, 424] width 659 height 64
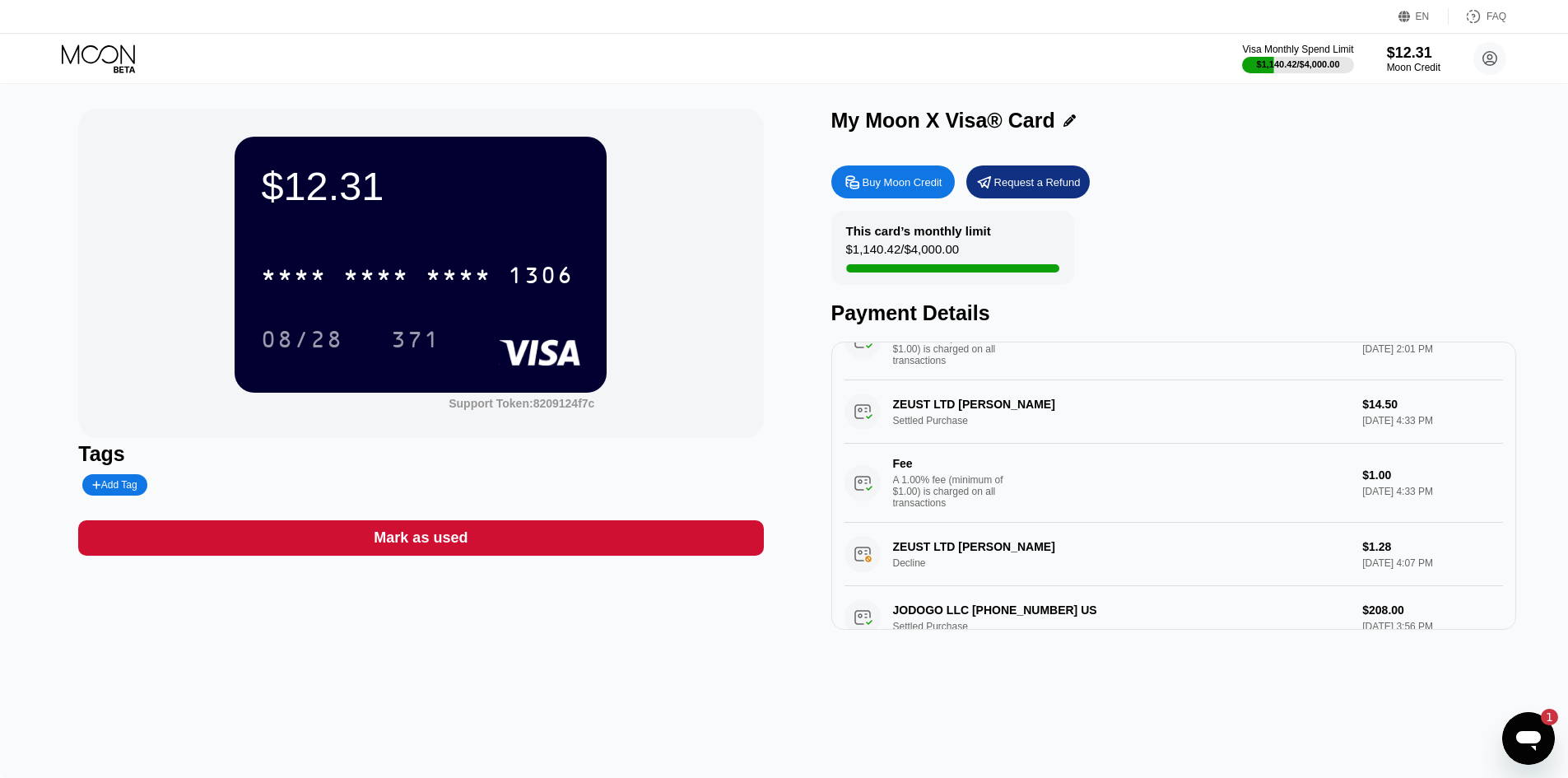
scroll to position [0, 0]
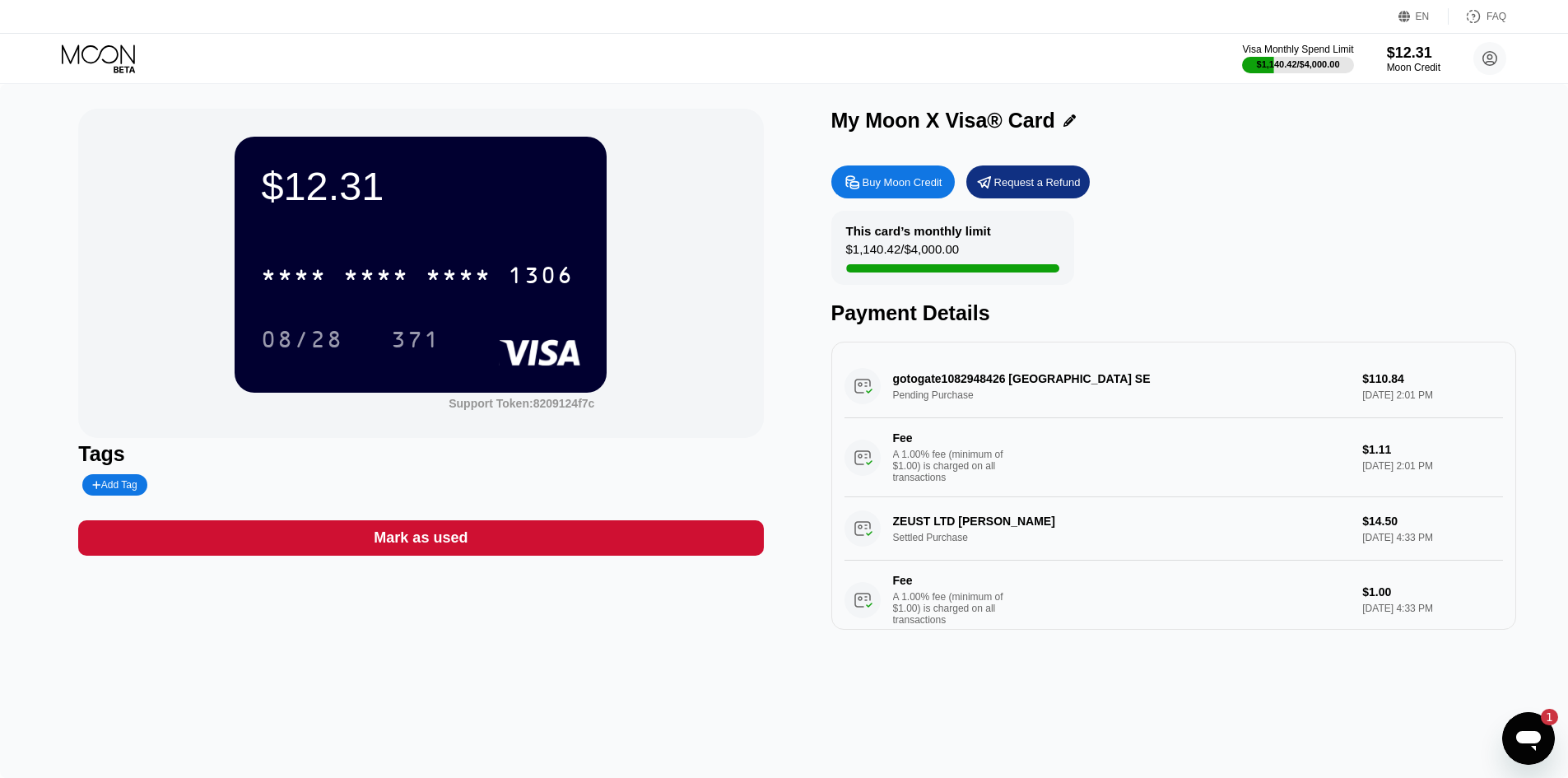
click at [1099, 386] on div "gotogate1082948426 [GEOGRAPHIC_DATA] SE Pending Purchase $110.84 [DATE] 2:01 PM…" at bounding box center [1174, 426] width 659 height 143
